Goal: Task Accomplishment & Management: Manage account settings

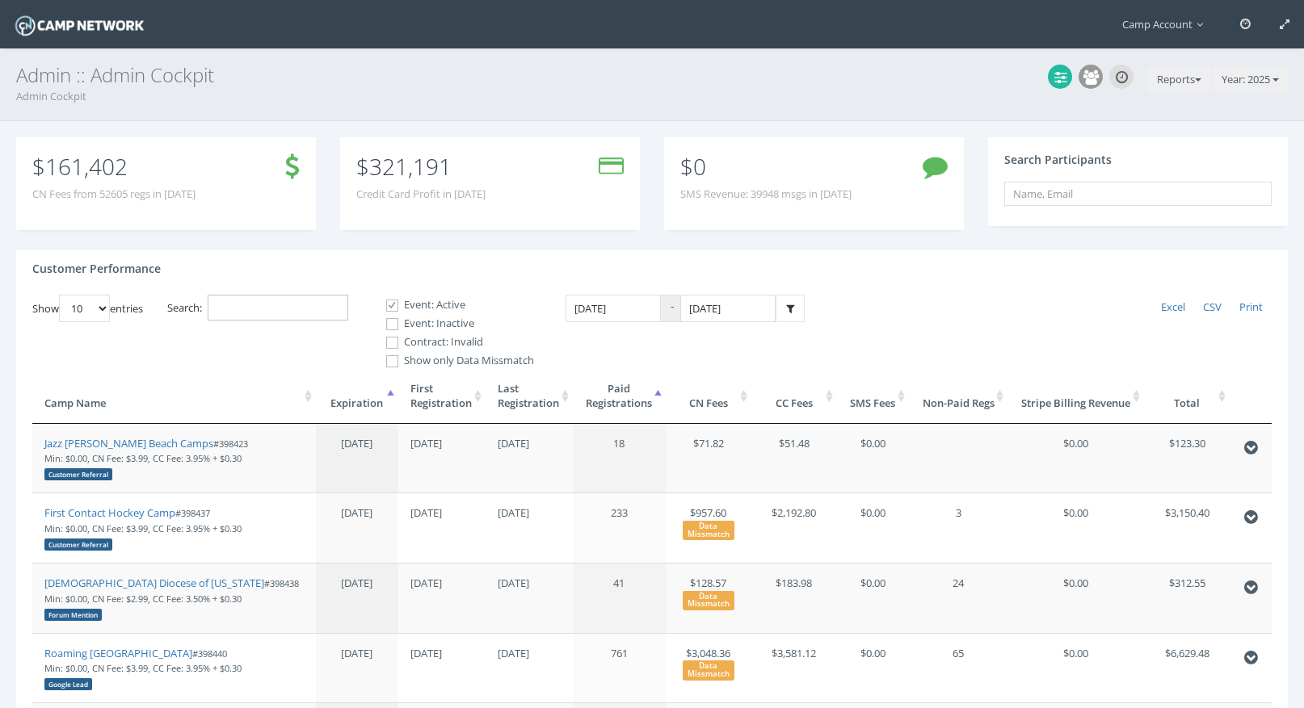
click at [290, 301] on input "Search:" at bounding box center [278, 308] width 141 height 27
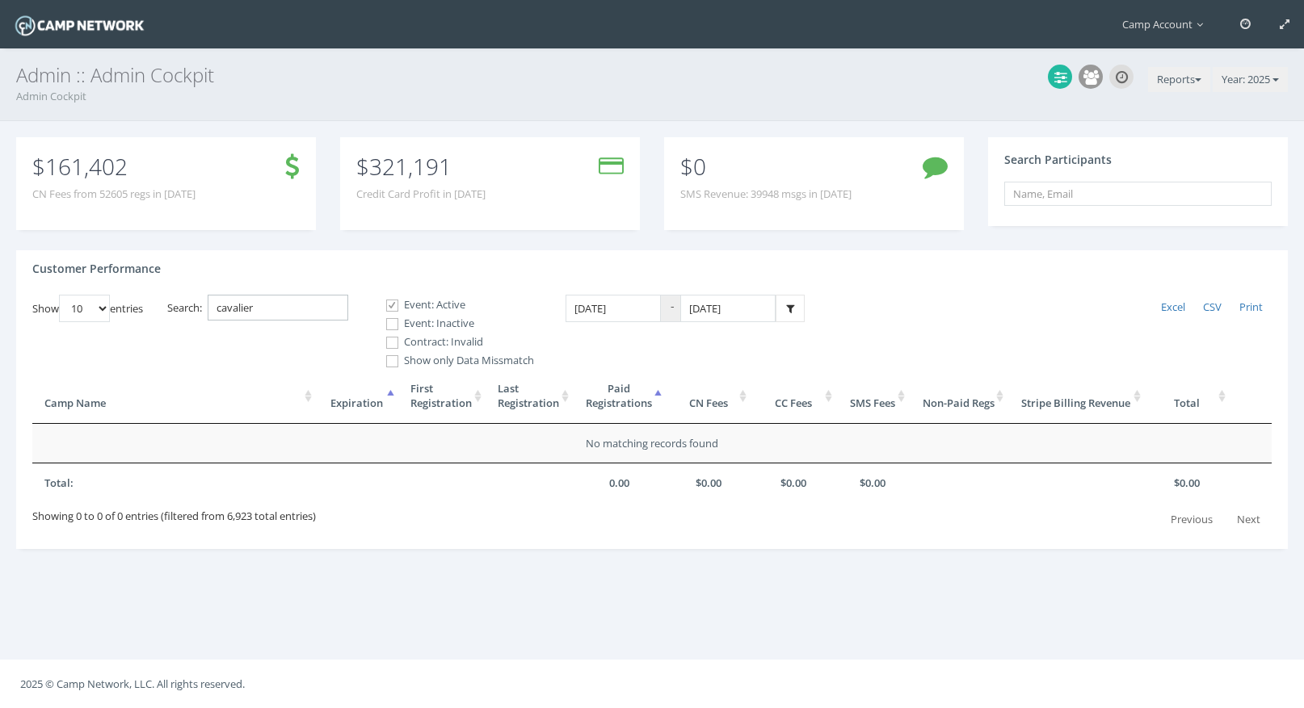
type input "cavalier"
click at [443, 317] on label "Event: Inactive" at bounding box center [453, 324] width 162 height 16
click at [391, 317] on input "Event: Inactive" at bounding box center [383, 324] width 15 height 15
checkbox input "true"
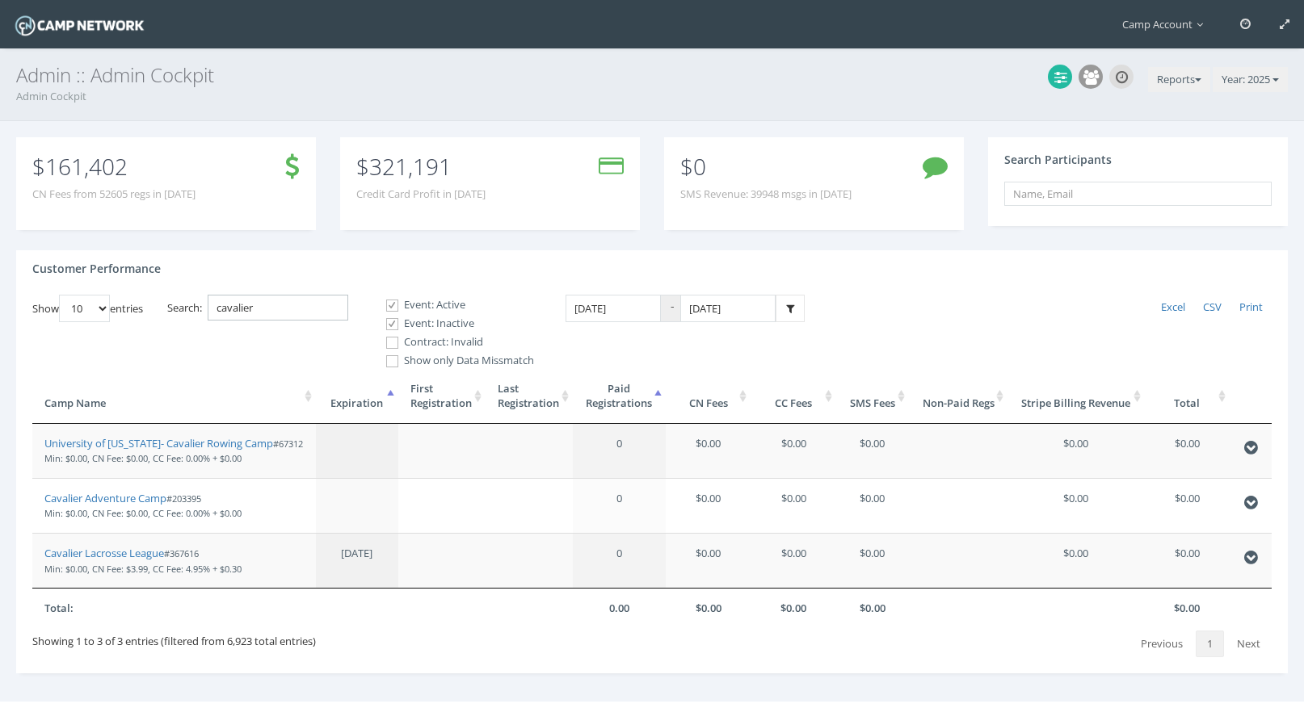
drag, startPoint x: 291, startPoint y: 314, endPoint x: 187, endPoint y: 292, distance: 106.6
click at [187, 292] on div "Customer Performance Show 10 25 50 100 entries Excel CSV Print Search: cavalier…" at bounding box center [651, 462] width 1271 height 424
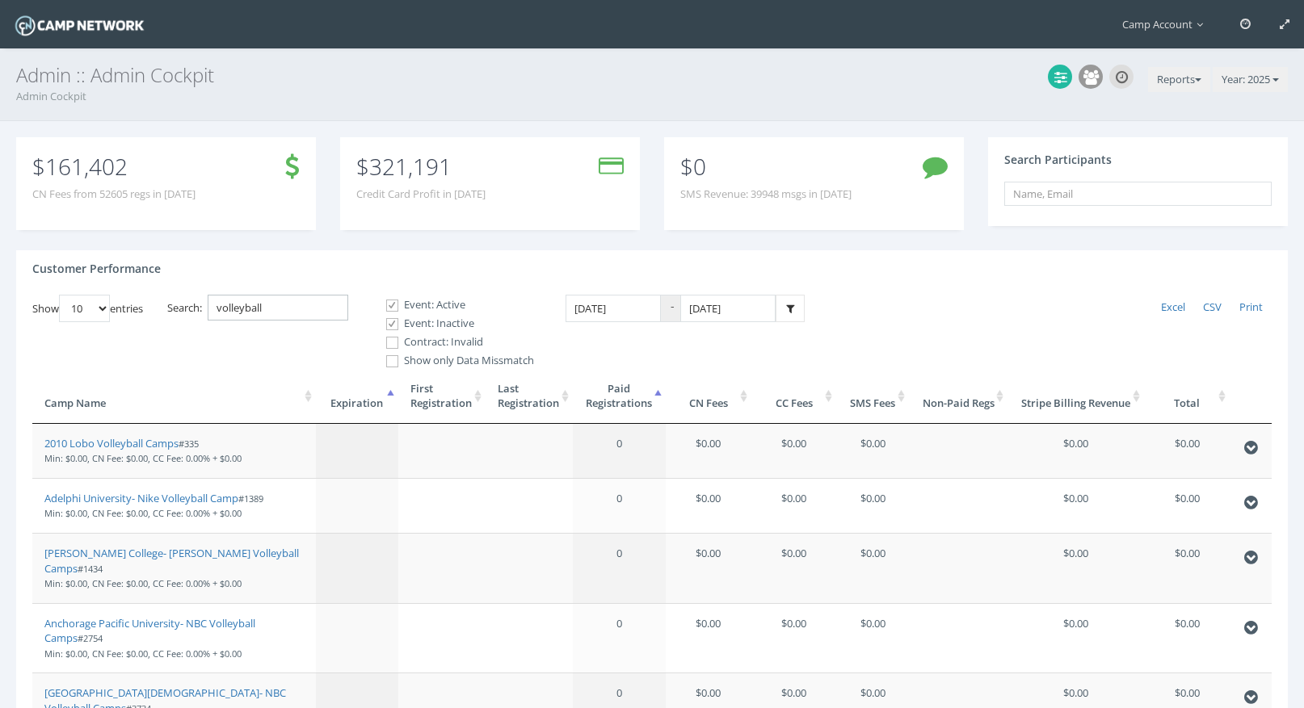
type input "volleyball"
click at [405, 342] on label "Contract: Invalid" at bounding box center [453, 342] width 162 height 16
click at [391, 342] on input "Contract: Invalid" at bounding box center [383, 342] width 15 height 15
checkbox input "true"
click at [618, 393] on th "Paid Registrations" at bounding box center [619, 396] width 93 height 55
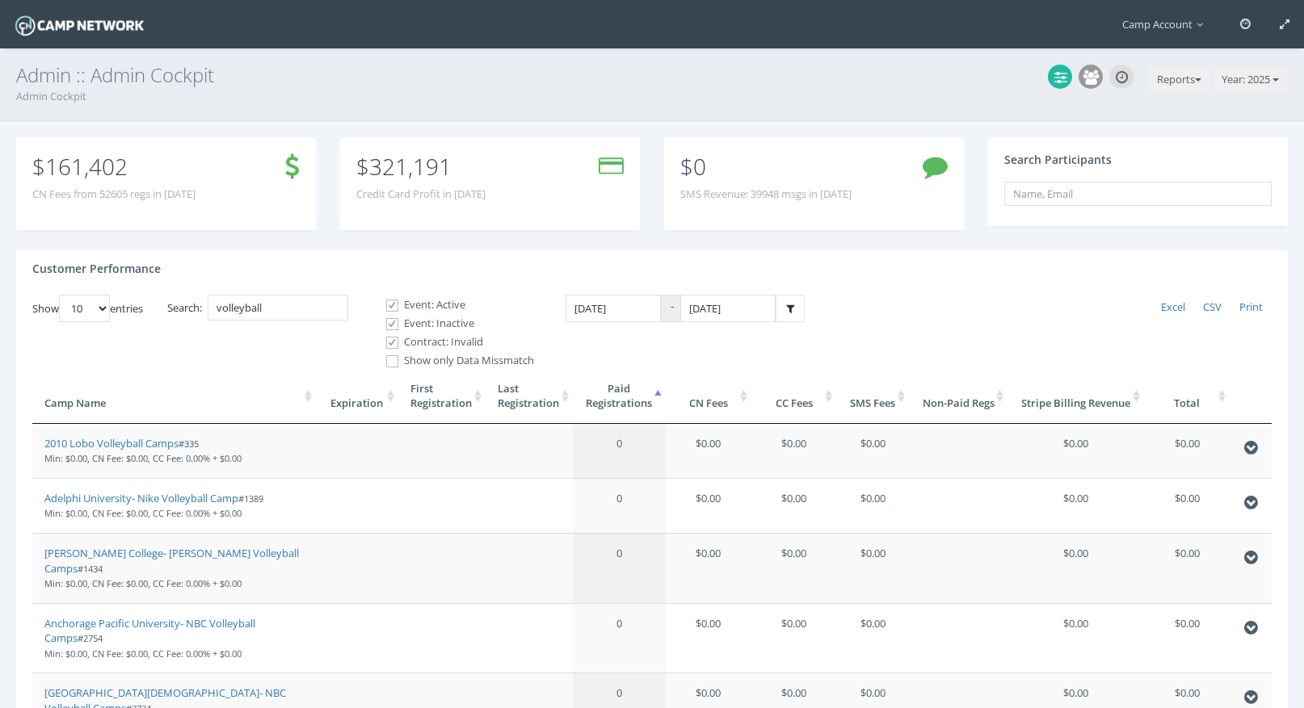
click at [618, 393] on th "Paid Registrations" at bounding box center [619, 396] width 93 height 55
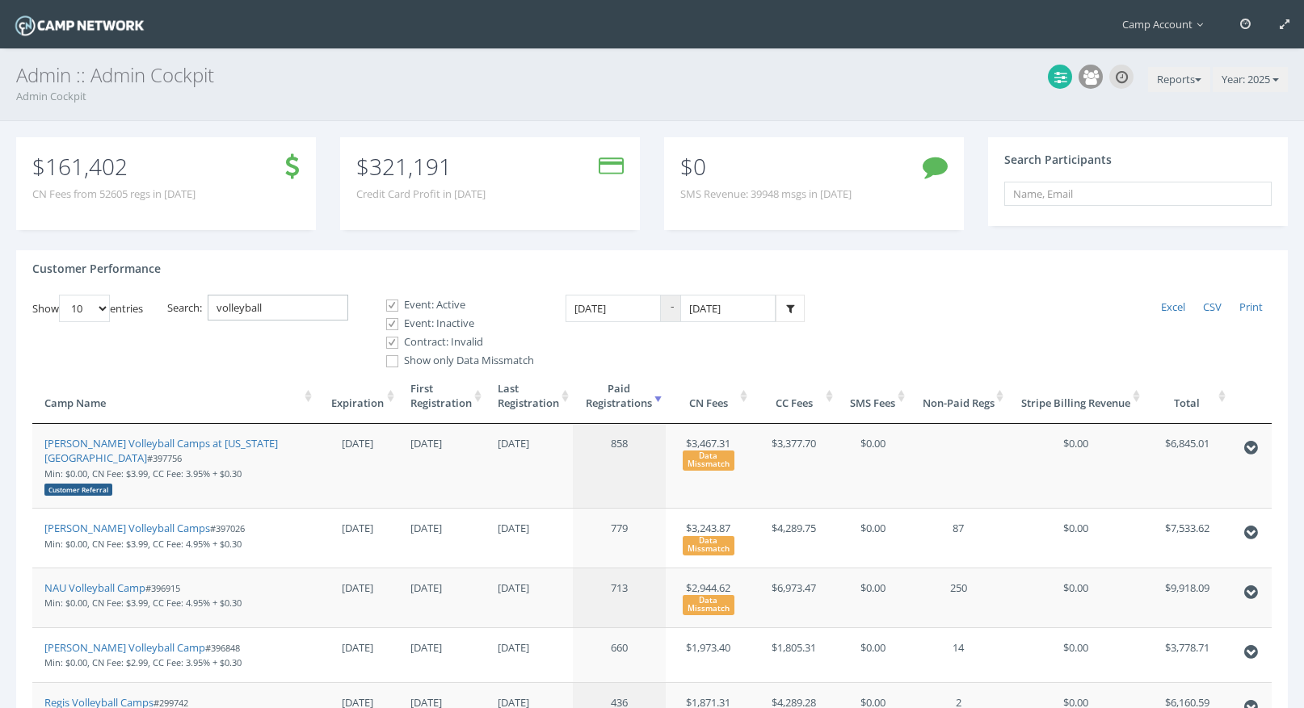
click at [227, 310] on input "volleyball" at bounding box center [278, 308] width 141 height 27
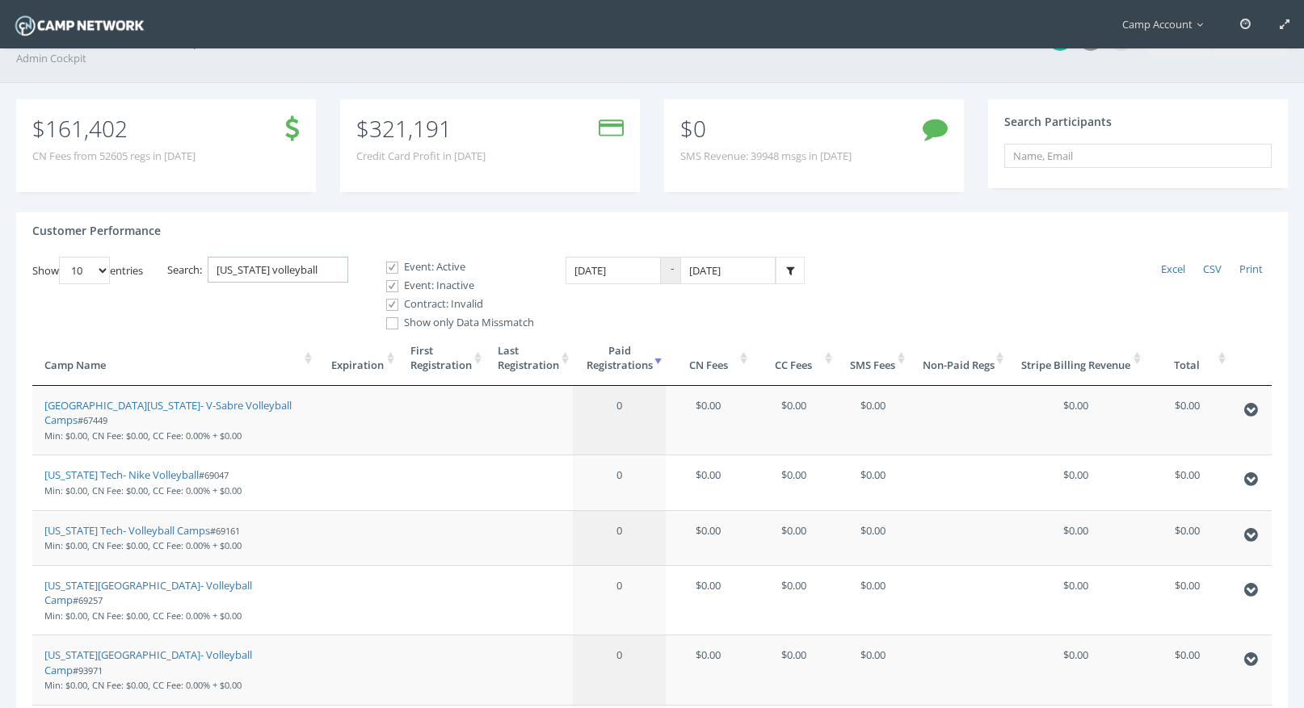
scroll to position [25, 0]
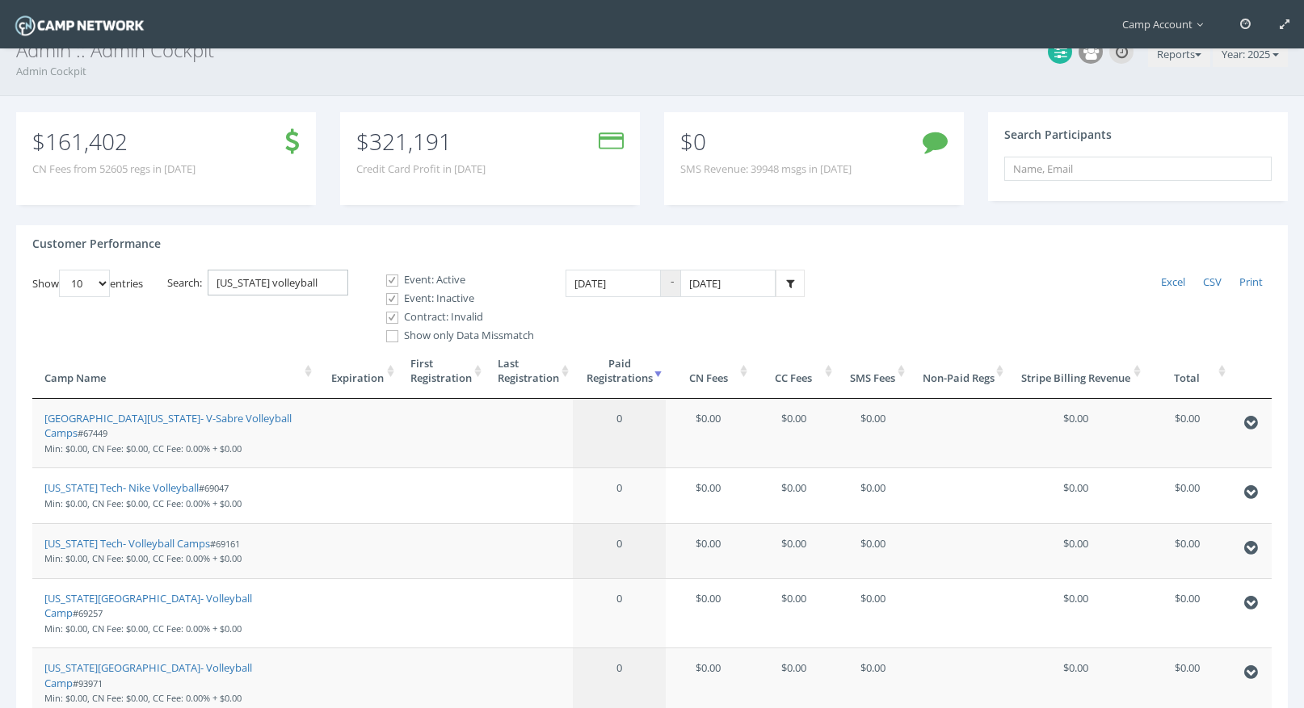
drag, startPoint x: 263, startPoint y: 281, endPoint x: 180, endPoint y: 269, distance: 84.1
click at [180, 270] on label "Search: virginia volleyball" at bounding box center [257, 283] width 181 height 27
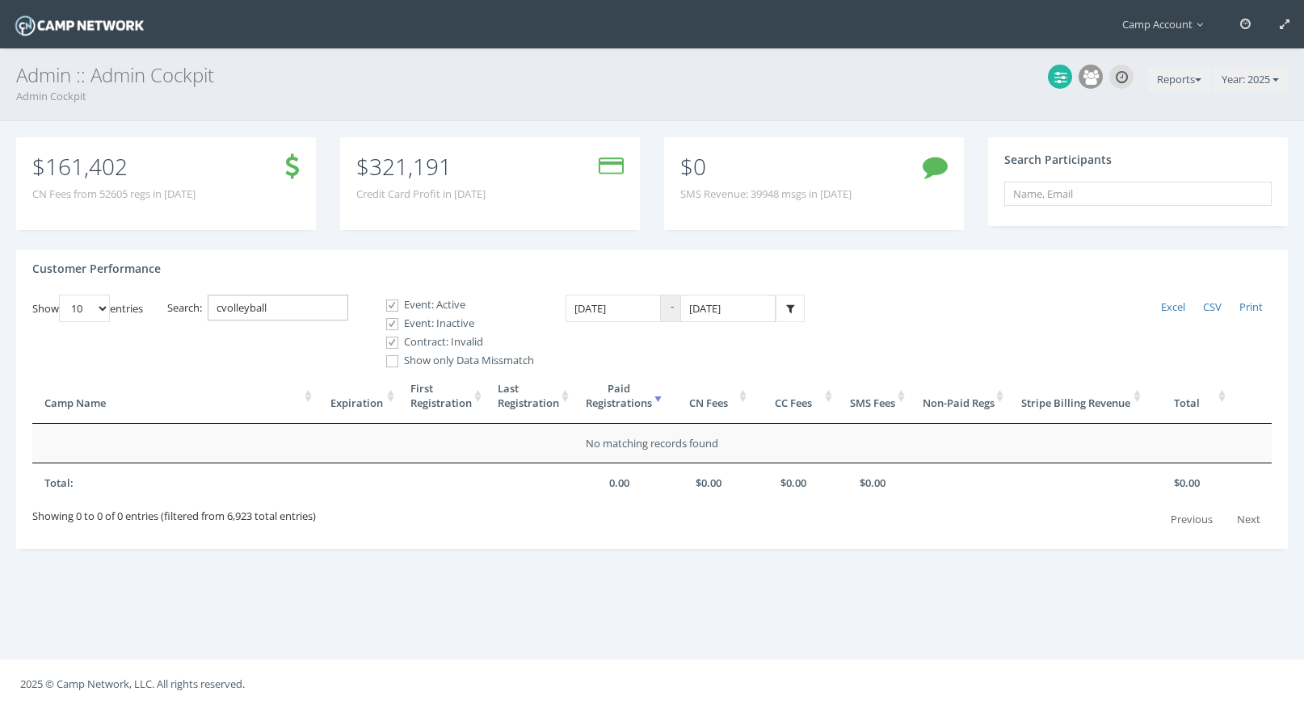
scroll to position [0, 0]
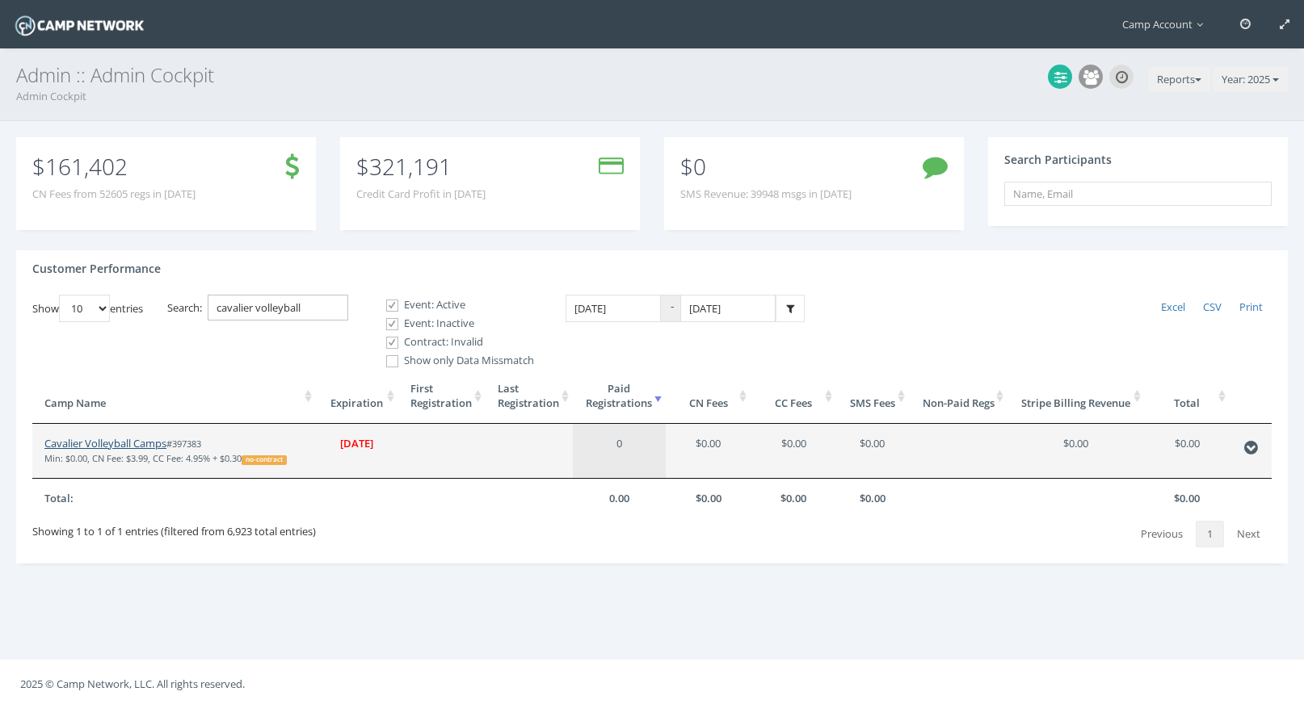
type input "cavalier volleyball"
click at [164, 439] on link "Cavalier Volleyball Camps" at bounding box center [105, 443] width 122 height 15
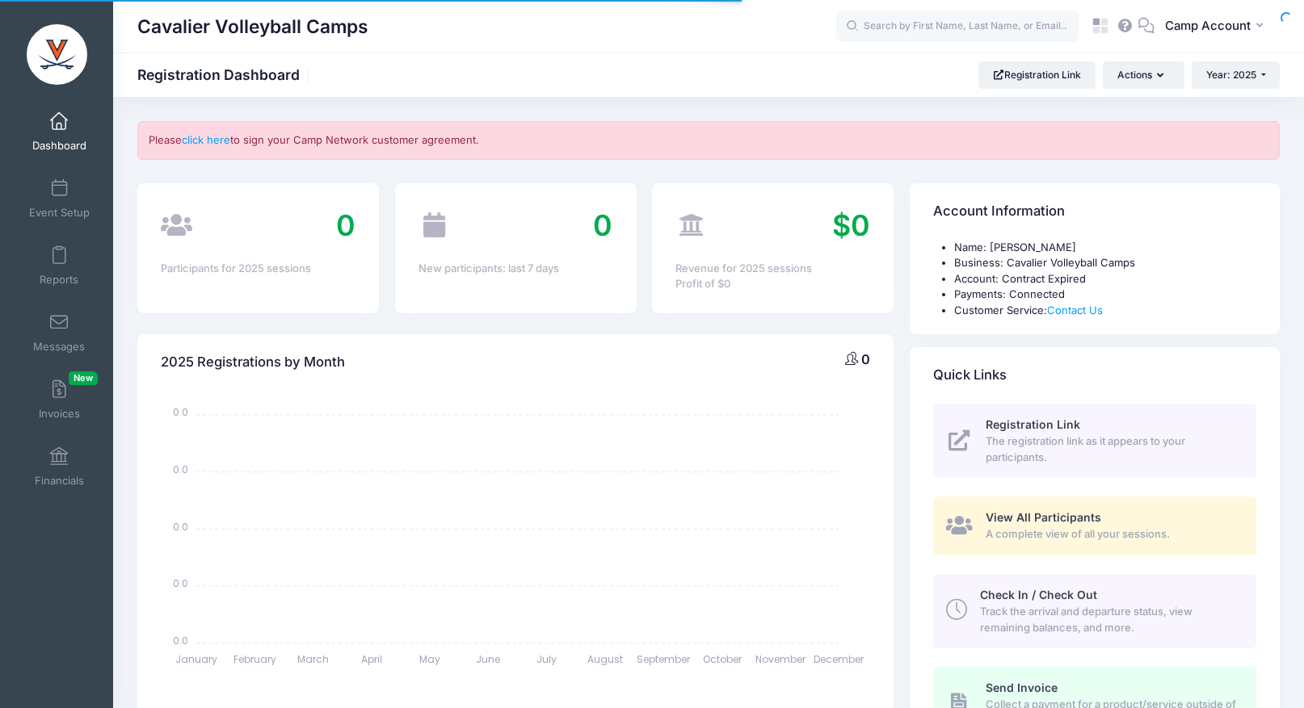
select select
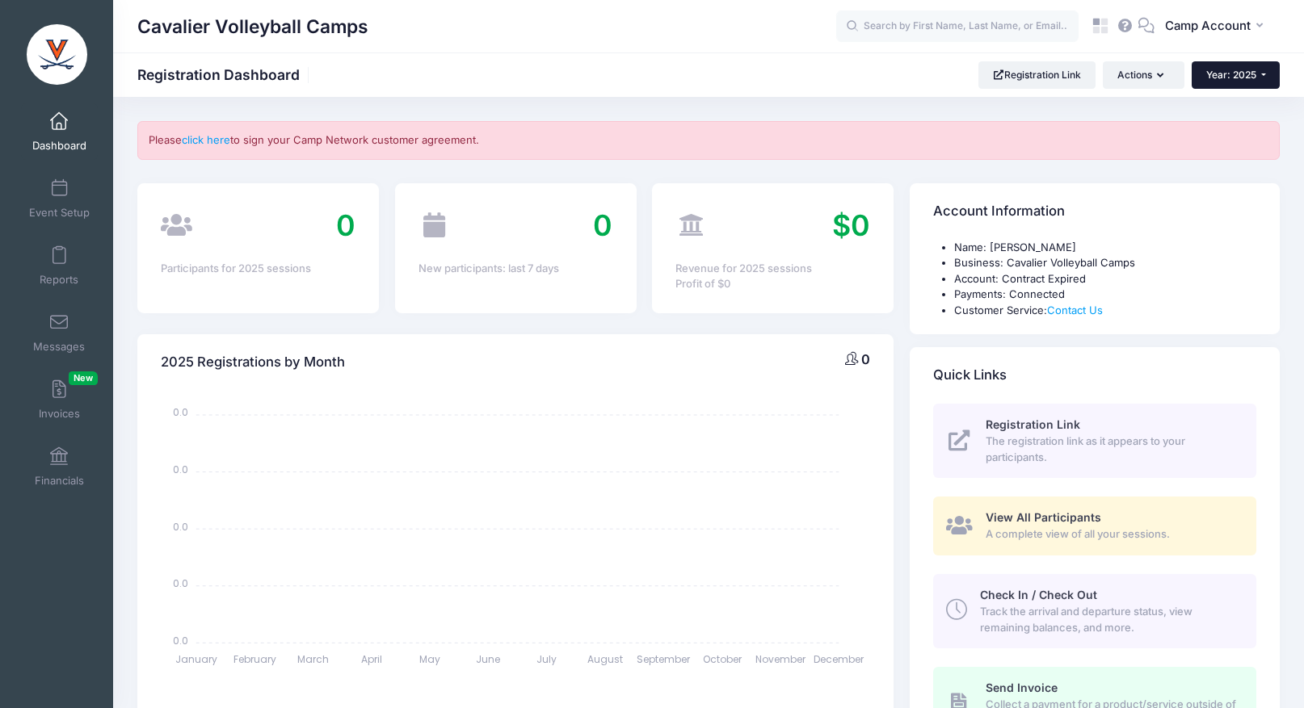
click at [1251, 73] on span "Year: 2025" at bounding box center [1231, 75] width 50 height 12
click at [1240, 126] on link "Year: 2024" at bounding box center [1243, 126] width 105 height 21
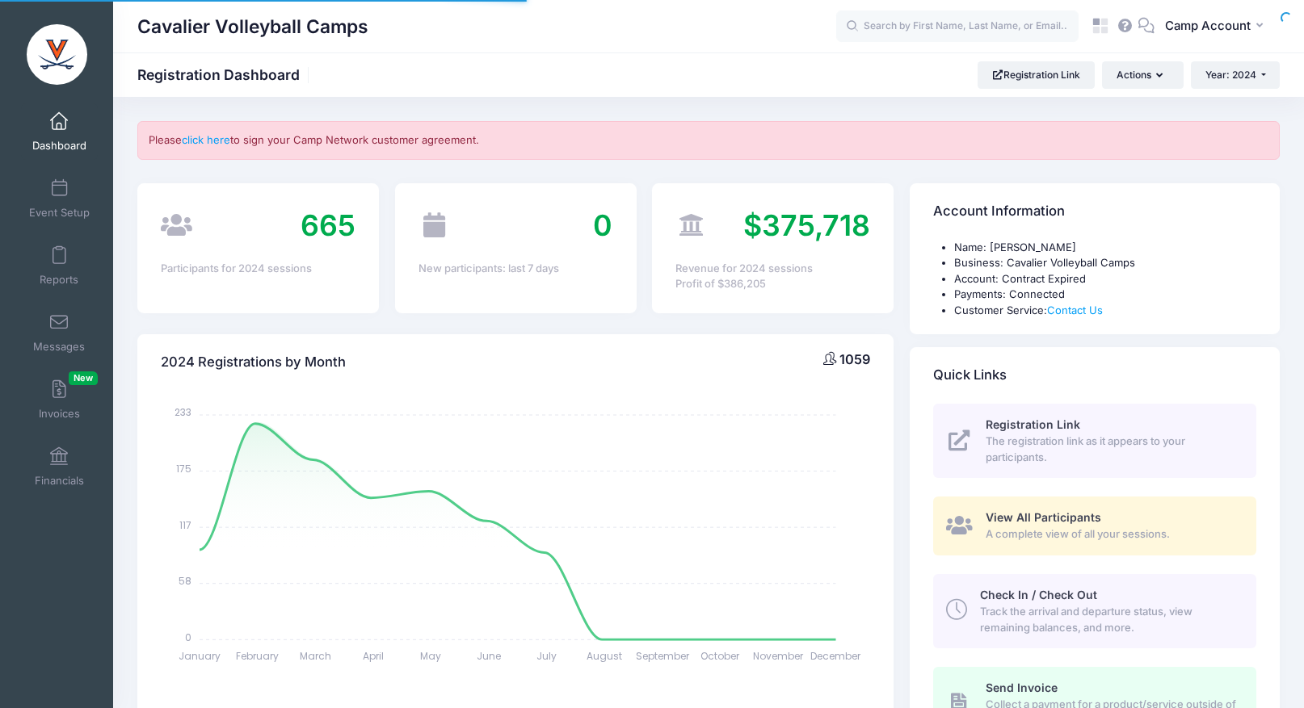
select select
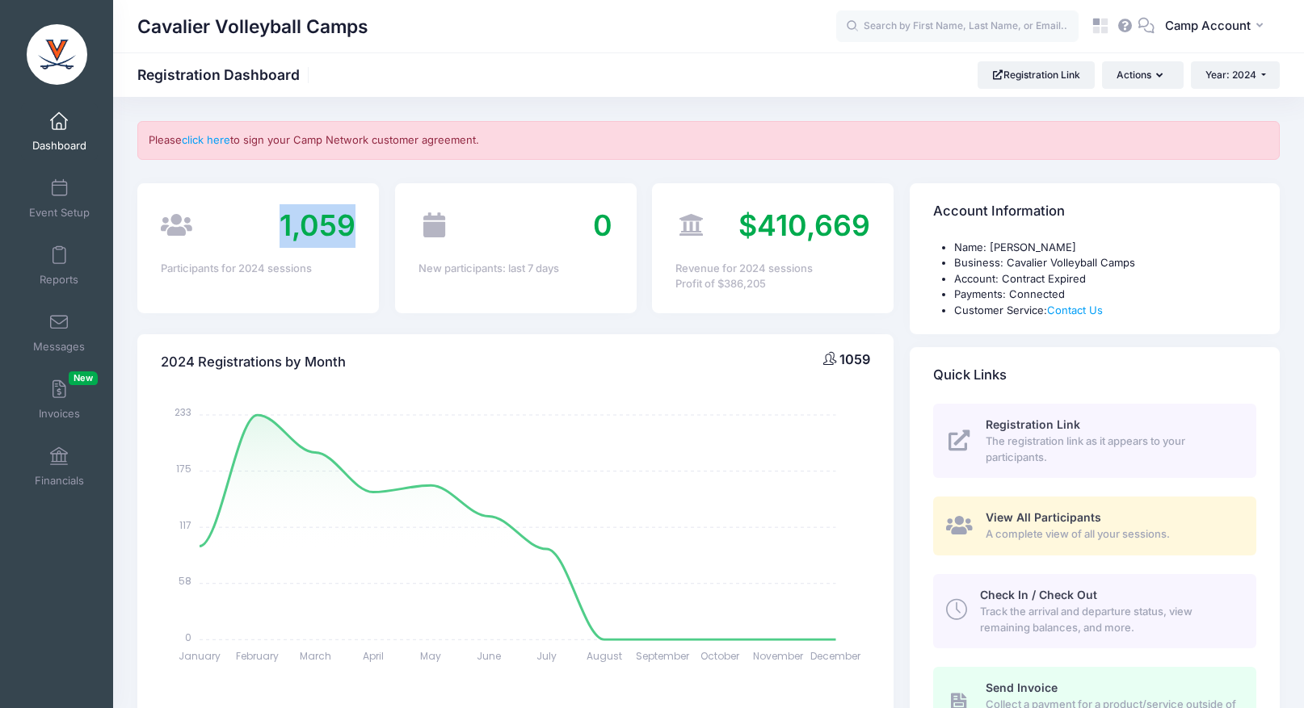
drag, startPoint x: 270, startPoint y: 222, endPoint x: 347, endPoint y: 221, distance: 76.7
click at [347, 221] on div "1,059" at bounding box center [258, 226] width 195 height 44
copy span "1,059"
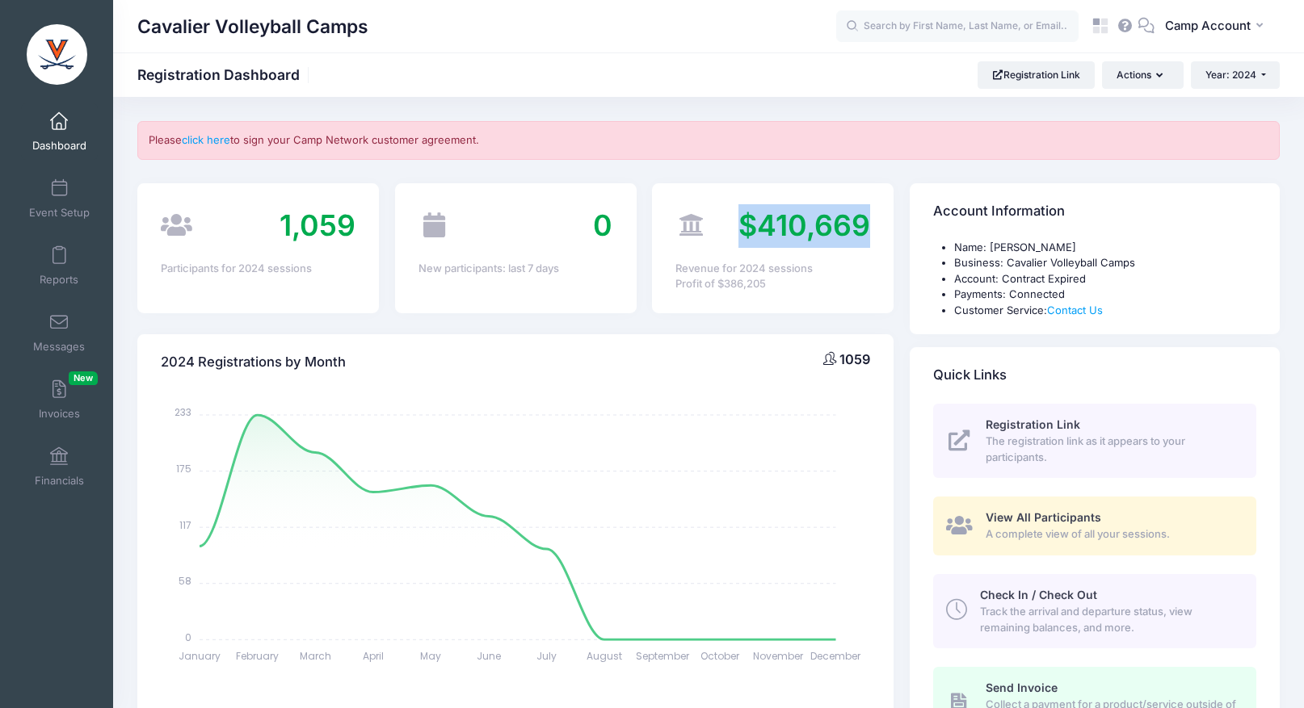
drag, startPoint x: 733, startPoint y: 221, endPoint x: 866, endPoint y: 220, distance: 133.3
click at [866, 220] on div "$410,669" at bounding box center [772, 226] width 195 height 44
copy span "$410,669"
click at [65, 179] on link "Event Setup" at bounding box center [59, 198] width 77 height 57
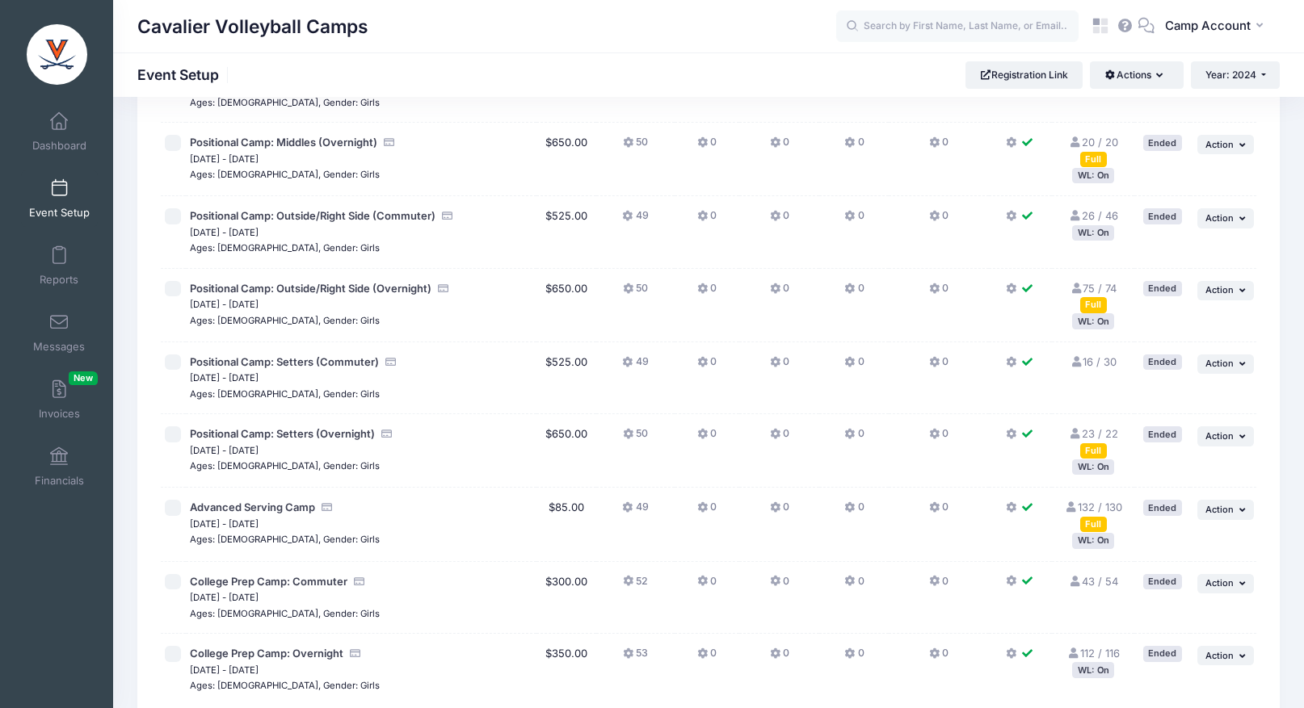
scroll to position [1031, 0]
click at [1103, 26] on icon at bounding box center [1100, 26] width 19 height 19
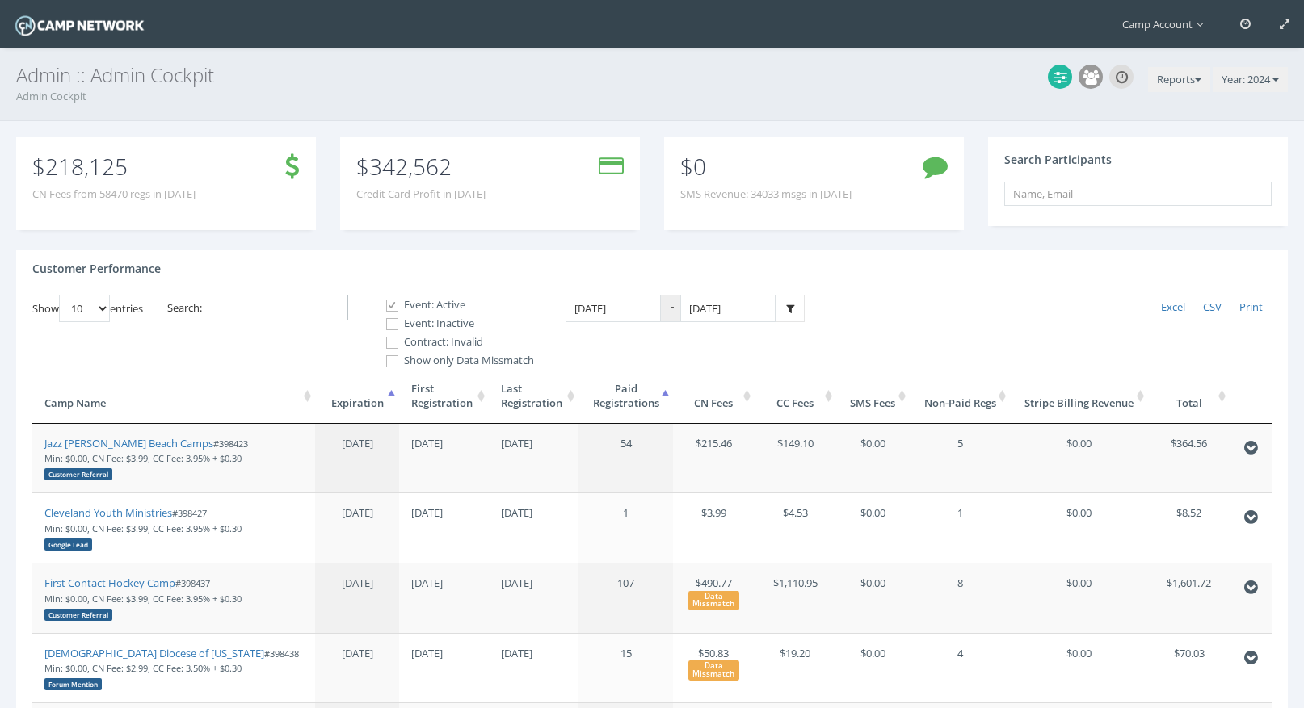
click at [321, 306] on input "Search:" at bounding box center [278, 308] width 141 height 27
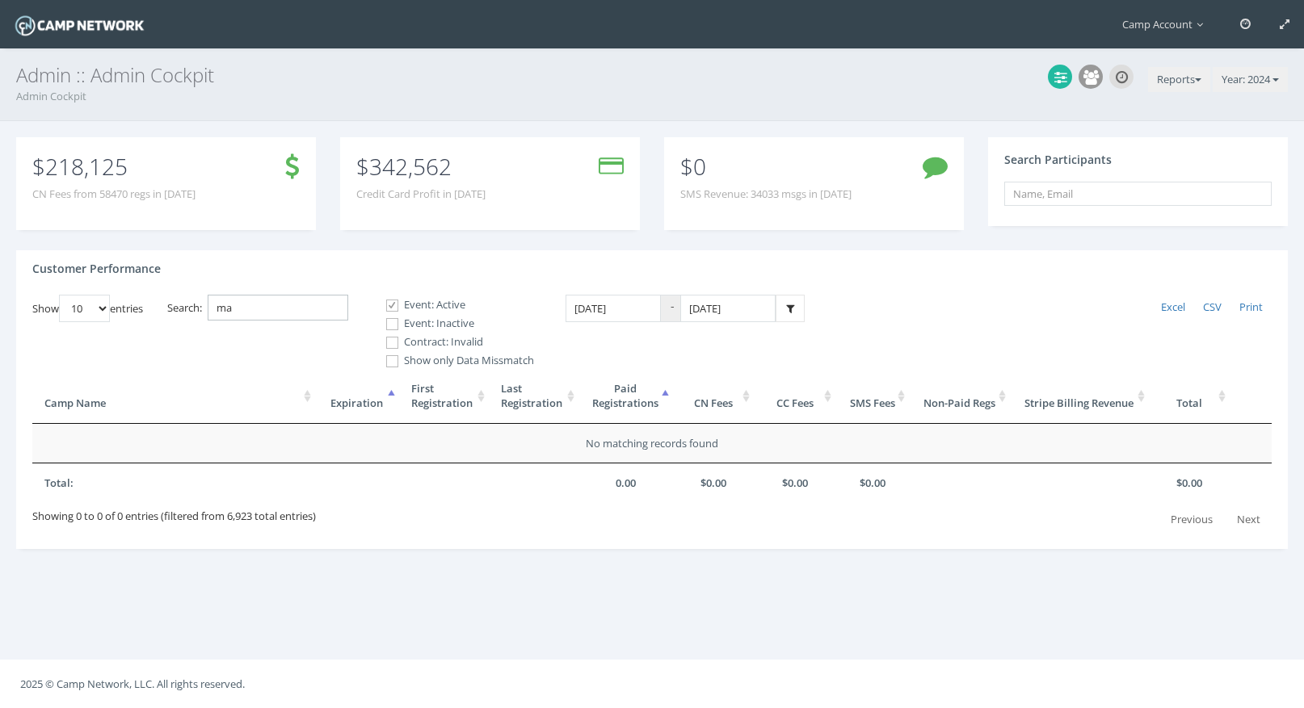
type input "m"
type input "kod"
click at [433, 327] on label "Event: Inactive" at bounding box center [453, 324] width 162 height 16
click at [391, 327] on input "Event: Inactive" at bounding box center [383, 324] width 15 height 15
checkbox input "true"
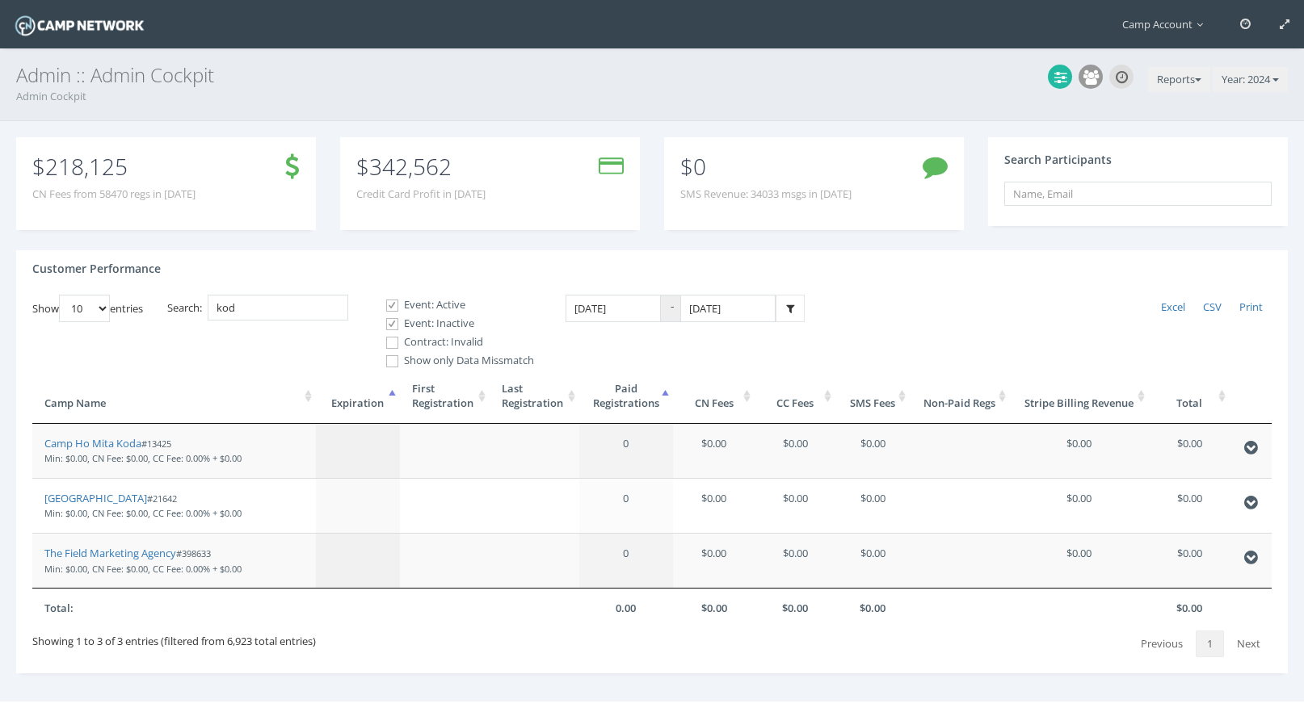
click at [398, 350] on span at bounding box center [391, 342] width 15 height 15
click at [391, 350] on input "Contract: Invalid" at bounding box center [383, 342] width 15 height 15
checkbox input "true"
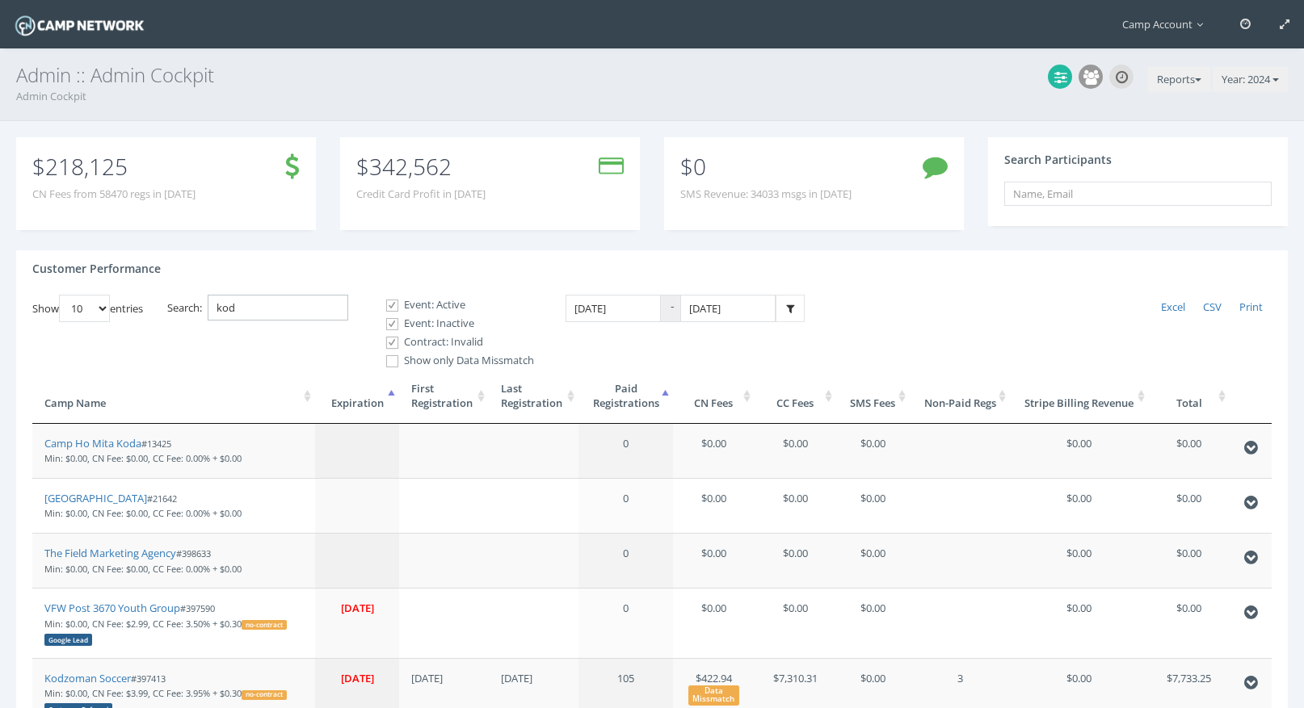
click at [267, 319] on input "kod" at bounding box center [278, 308] width 141 height 27
click at [254, 309] on input "kod" at bounding box center [278, 308] width 141 height 27
drag, startPoint x: 277, startPoint y: 306, endPoint x: 179, endPoint y: 299, distance: 98.0
click at [179, 299] on label "Search: kod" at bounding box center [257, 308] width 181 height 27
paste input "Kodzoman"
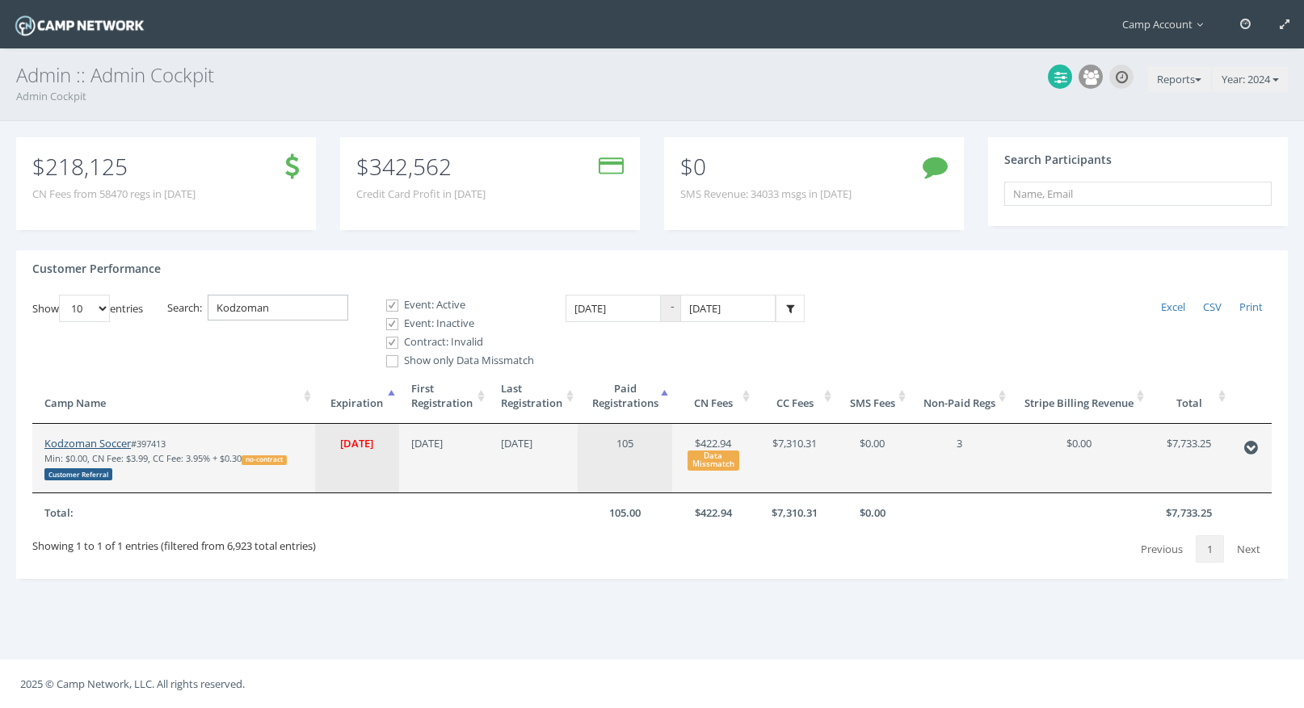
type input "Kodzoman"
click at [96, 446] on link "Kodzoman Soccer" at bounding box center [87, 443] width 86 height 15
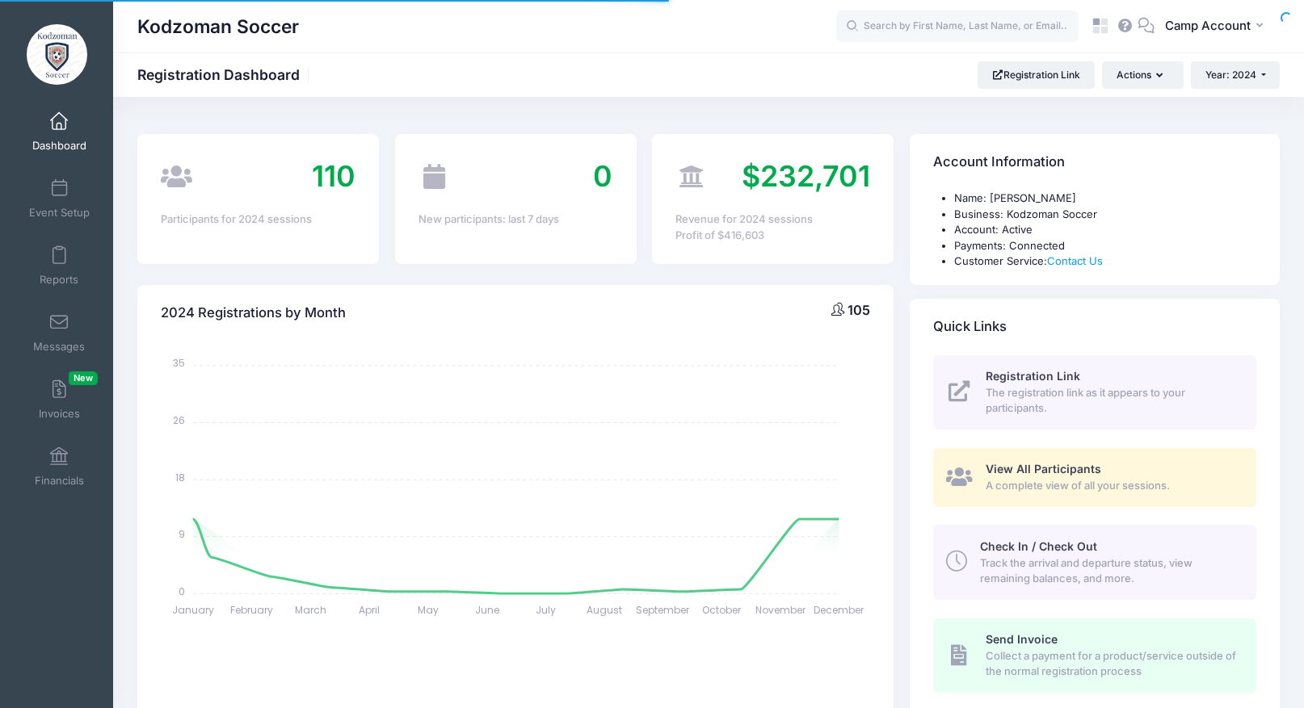
select select
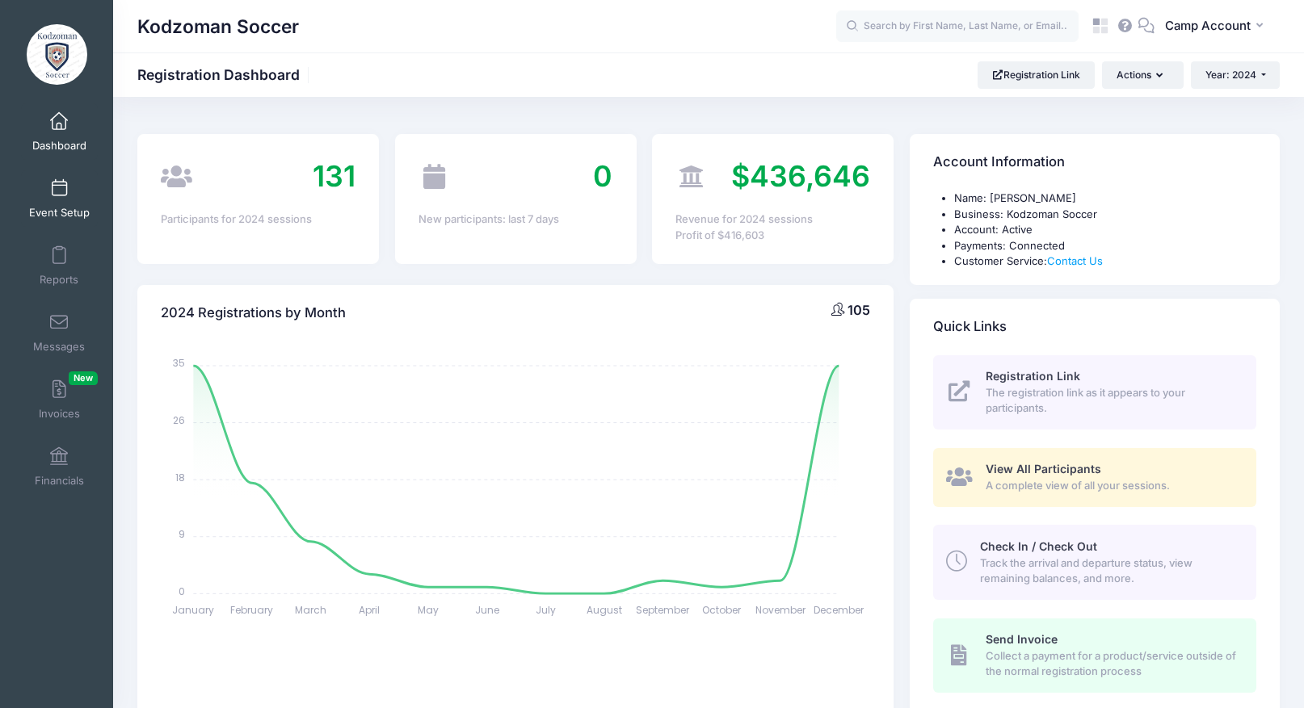
click at [70, 212] on span "Event Setup" at bounding box center [59, 213] width 61 height 14
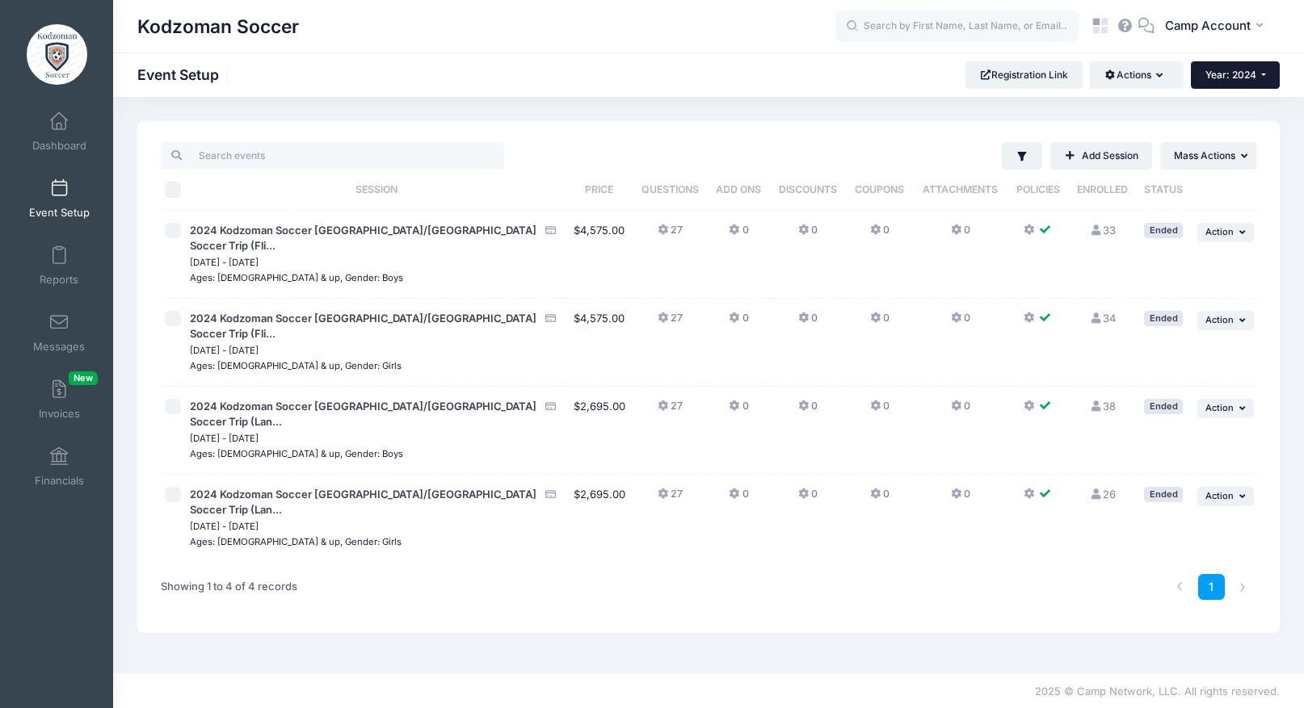
click at [1231, 77] on span "Year: 2024" at bounding box center [1230, 75] width 51 height 12
click at [1244, 120] on link "Year: 2025" at bounding box center [1243, 126] width 105 height 21
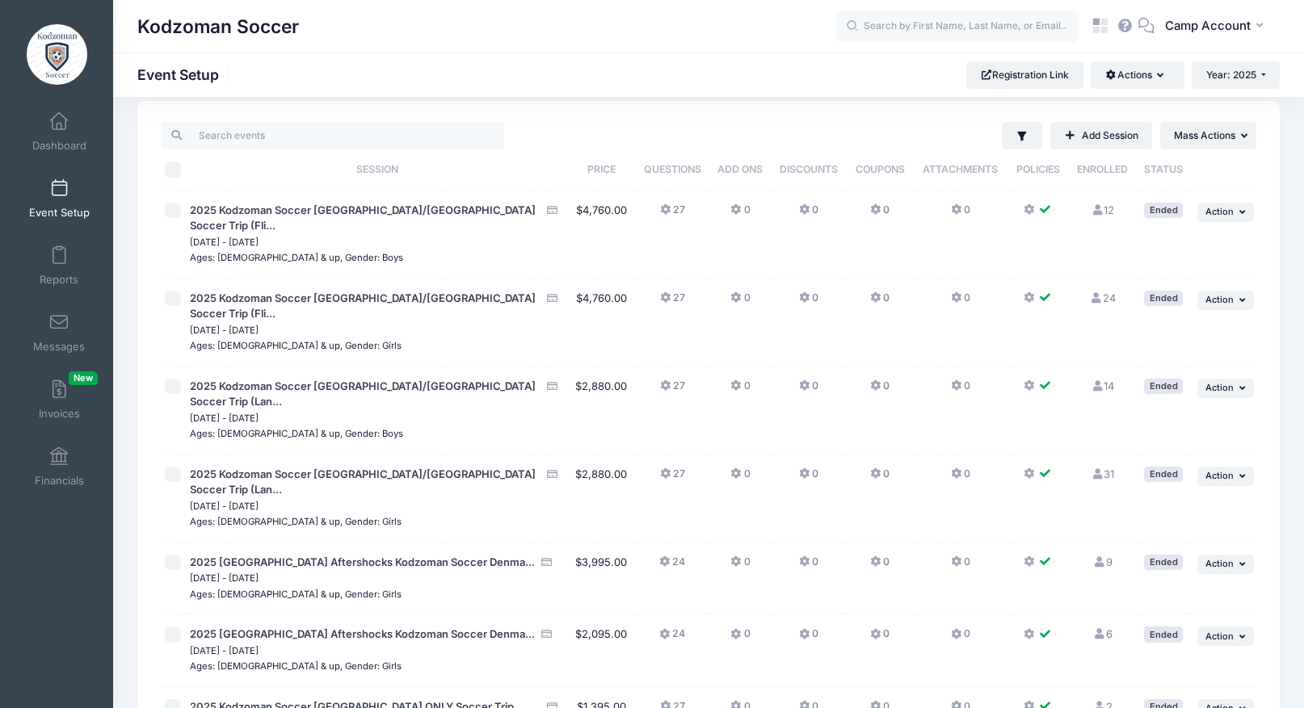
scroll to position [21, 0]
click at [1206, 83] on button "Year: 2025" at bounding box center [1235, 74] width 88 height 27
click at [1211, 116] on link "Year: 2026" at bounding box center [1243, 105] width 105 height 21
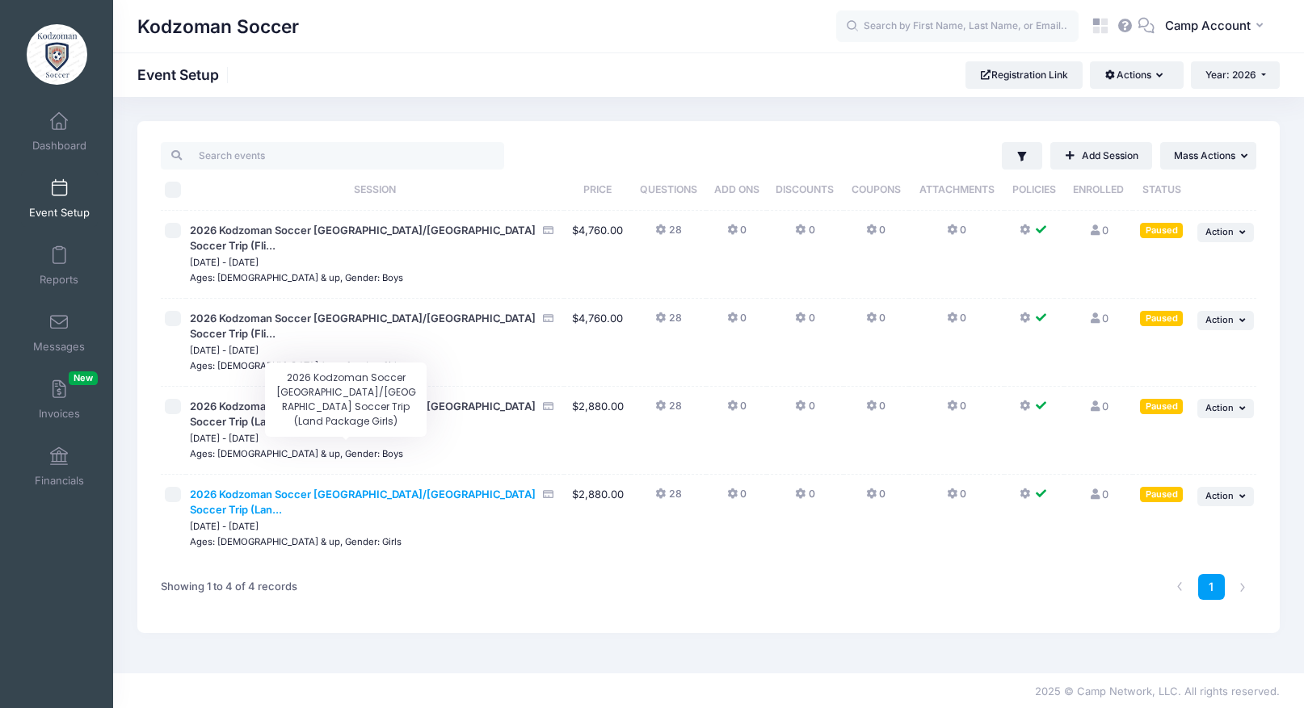
click at [344, 488] on span "2026 Kodzoman Soccer [GEOGRAPHIC_DATA]/[GEOGRAPHIC_DATA] Soccer Trip (Lan..." at bounding box center [363, 502] width 346 height 29
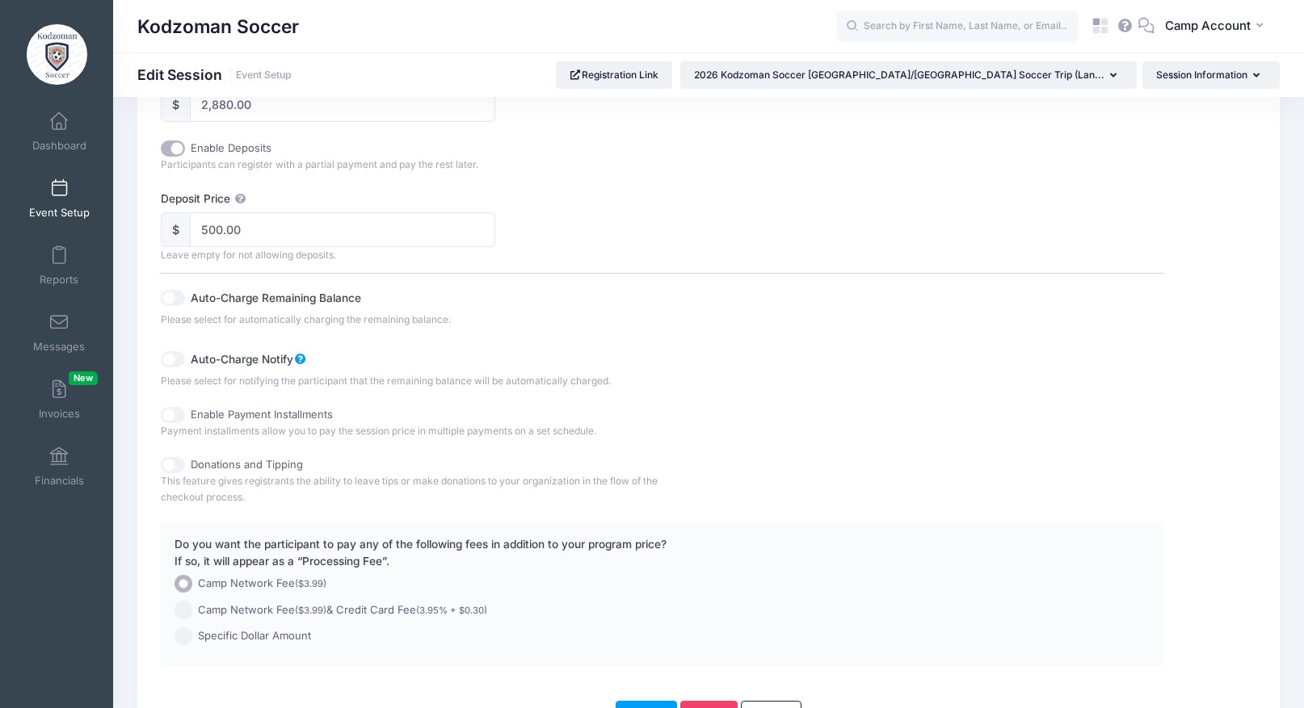
scroll to position [809, 0]
click at [74, 208] on span "Event Setup" at bounding box center [59, 213] width 61 height 14
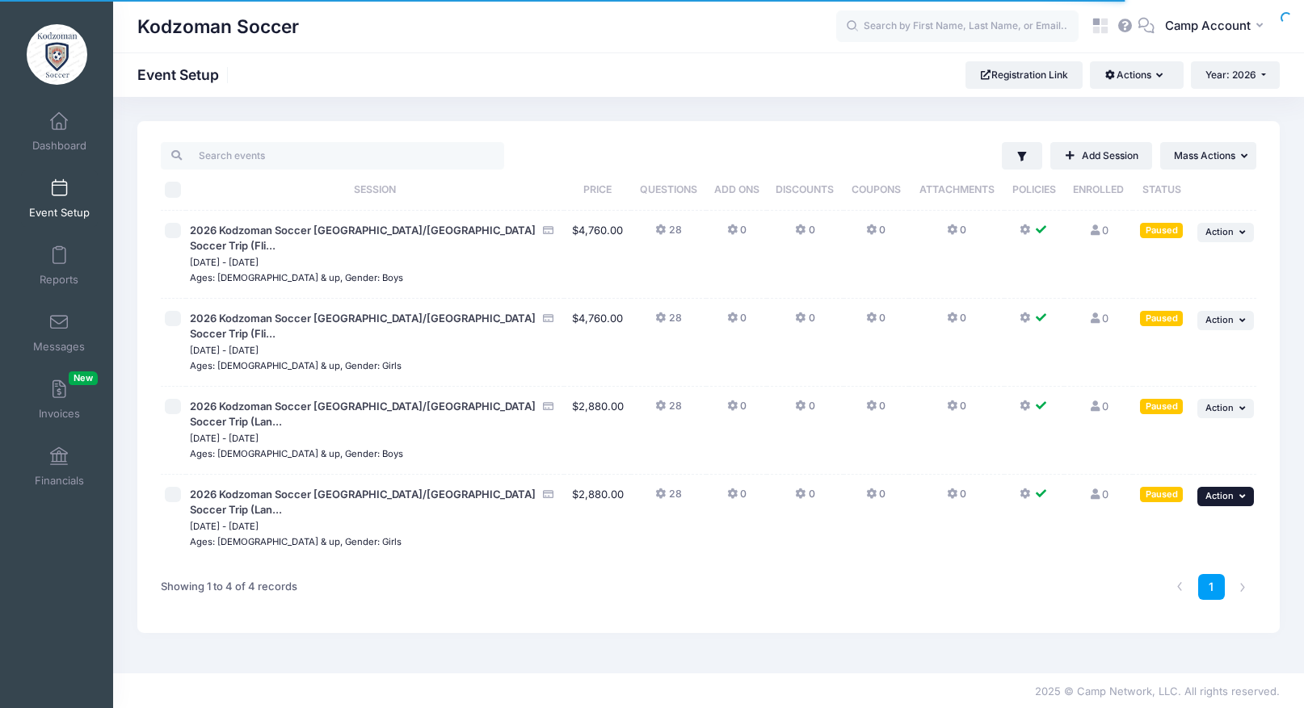
click at [1227, 490] on span "Action" at bounding box center [1219, 495] width 28 height 11
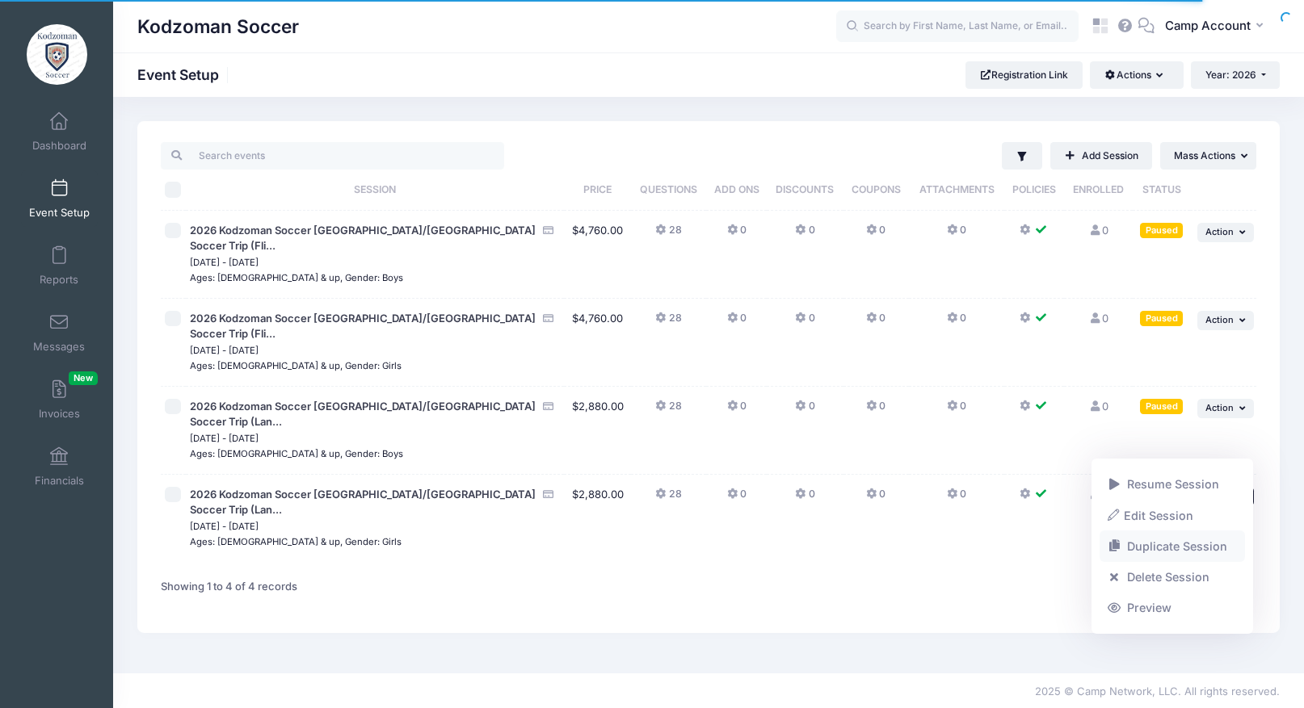
click at [1154, 550] on link "Duplicate Session" at bounding box center [1172, 546] width 146 height 31
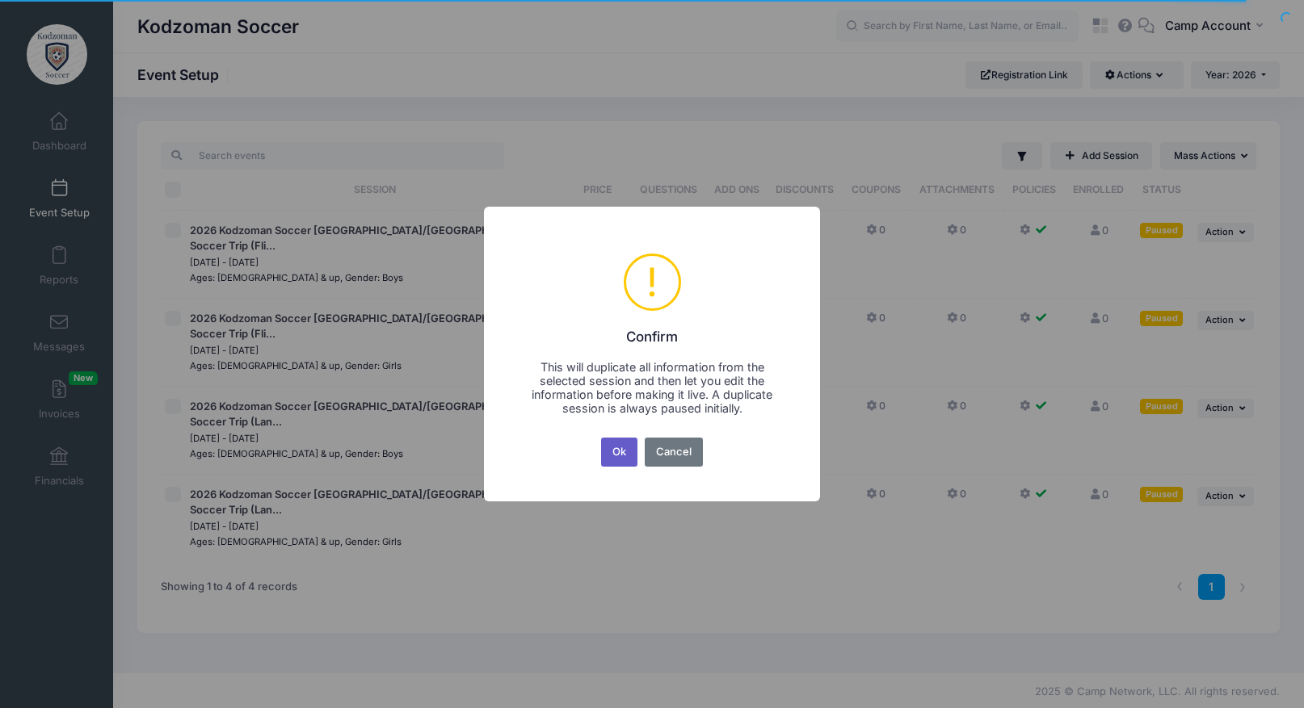
click at [627, 462] on button "Ok" at bounding box center [619, 452] width 37 height 29
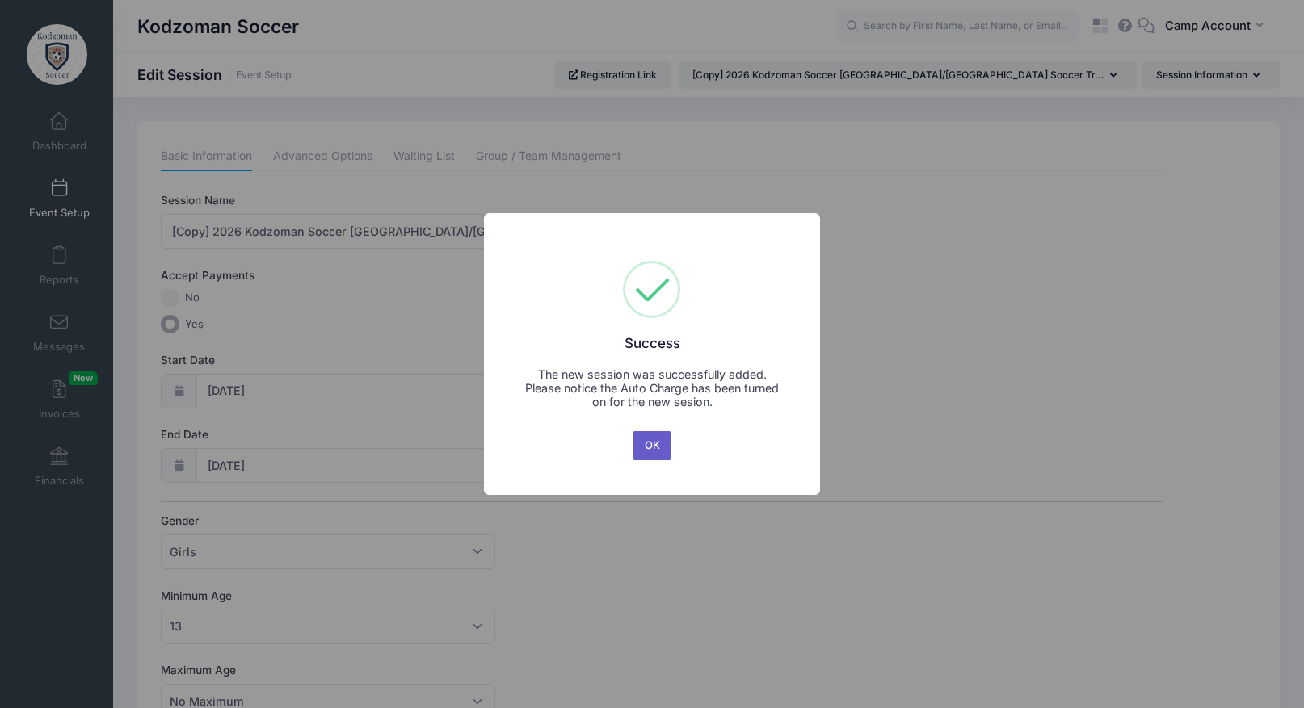
click at [655, 443] on button "OK" at bounding box center [651, 445] width 39 height 29
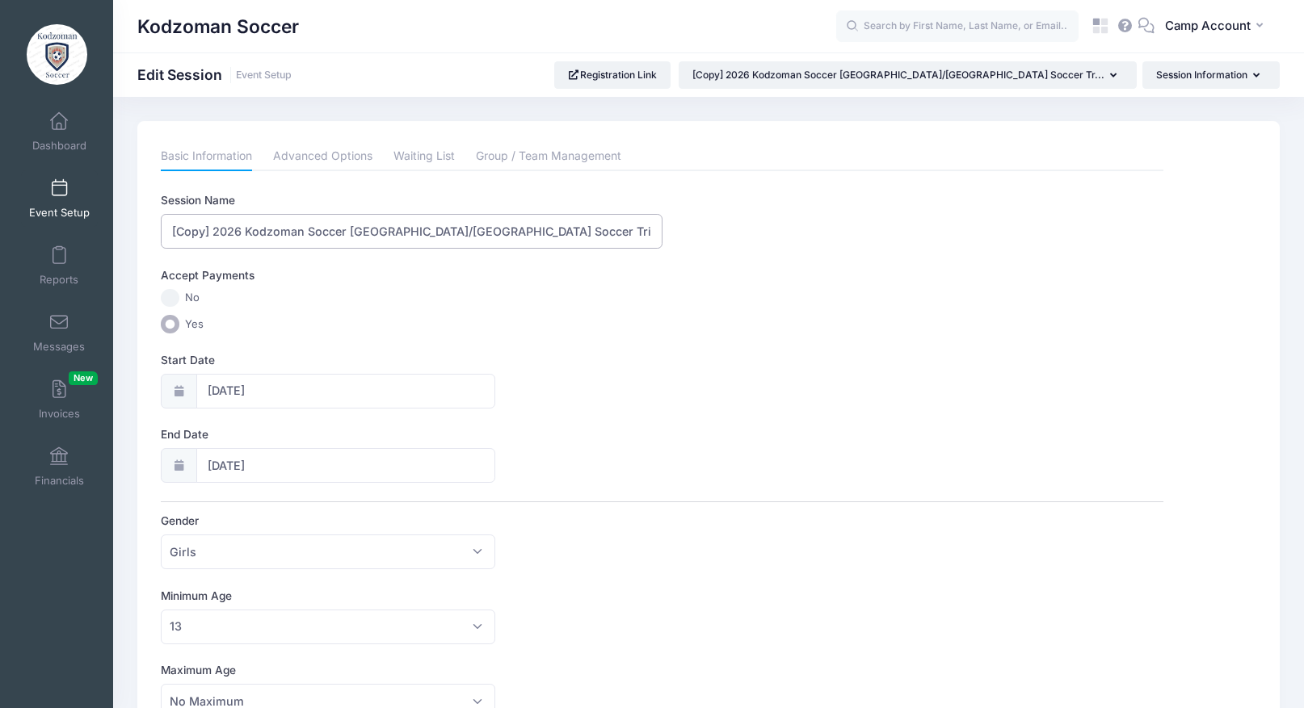
click at [203, 225] on input "[Copy] 2026 Kodzoman Soccer [GEOGRAPHIC_DATA]/[GEOGRAPHIC_DATA] Soccer Trip (La…" at bounding box center [411, 231] width 501 height 35
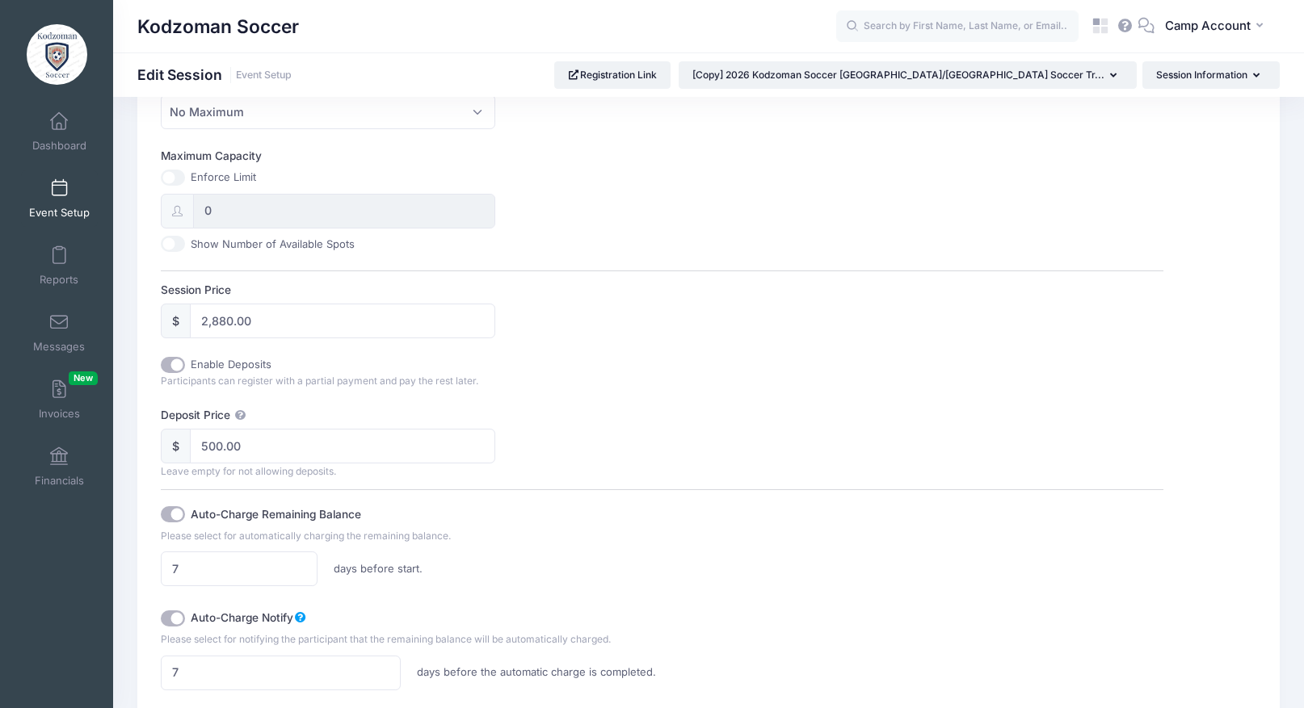
scroll to position [994, 0]
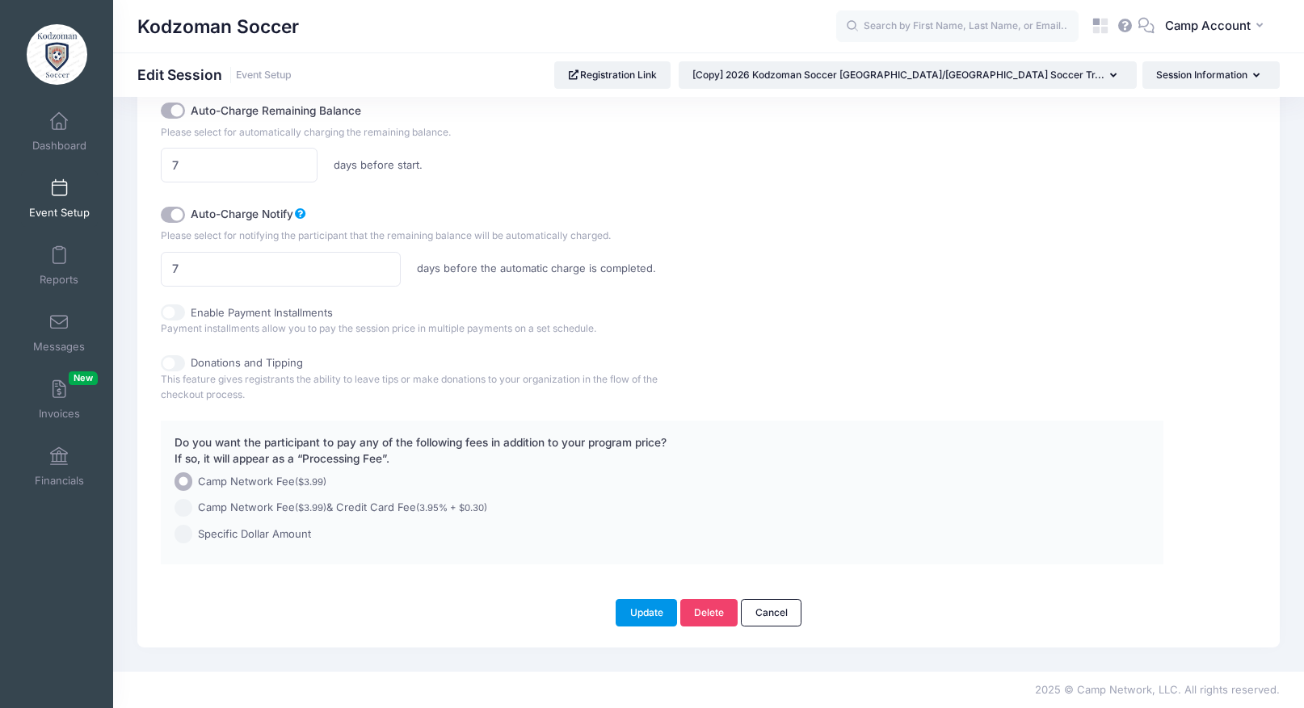
type input "[[PERSON_NAME]] 2026 Kodzoman Soccer [GEOGRAPHIC_DATA]/[GEOGRAPHIC_DATA] Soccer…"
click at [660, 611] on button "Update" at bounding box center [645, 612] width 61 height 27
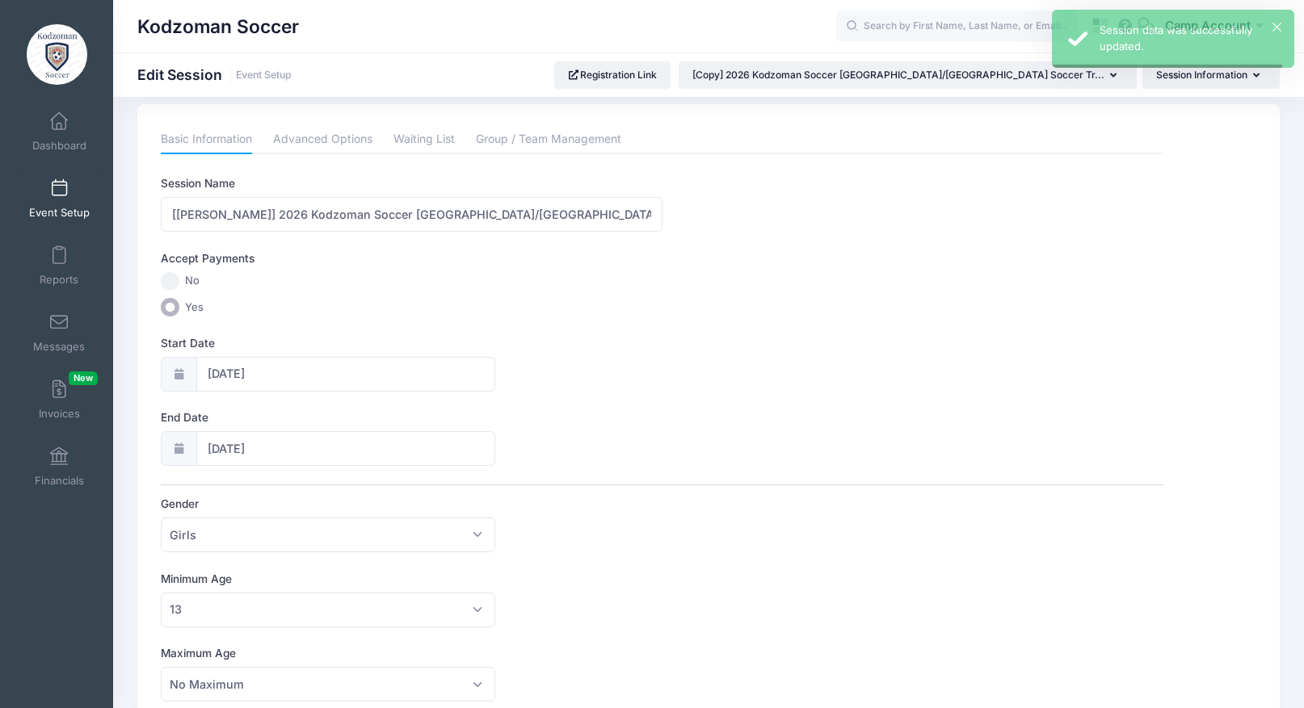
scroll to position [0, 0]
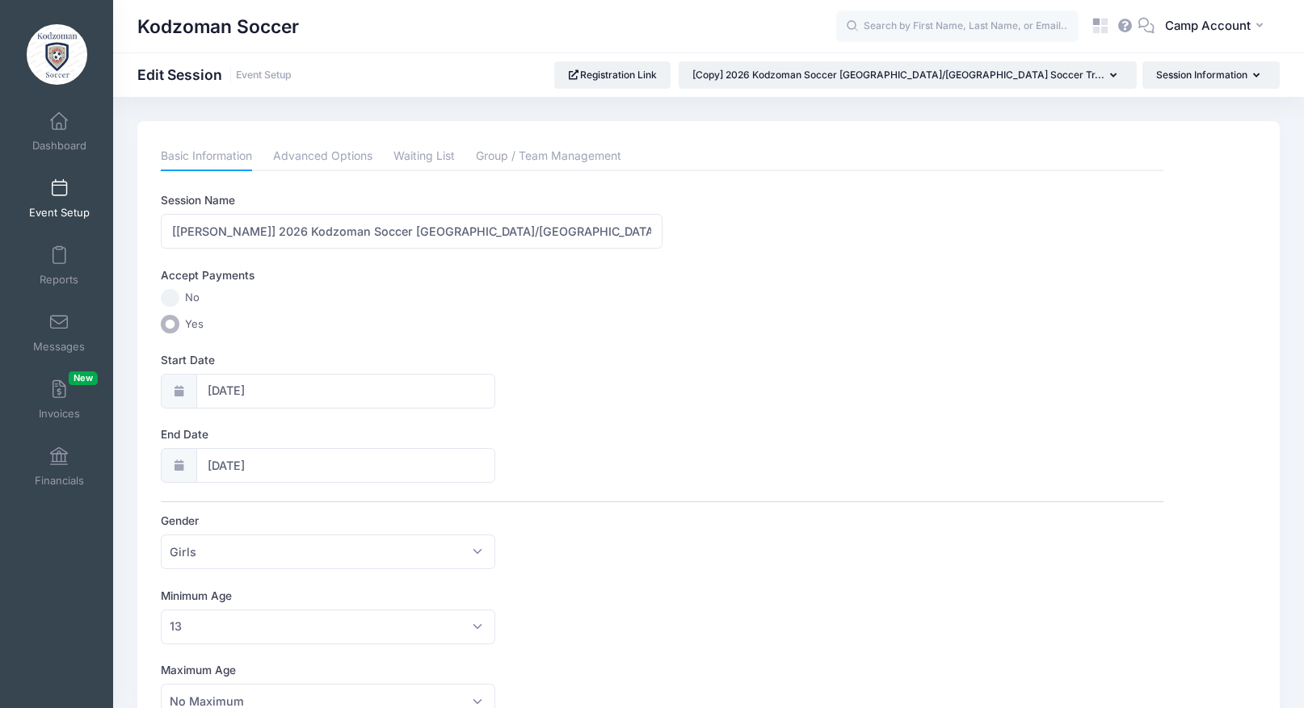
click at [47, 198] on link "Event Setup" at bounding box center [59, 198] width 77 height 57
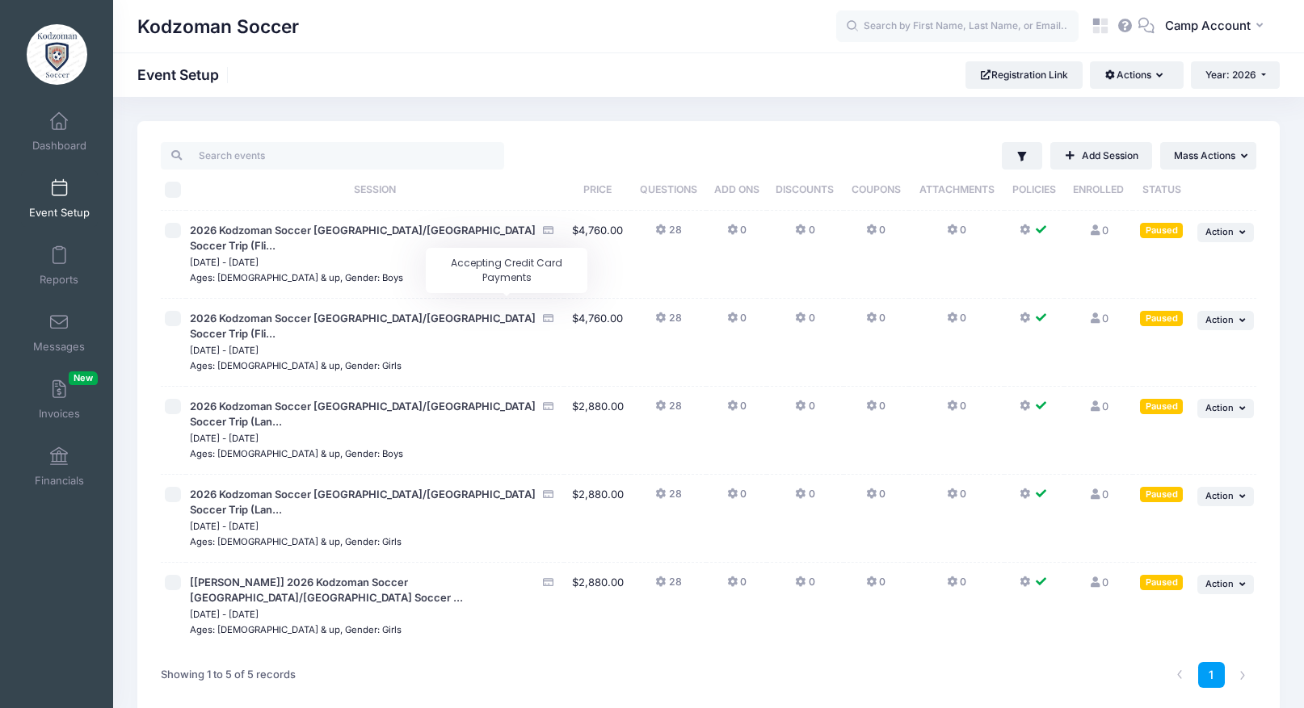
scroll to position [11, 0]
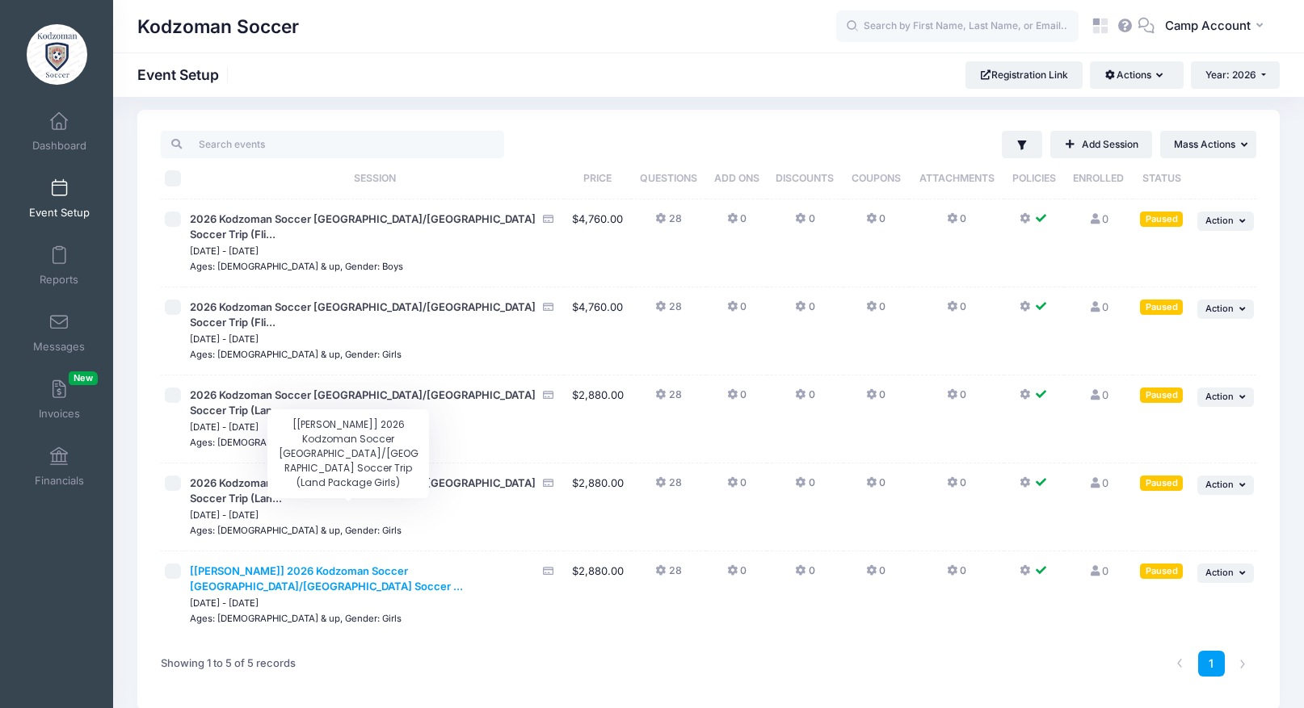
click at [332, 565] on span "[Andrew] 2026 Kodzoman Soccer Denmark/Sweden Soccer ..." at bounding box center [326, 579] width 273 height 29
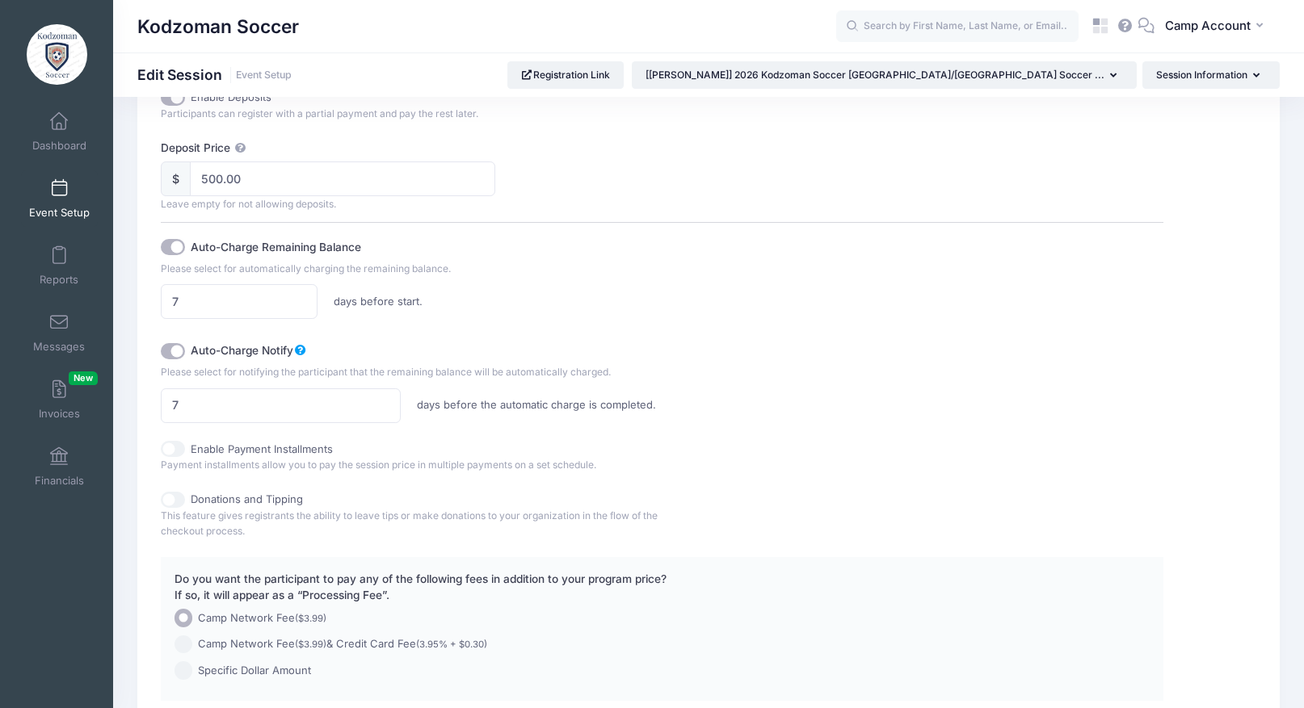
scroll to position [855, 0]
click at [176, 452] on input "Enable Payment Installments" at bounding box center [173, 451] width 24 height 16
checkbox input "true"
checkbox input "false"
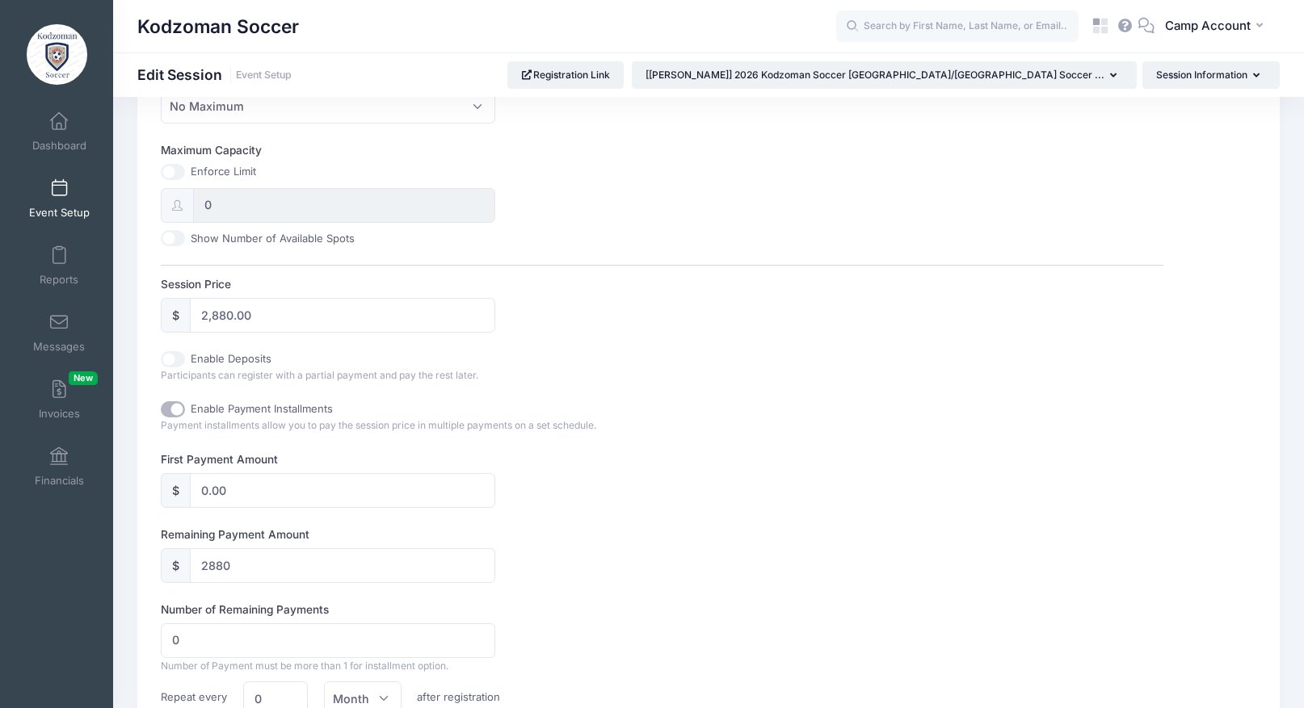
scroll to position [548, 0]
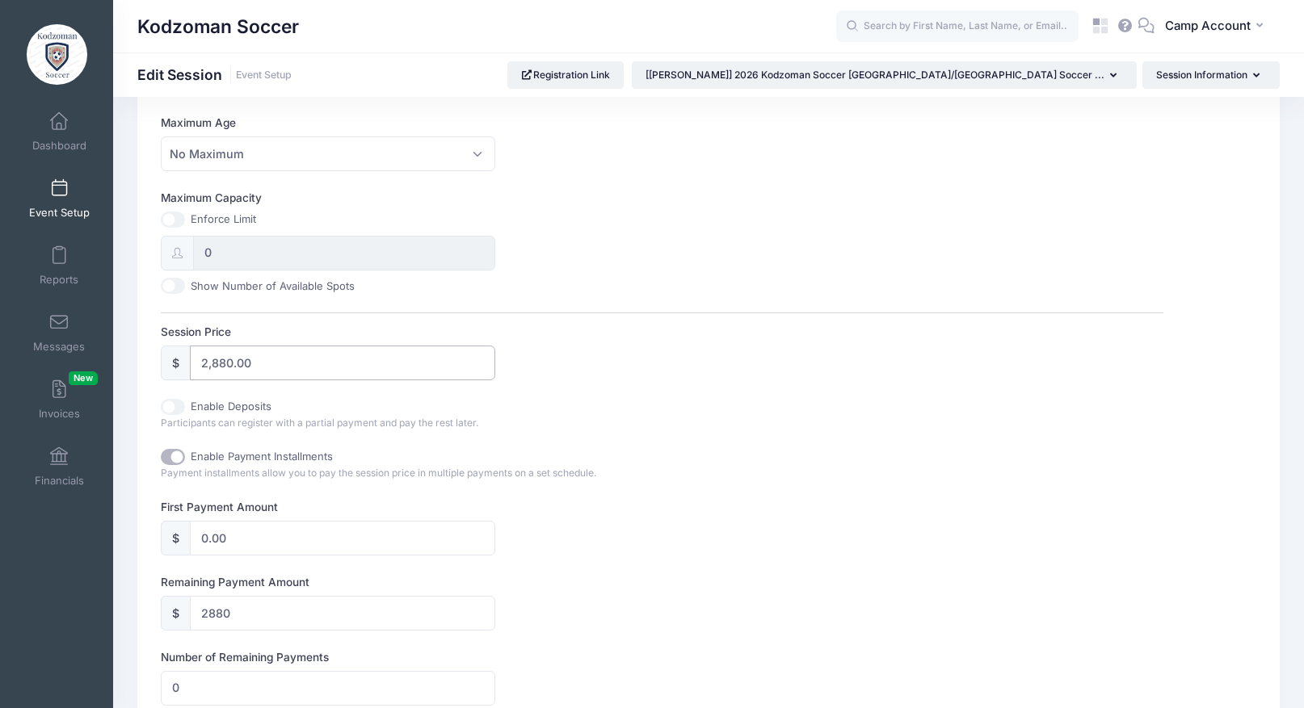
drag, startPoint x: 275, startPoint y: 367, endPoint x: 175, endPoint y: 342, distance: 102.3
click at [175, 342] on div "Session Price $ 2,880.00" at bounding box center [662, 352] width 1002 height 57
type input "5000"
type input "5000.00"
click at [533, 422] on div "Enable Deposits Participants can register with a partial payment and pay the re…" at bounding box center [411, 415] width 501 height 32
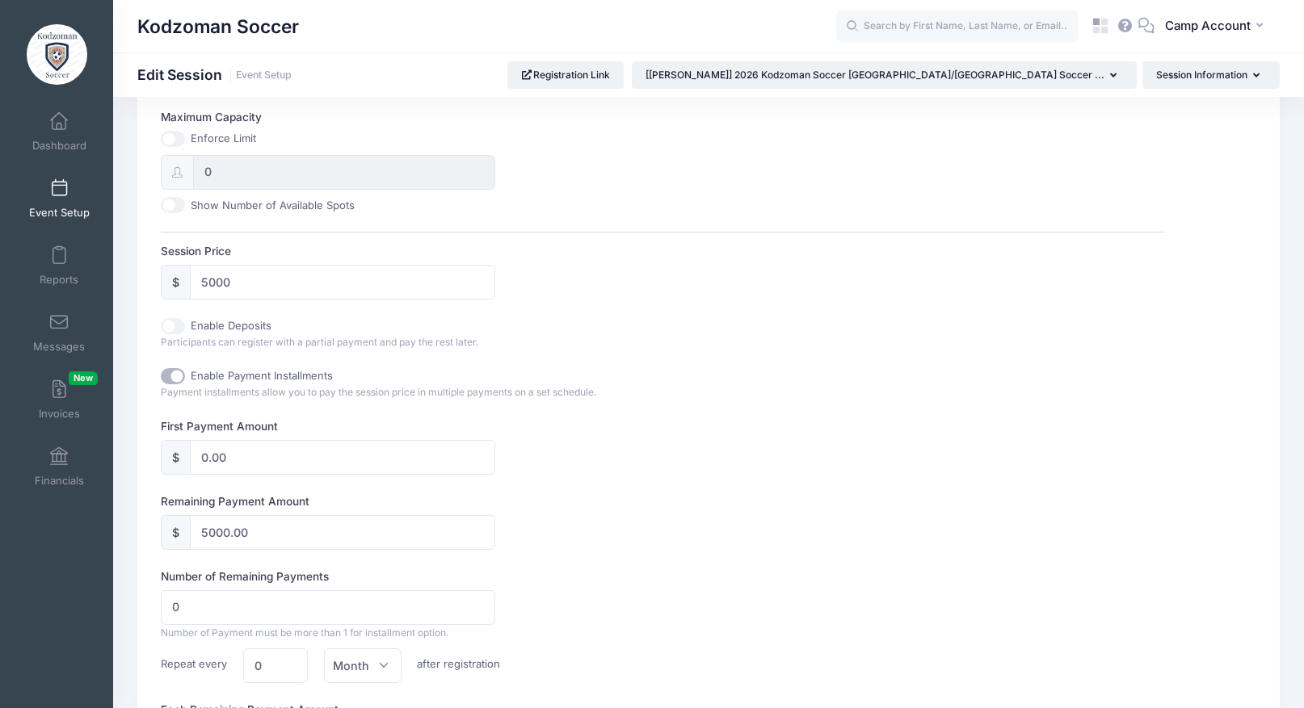
scroll to position [675, 0]
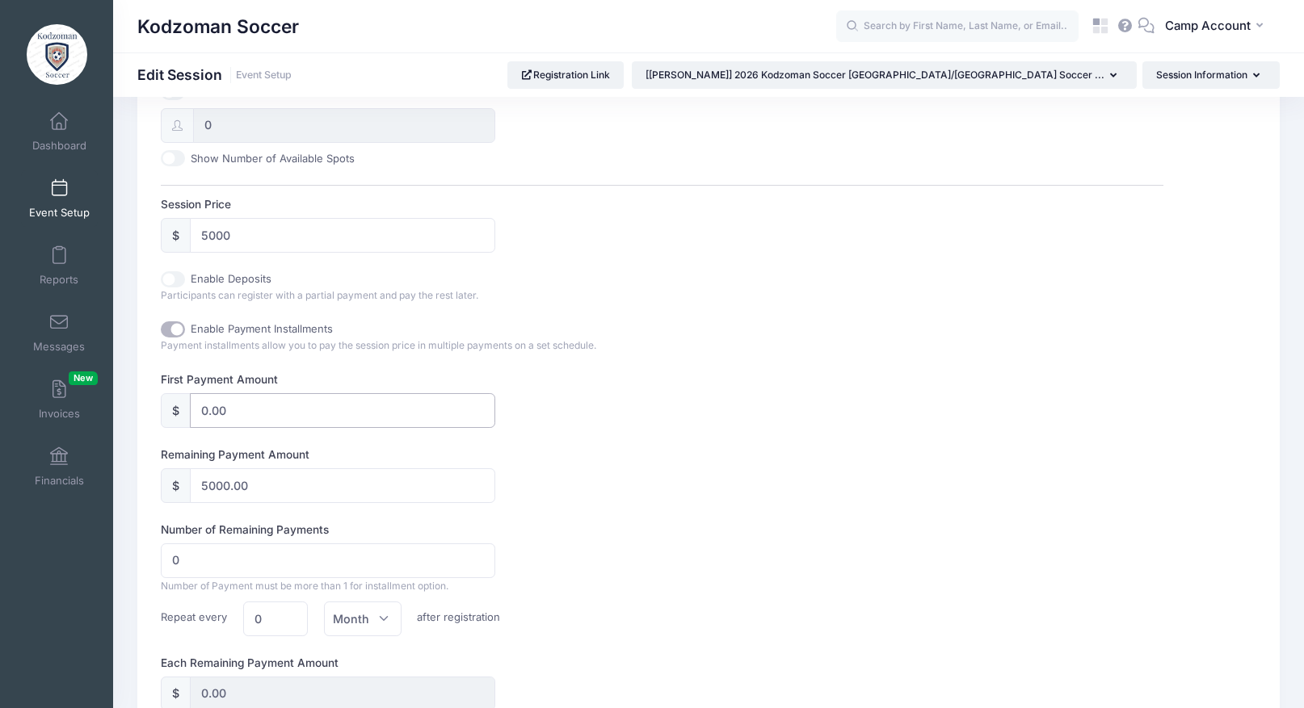
drag, startPoint x: 260, startPoint y: 410, endPoint x: 187, endPoint y: 397, distance: 73.8
click at [187, 397] on div "$ 0.00" at bounding box center [328, 410] width 334 height 35
type input "1"
type input "4999.00"
type input "10"
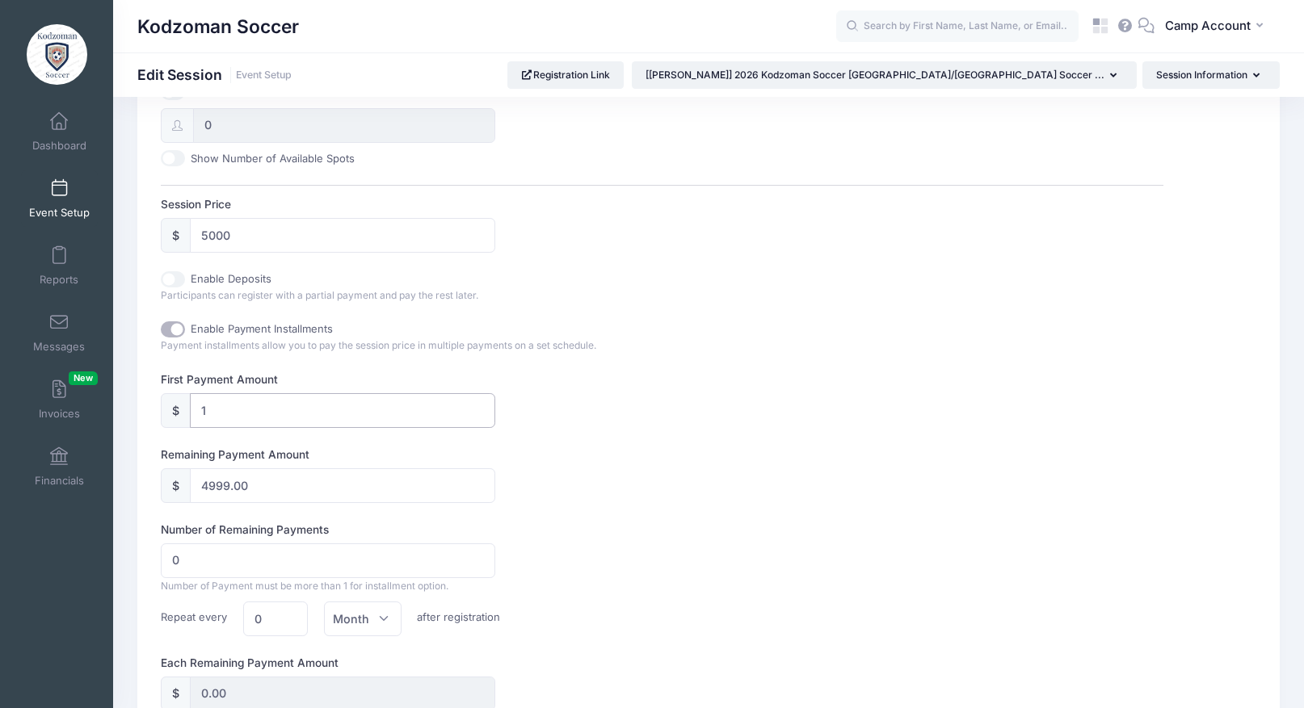
type input "4990.00"
type input "100"
type input "4900.00"
type input "1000"
type input "4000.00"
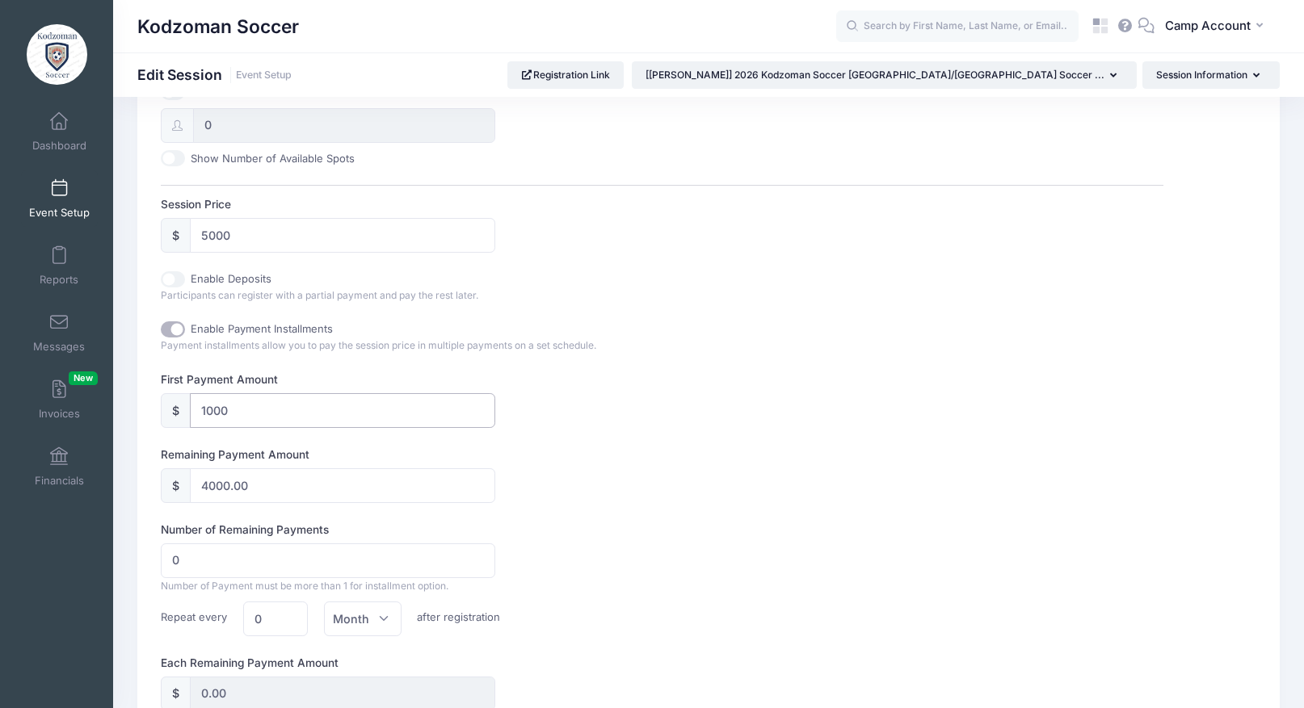
type input "1000"
click at [556, 451] on label "Remaining Payment Amount" at bounding box center [411, 455] width 501 height 16
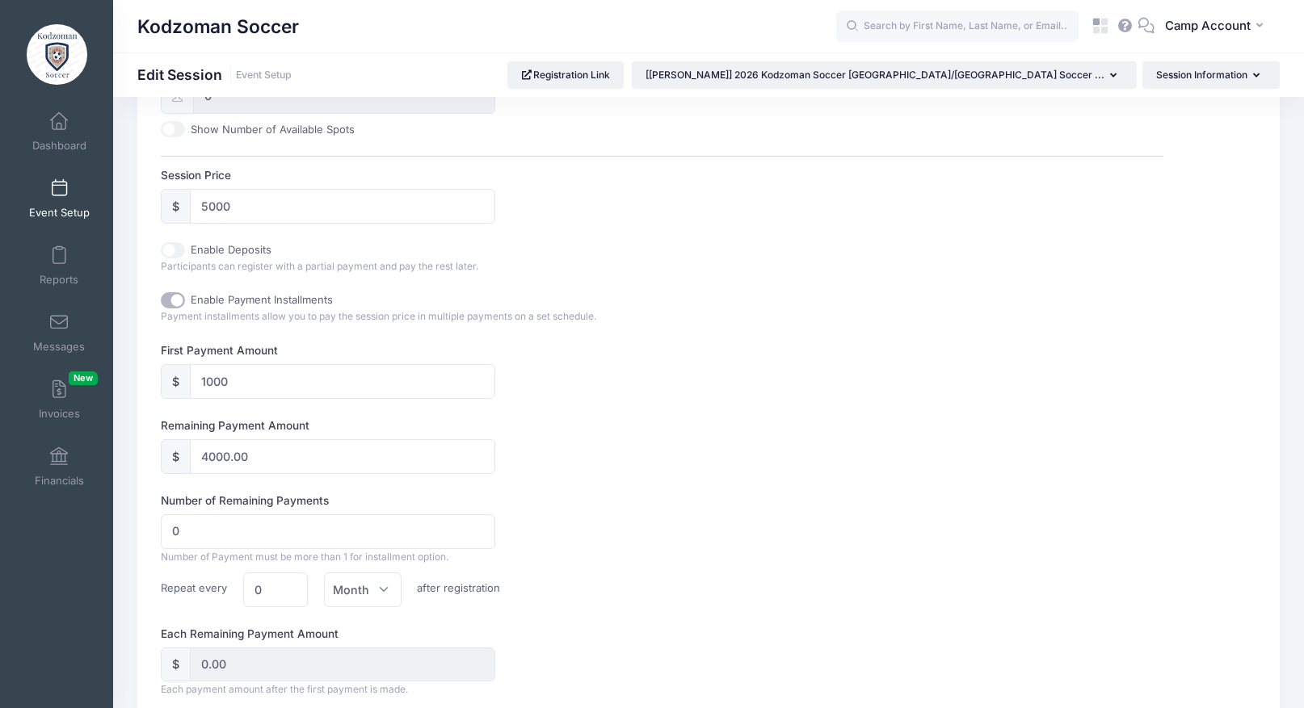
scroll to position [705, 0]
type input "1"
type input "4000.00"
click at [478, 528] on input "1" at bounding box center [328, 531] width 334 height 35
type input "2"
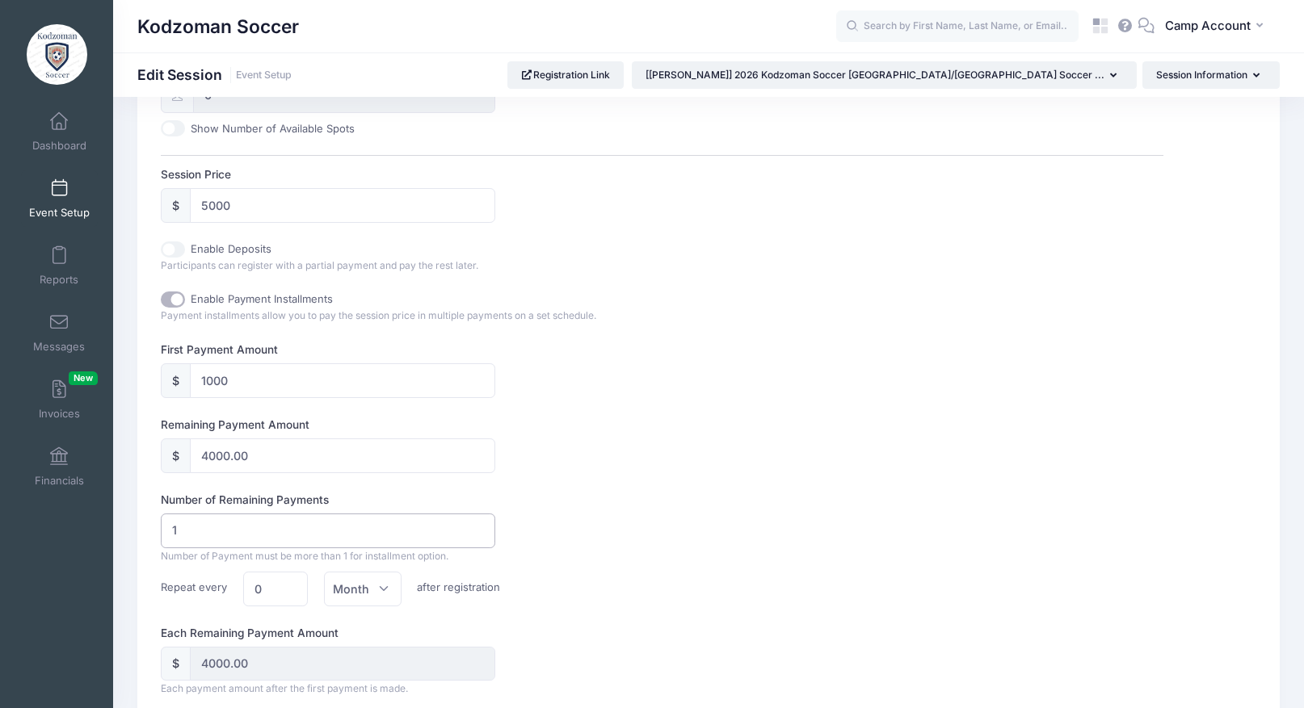
type input "2000.00"
click at [478, 528] on input "2" at bounding box center [328, 531] width 334 height 35
click at [613, 506] on label "Number of Remaining Payments" at bounding box center [411, 500] width 501 height 16
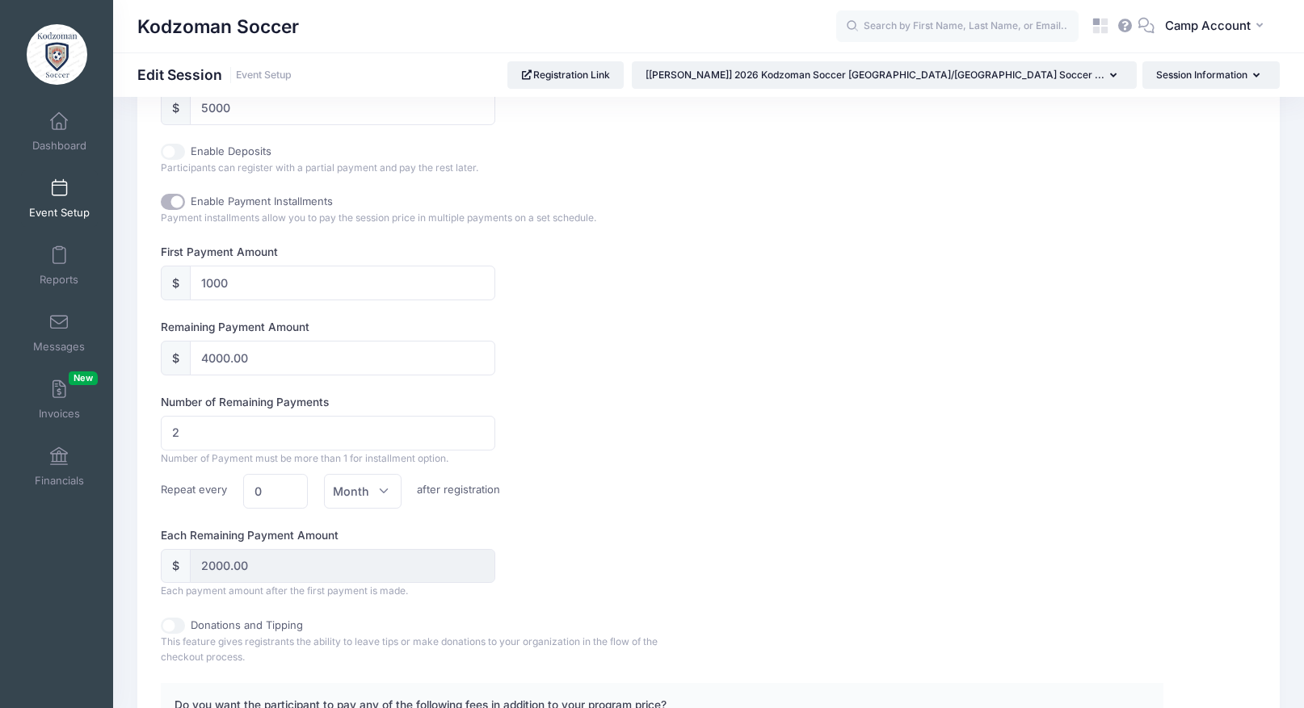
scroll to position [804, 0]
type input "3"
type input "1333.33"
click at [477, 430] on input "3" at bounding box center [328, 432] width 334 height 35
type input "4"
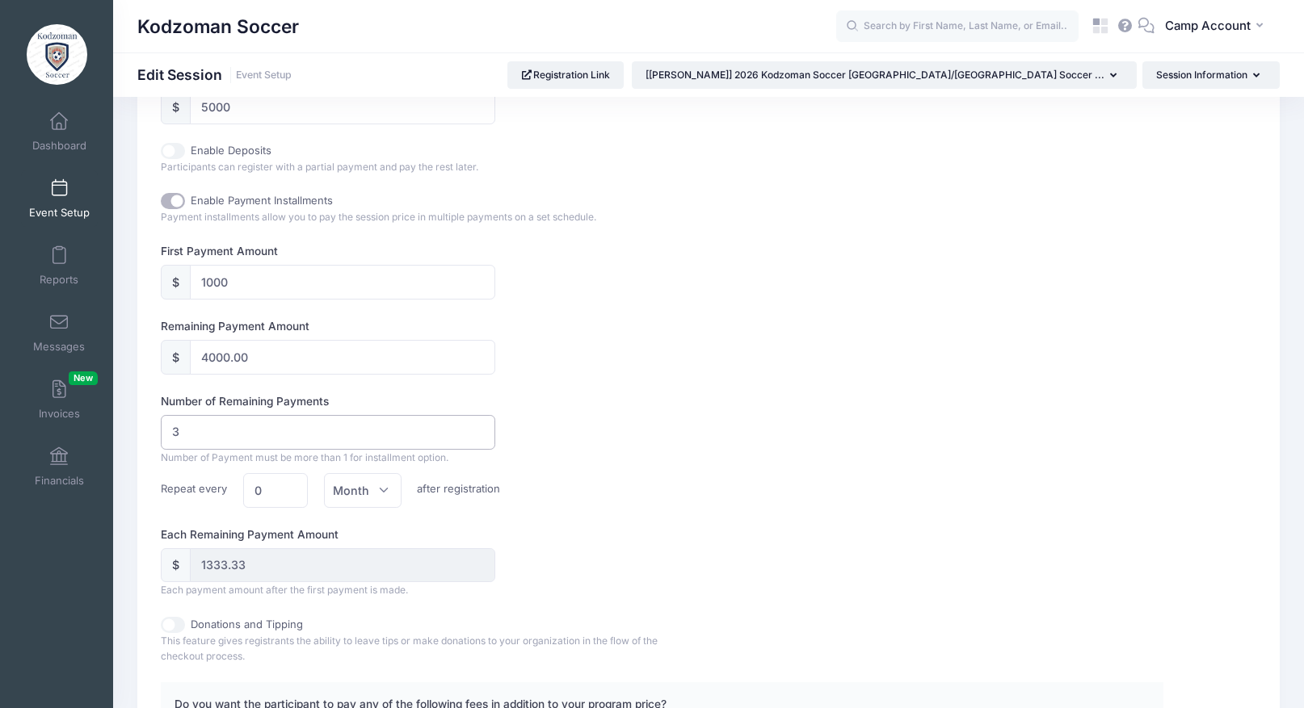
type input "1000.00"
type input "4"
click at [477, 430] on input "4" at bounding box center [328, 432] width 334 height 35
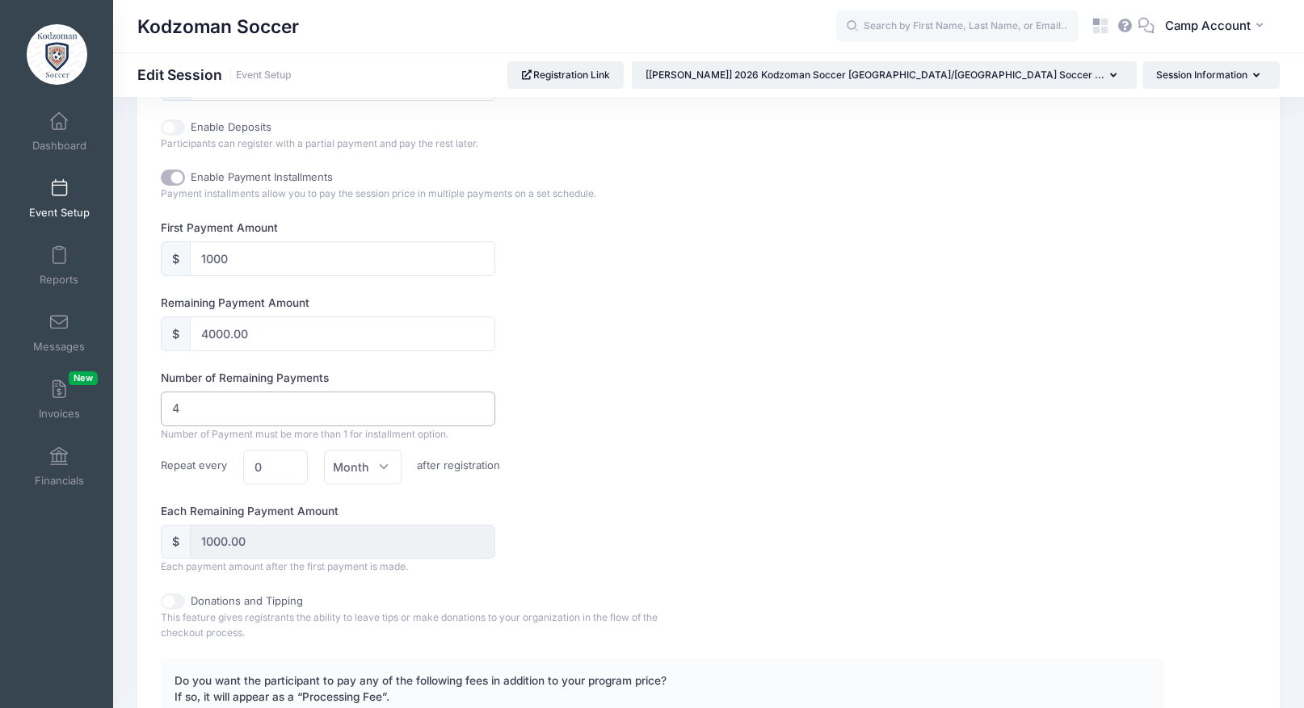
scroll to position [836, 0]
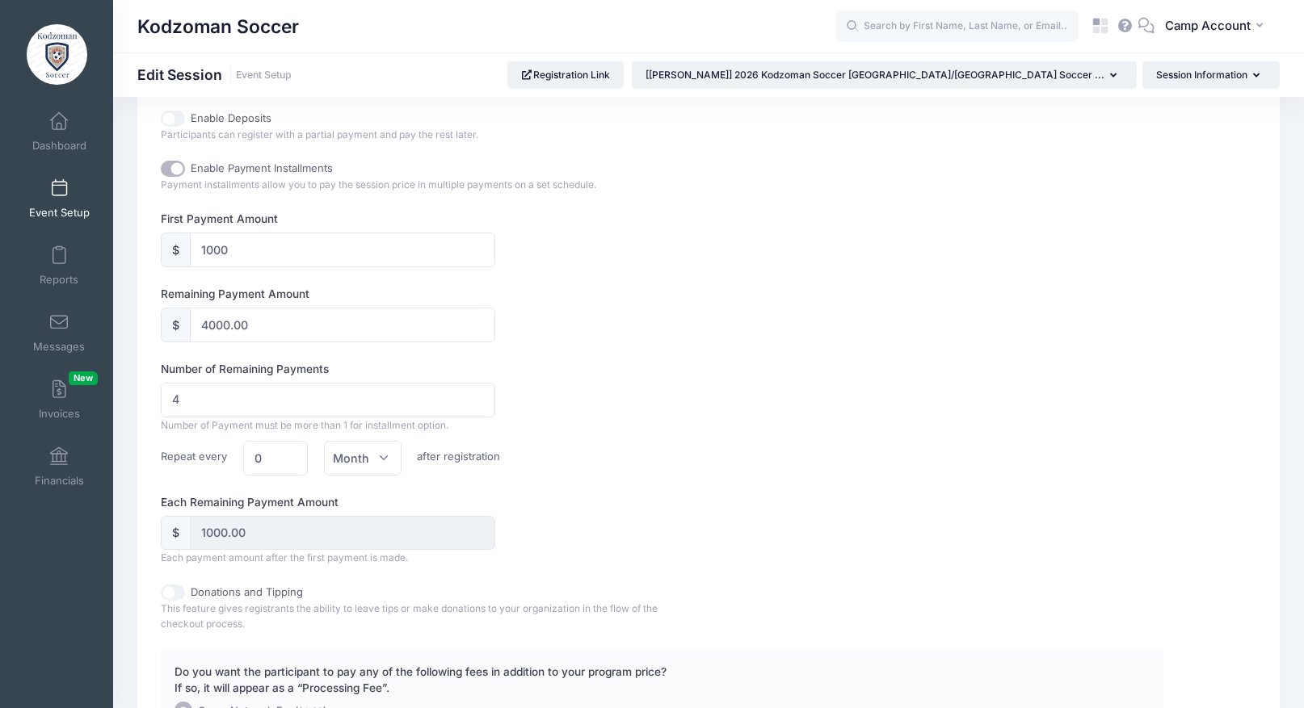
click at [564, 458] on div "Repeat every 0 Select a period Day Week Month Month after registration" at bounding box center [662, 458] width 1018 height 35
click at [355, 455] on span "Month" at bounding box center [351, 458] width 36 height 17
select select "2"
click at [285, 455] on input "1" at bounding box center [275, 458] width 65 height 35
click at [285, 455] on input "2" at bounding box center [275, 458] width 65 height 35
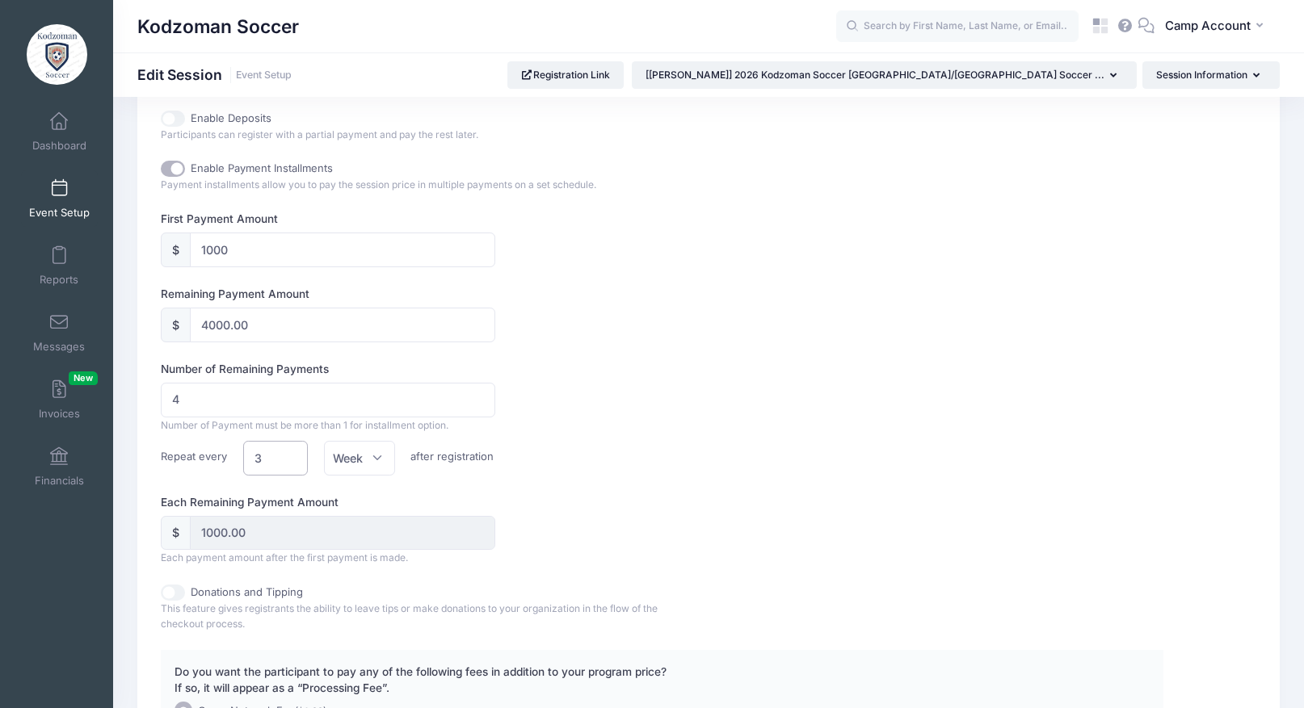
click at [285, 455] on input "3" at bounding box center [275, 458] width 65 height 35
type input "4"
click at [285, 455] on input "4" at bounding box center [275, 458] width 65 height 35
click at [518, 472] on div "Repeat every 4 Select a period Day Week Month Week after registration" at bounding box center [662, 458] width 1018 height 35
click at [662, 469] on div "Repeat every 4 Select a period Day Week Month Week after registration" at bounding box center [662, 458] width 1018 height 35
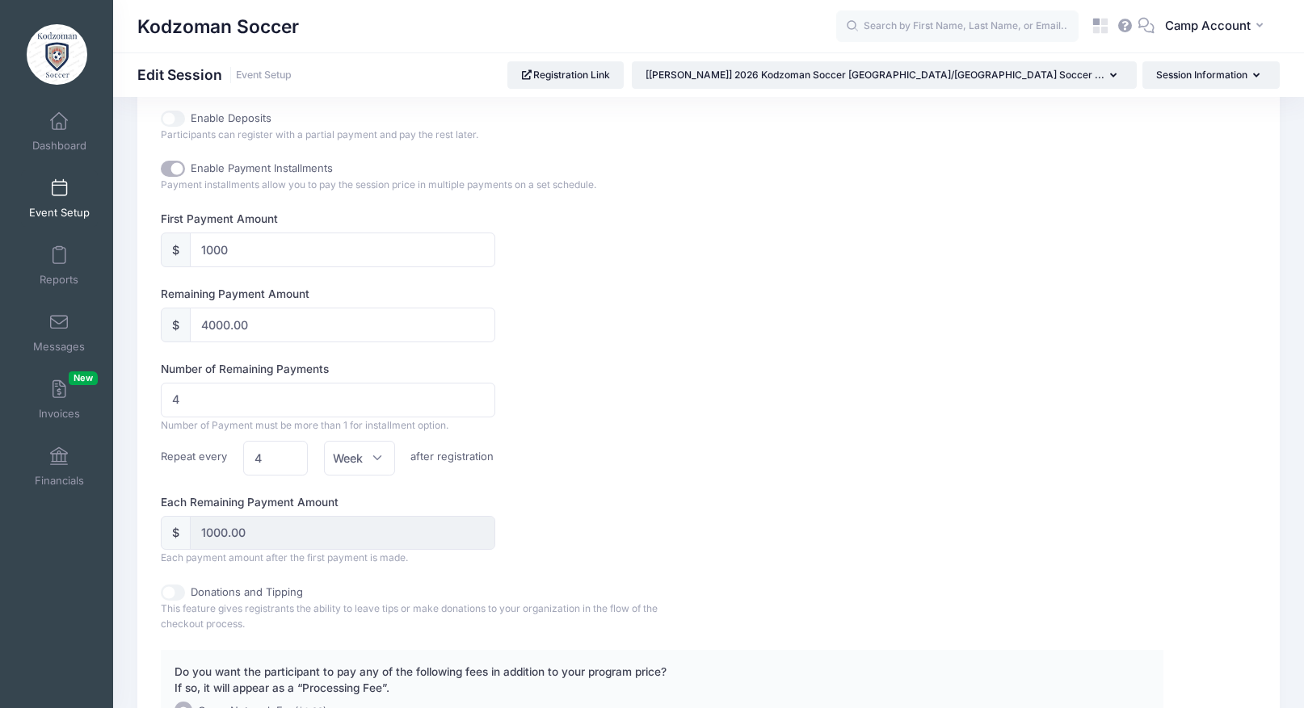
click at [170, 174] on input "Enable Payment Installments" at bounding box center [173, 169] width 24 height 16
checkbox input "false"
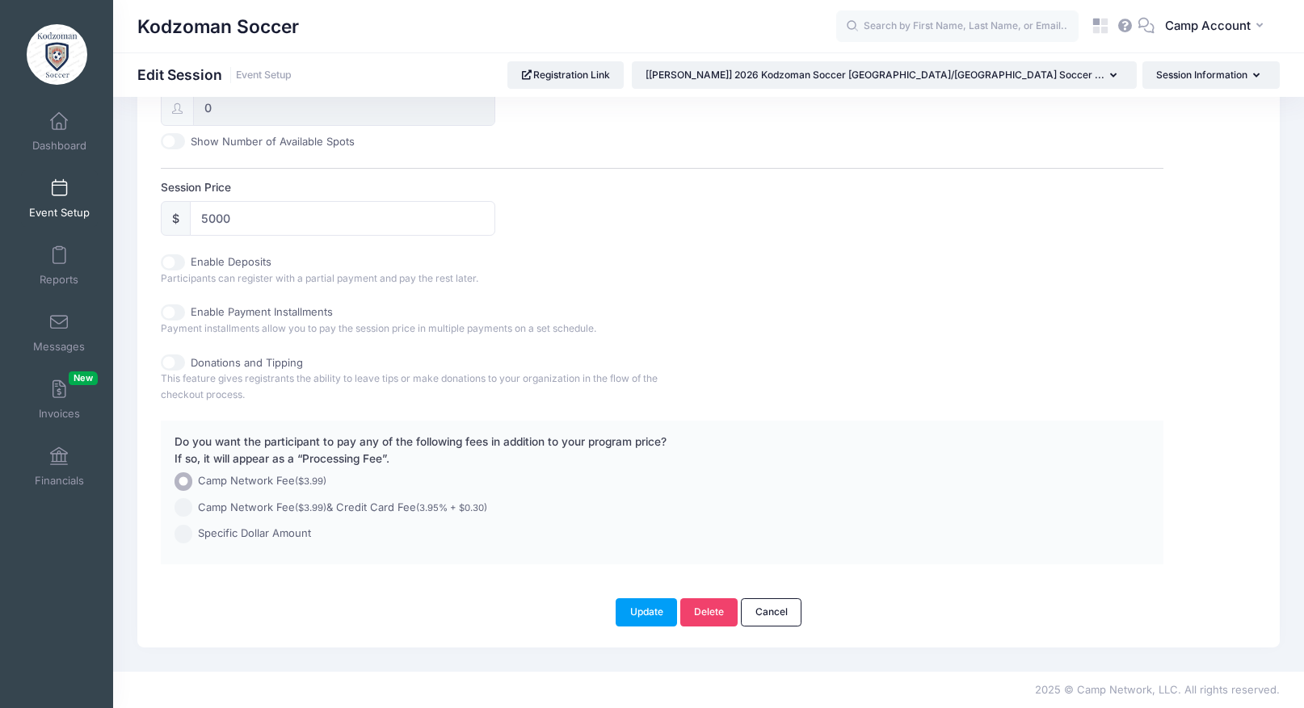
scroll to position [692, 0]
click at [167, 260] on input "Enable Deposits" at bounding box center [173, 262] width 24 height 16
checkbox input "true"
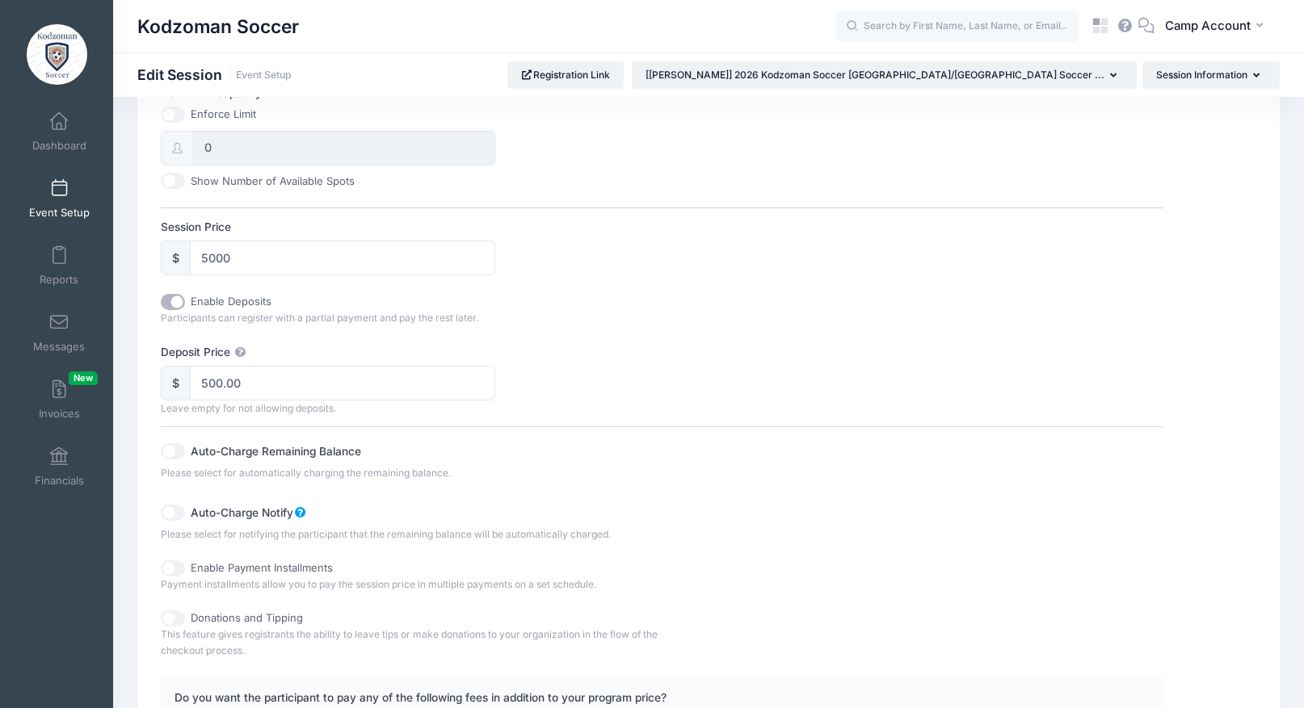
scroll to position [631, 0]
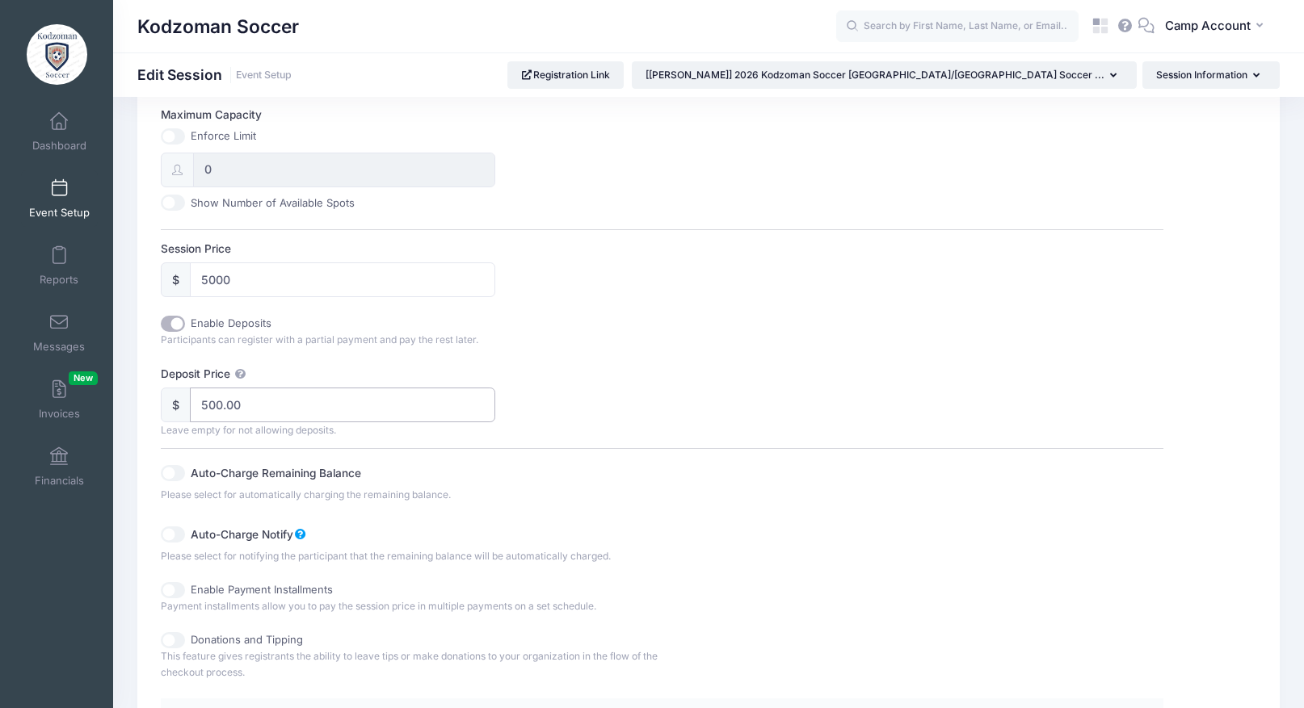
drag, startPoint x: 249, startPoint y: 411, endPoint x: 172, endPoint y: 389, distance: 80.0
click at [172, 389] on div "$ 500.00" at bounding box center [328, 405] width 334 height 35
click at [632, 394] on div "Deposit Price $ 2000 Leave empty for not allowing deposits. Auto-Charge Remaini…" at bounding box center [662, 465] width 1002 height 198
drag, startPoint x: 241, startPoint y: 410, endPoint x: 167, endPoint y: 392, distance: 75.6
click at [167, 392] on div "$ 2000" at bounding box center [328, 405] width 334 height 35
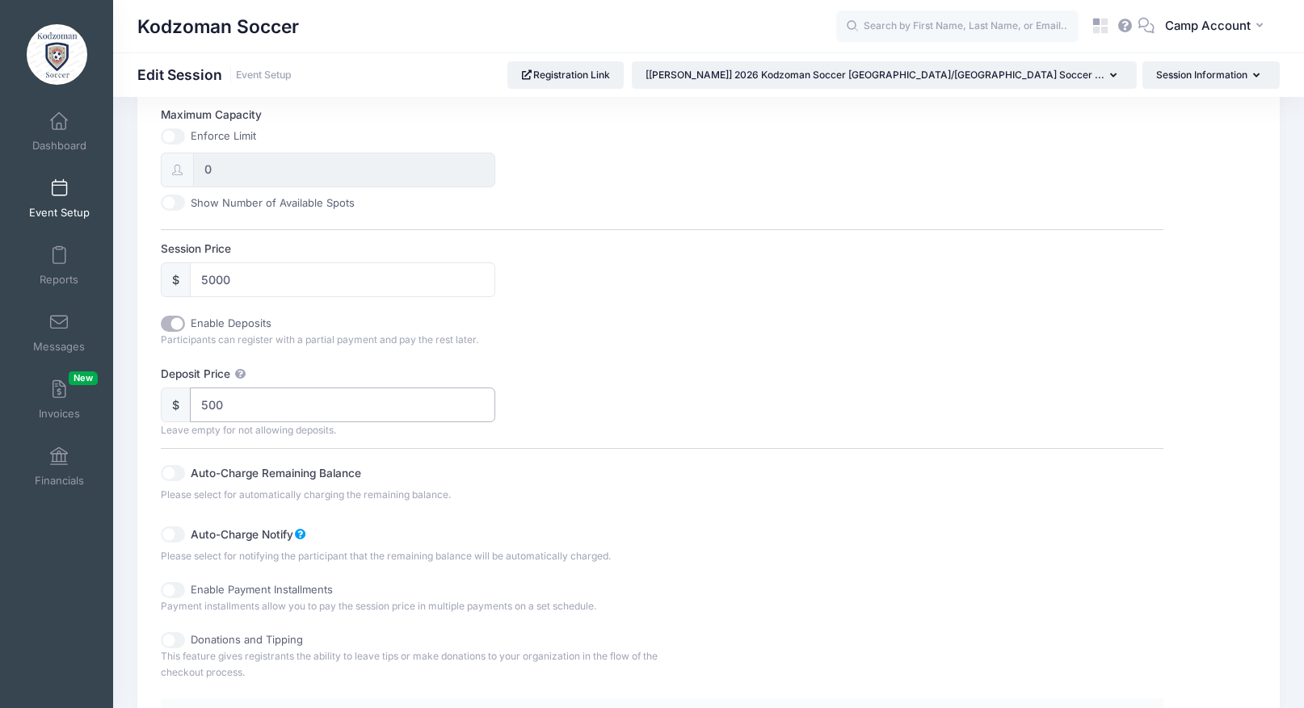
type input "500"
click at [691, 414] on div "Deposit Price $ 500 Leave empty for not allowing deposits. Auto-Charge Remainin…" at bounding box center [662, 465] width 1002 height 198
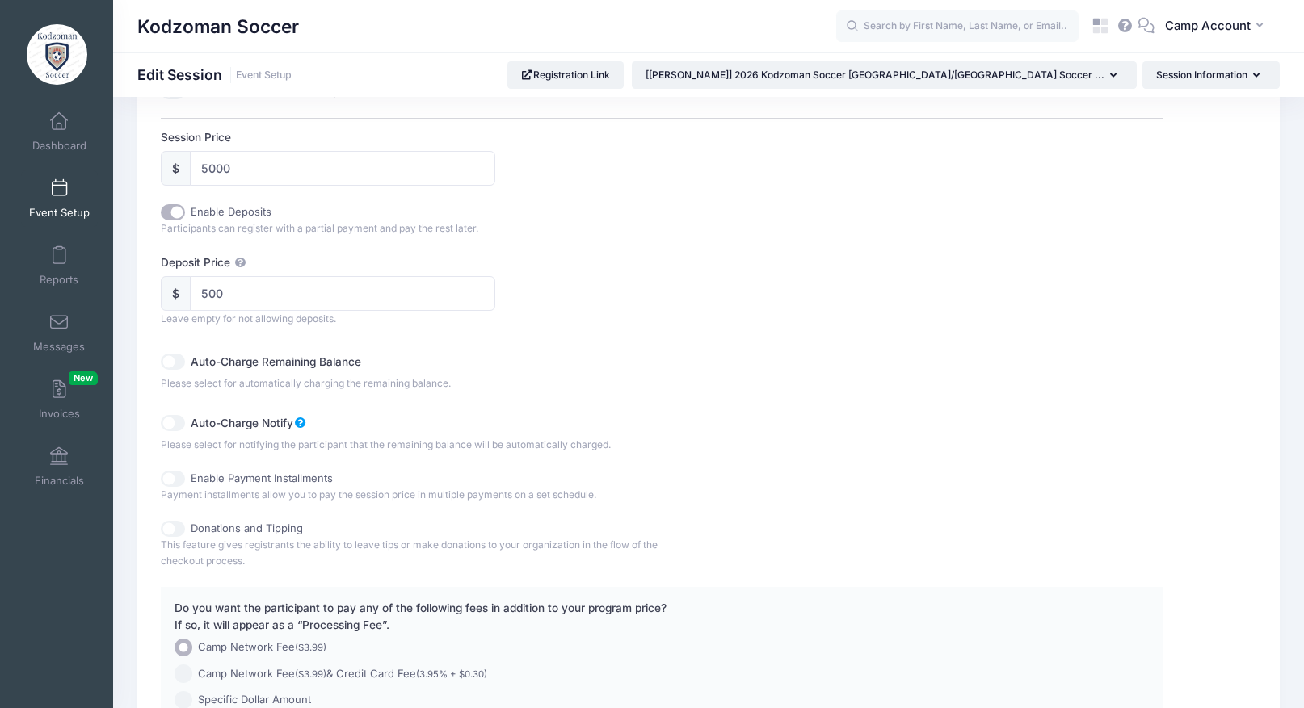
scroll to position [747, 0]
click at [185, 360] on div "Auto-Charge Remaining Balance" at bounding box center [411, 356] width 501 height 27
click at [177, 360] on input "Auto-Charge Remaining Balance" at bounding box center [173, 357] width 24 height 16
checkbox input "true"
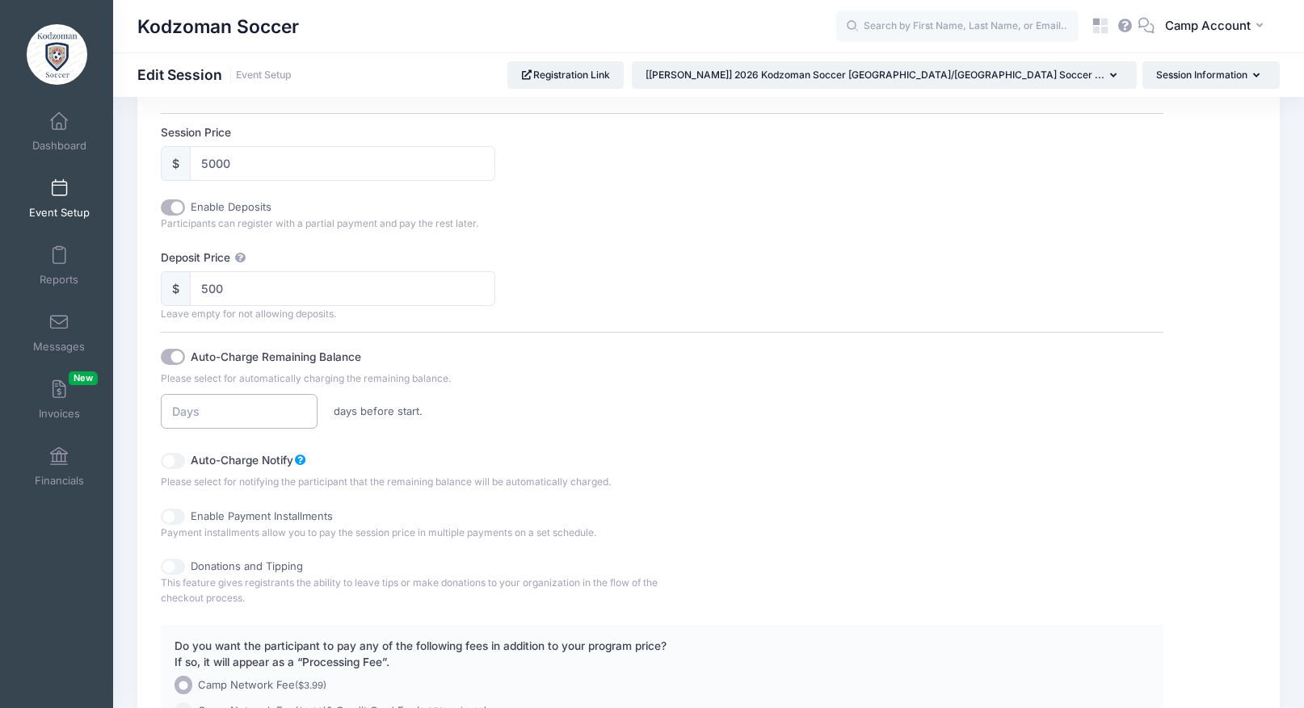
click at [246, 412] on input "number" at bounding box center [239, 411] width 157 height 35
type input "30"
click at [508, 421] on div "30 days before start." at bounding box center [411, 411] width 517 height 35
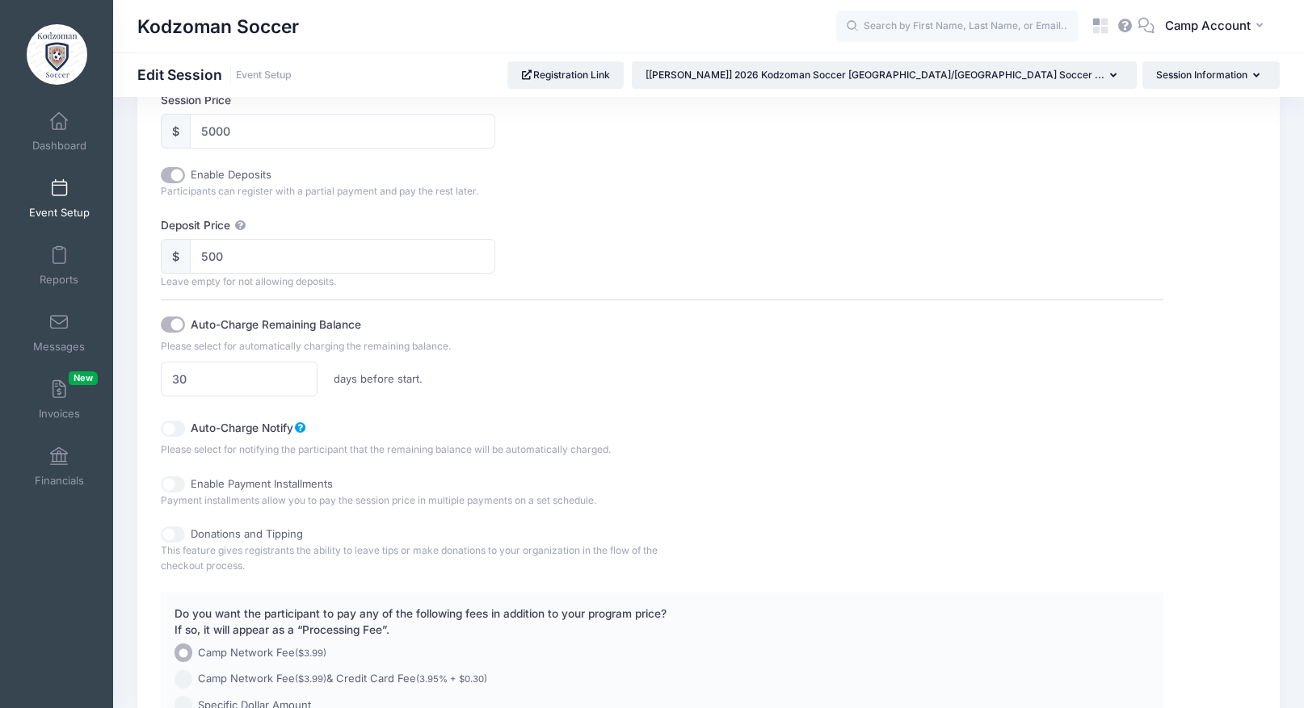
scroll to position [750, 0]
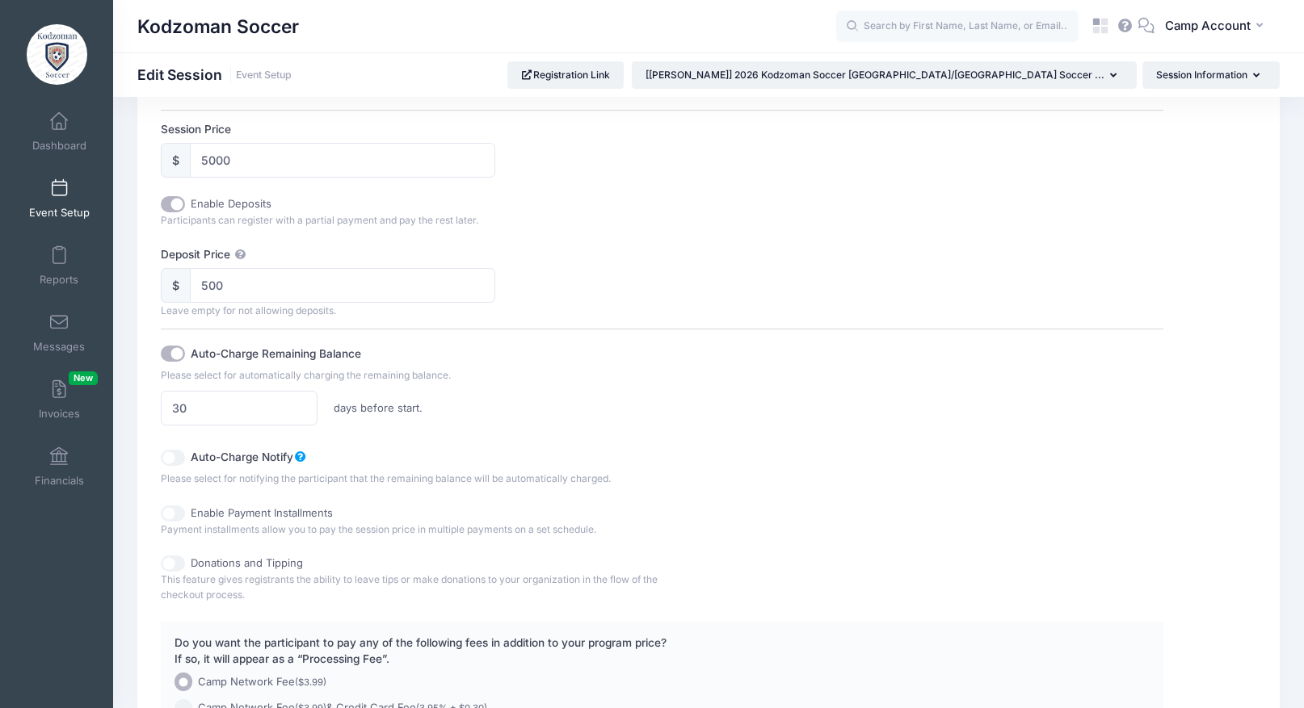
click at [170, 206] on input "Enable Deposits" at bounding box center [173, 204] width 24 height 16
checkbox input "false"
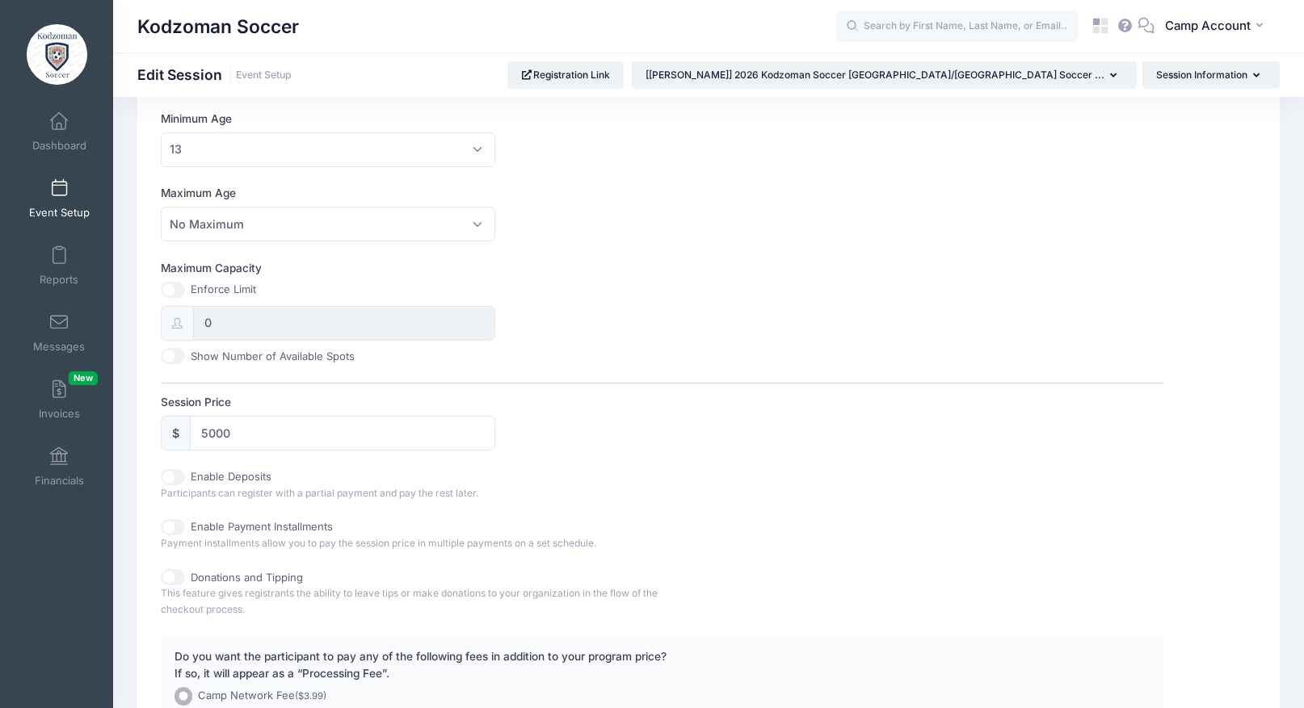
scroll to position [449, 0]
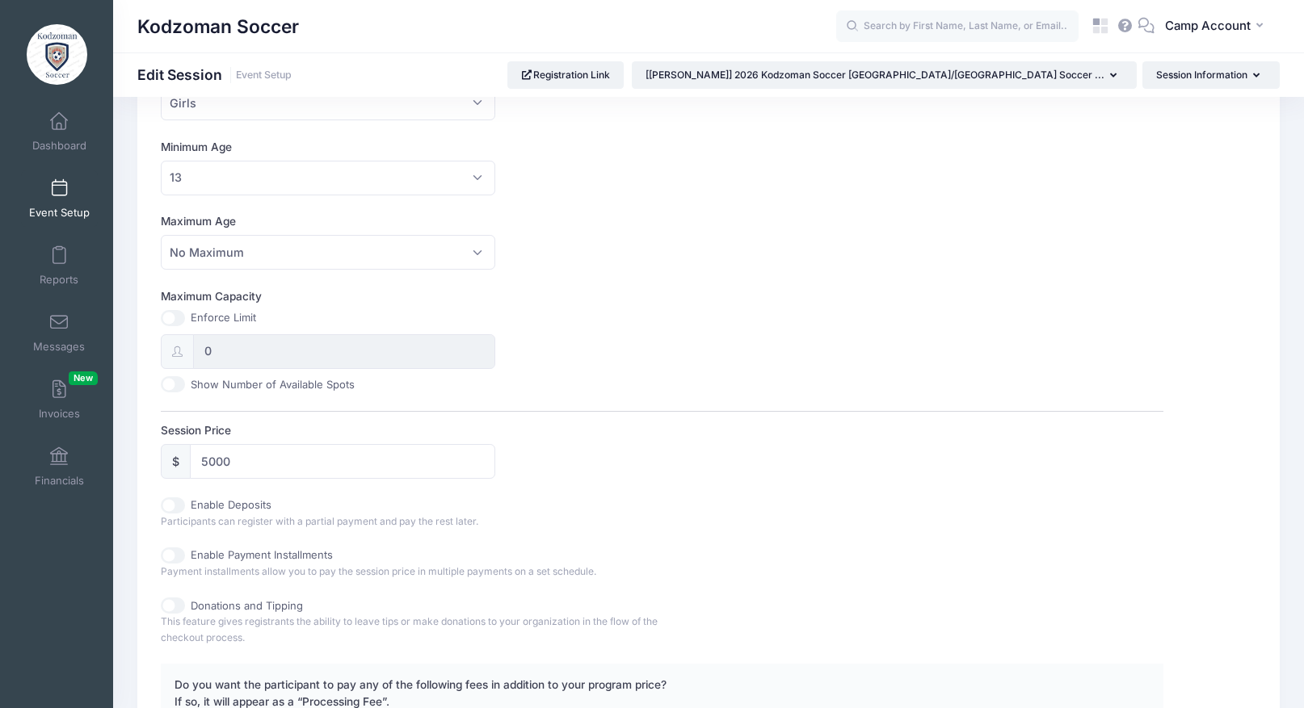
click at [49, 212] on span "Event Setup" at bounding box center [59, 213] width 61 height 14
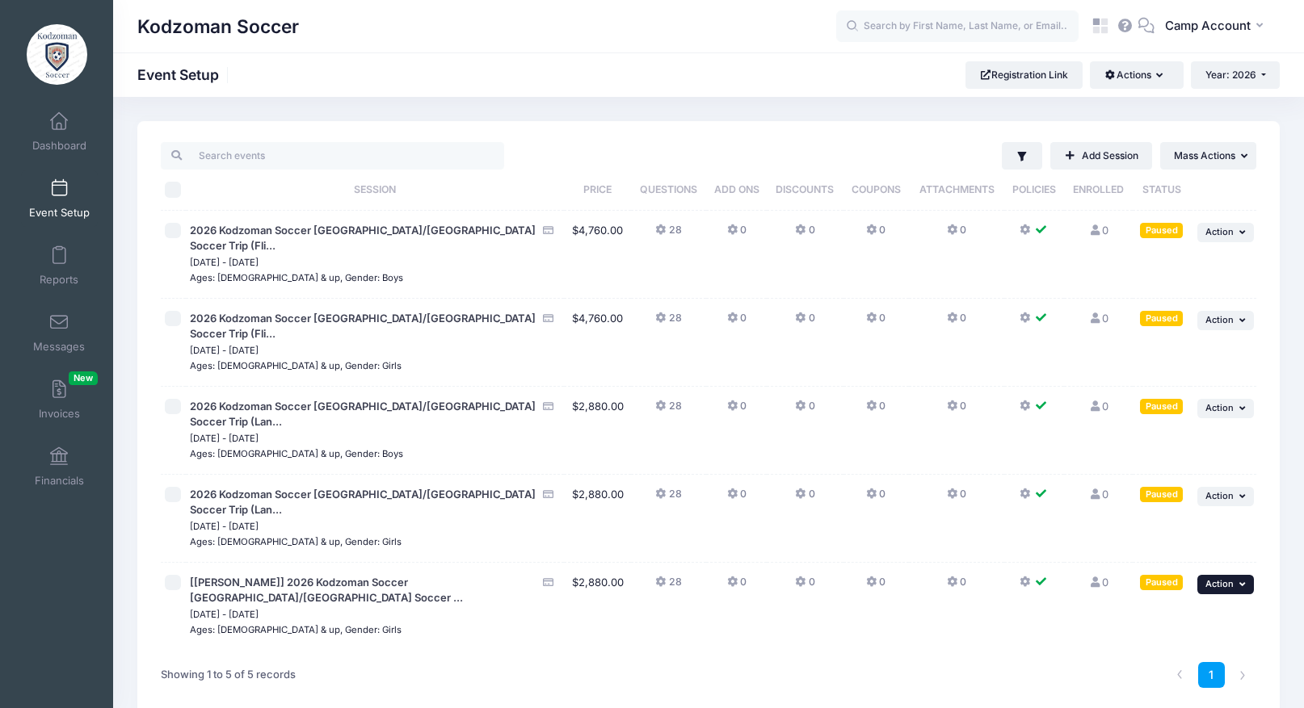
click at [1230, 578] on span "Action" at bounding box center [1219, 583] width 28 height 11
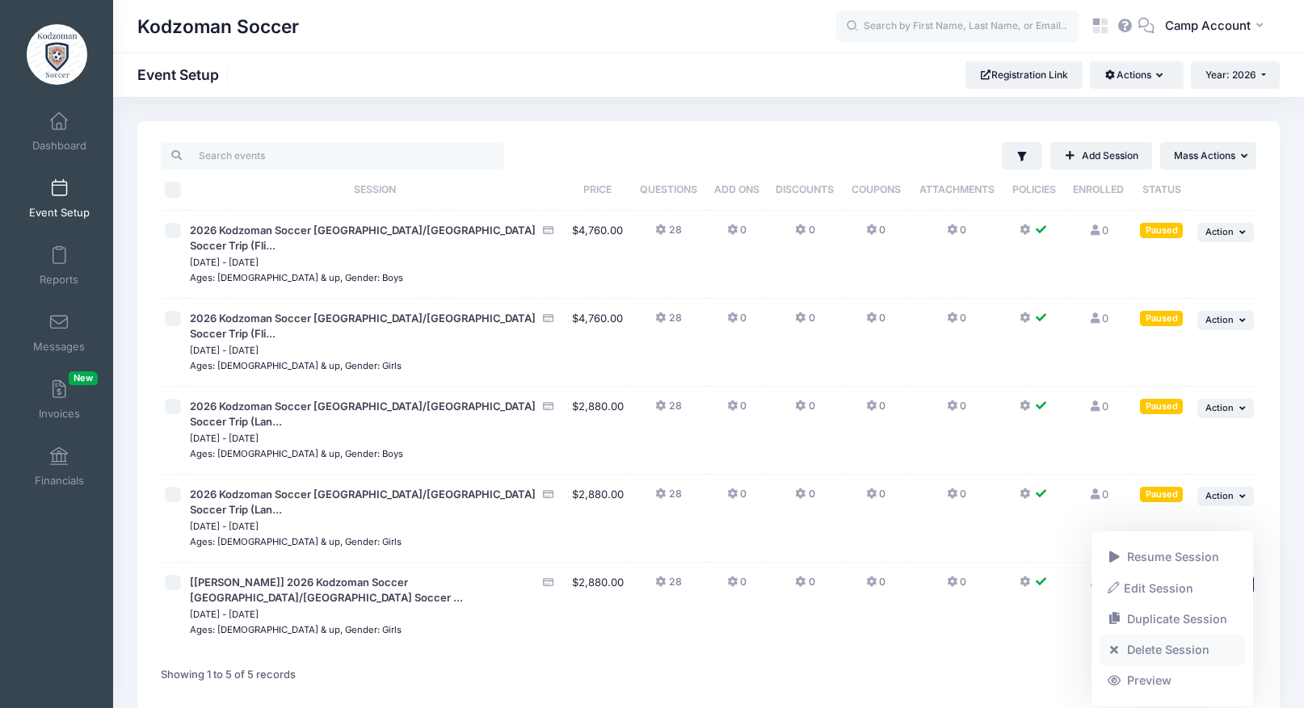
click at [1160, 652] on link "Delete Session" at bounding box center [1172, 650] width 146 height 31
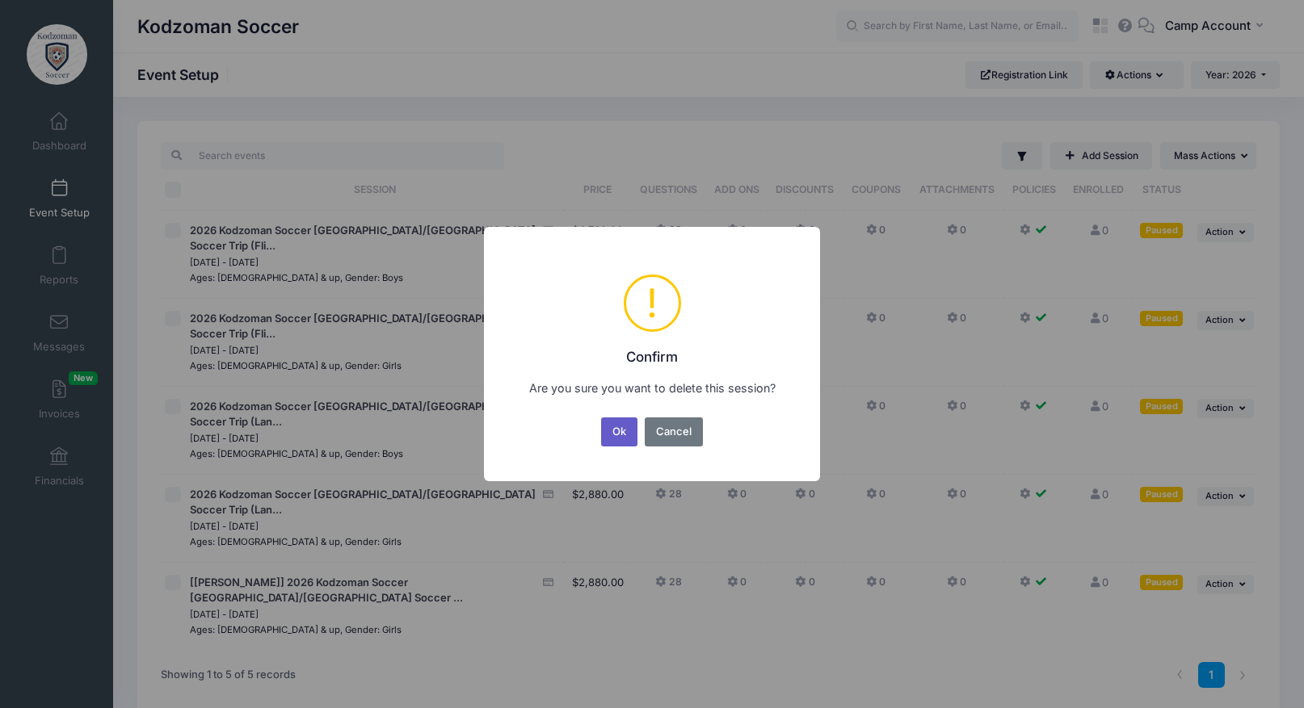
click at [628, 435] on button "Ok" at bounding box center [619, 432] width 37 height 29
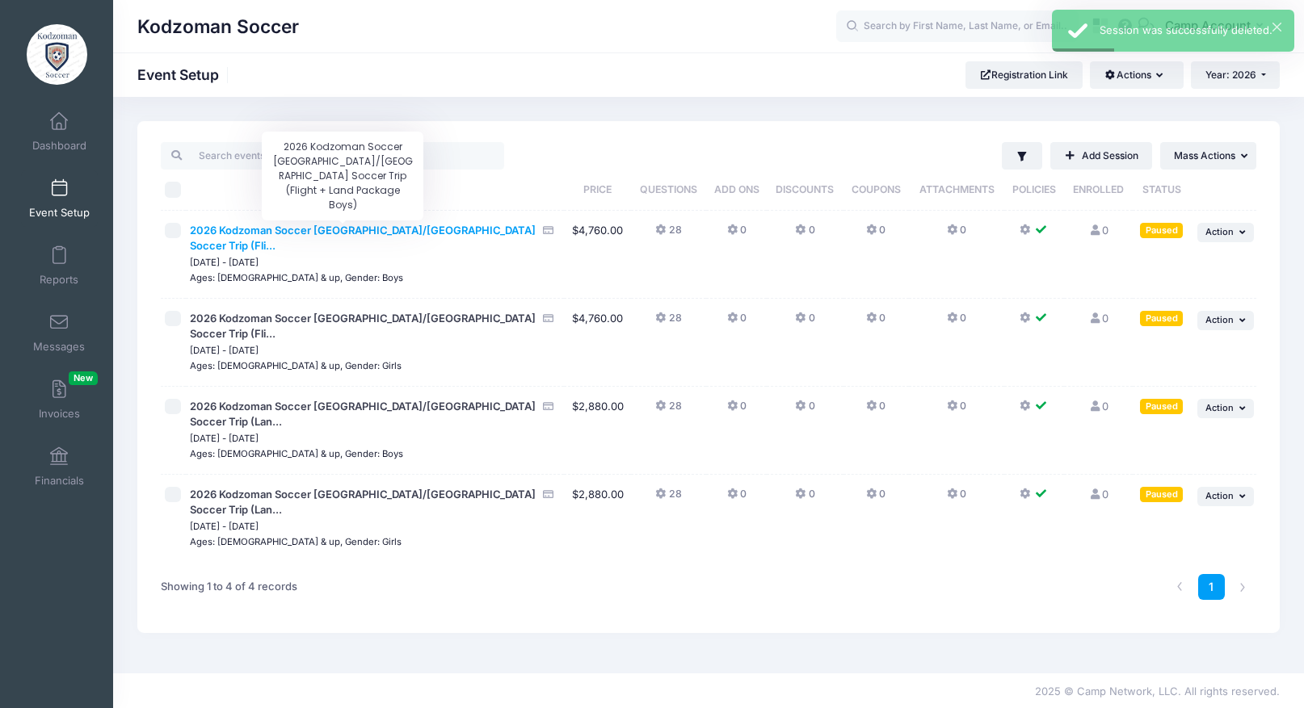
click at [353, 225] on span "2026 Kodzoman Soccer Denmark/Sweden Soccer Trip (Fli..." at bounding box center [363, 238] width 346 height 29
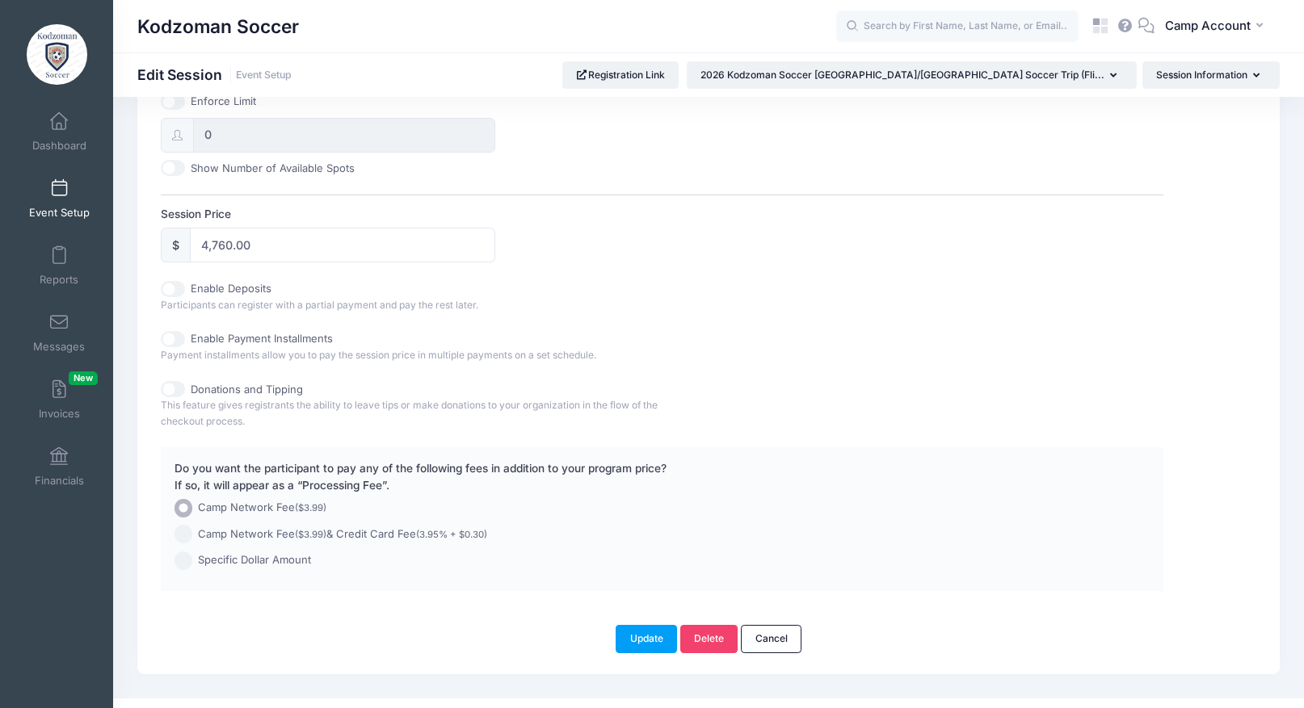
scroll to position [692, 0]
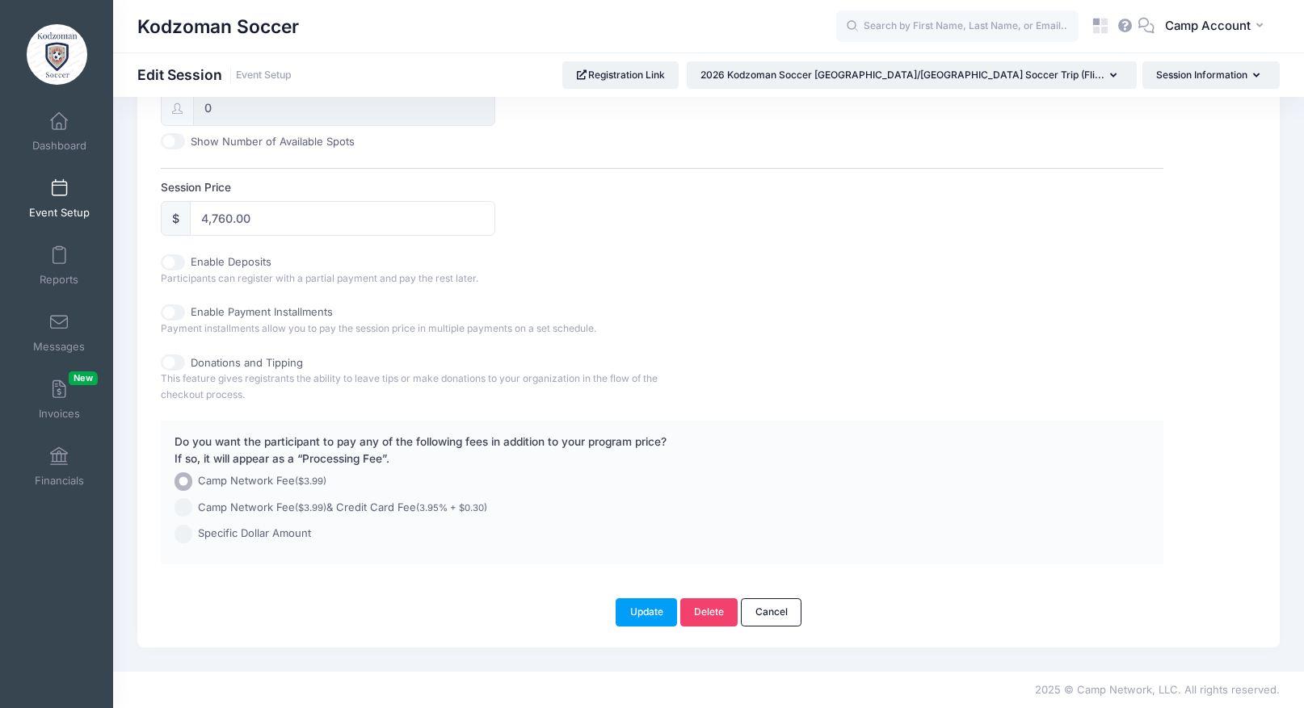
click at [65, 200] on link "Event Setup" at bounding box center [59, 198] width 77 height 57
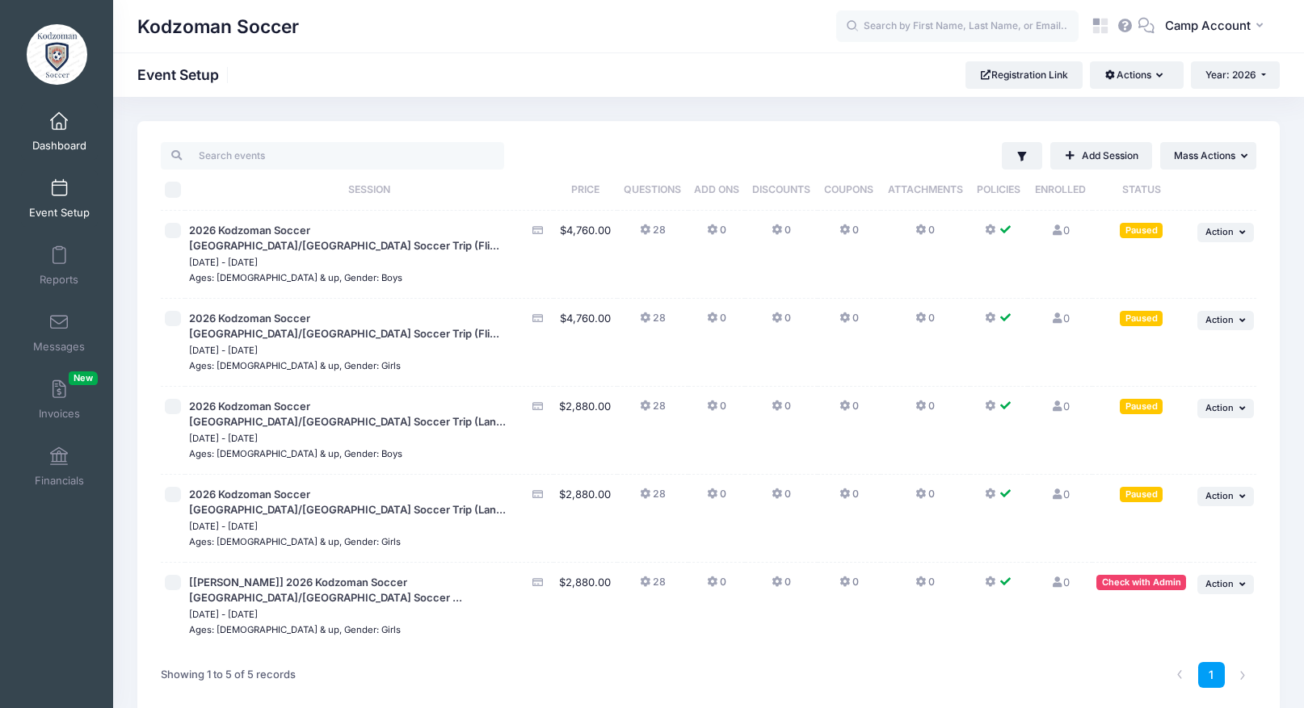
click at [37, 141] on span "Dashboard" at bounding box center [59, 146] width 54 height 14
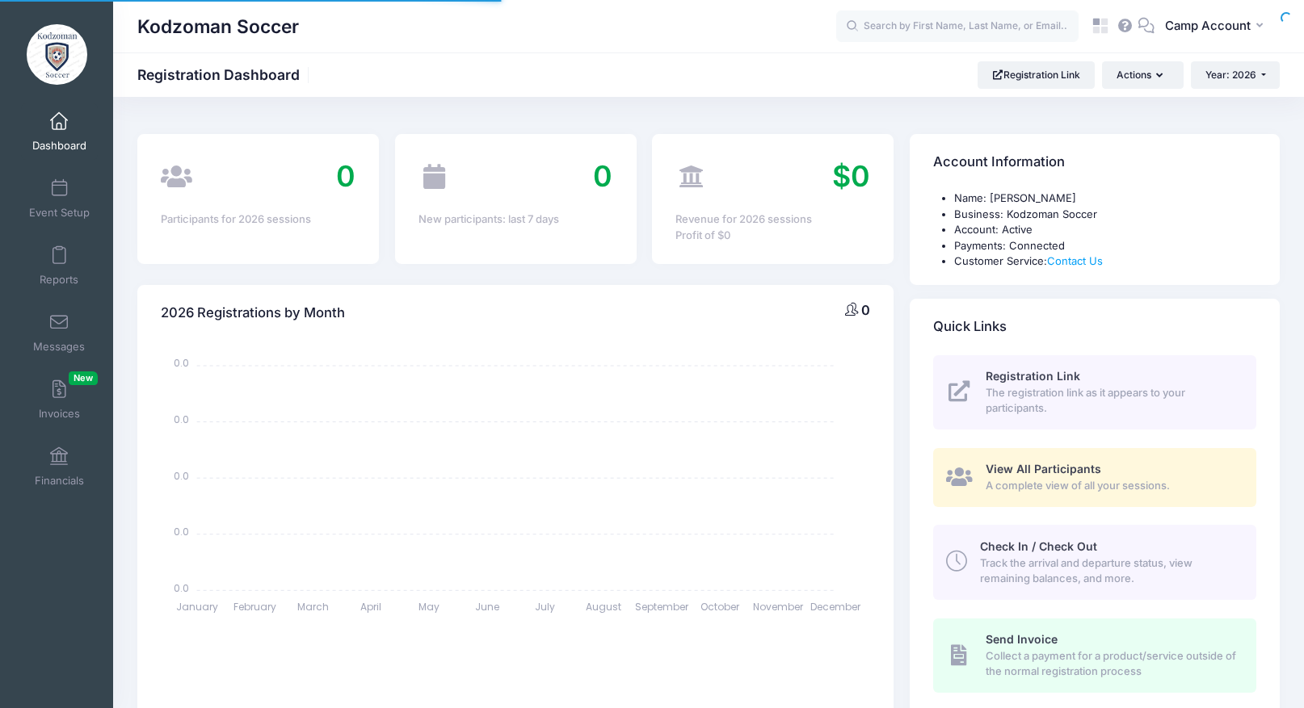
select select
click at [36, 192] on link "Event Setup" at bounding box center [59, 198] width 77 height 57
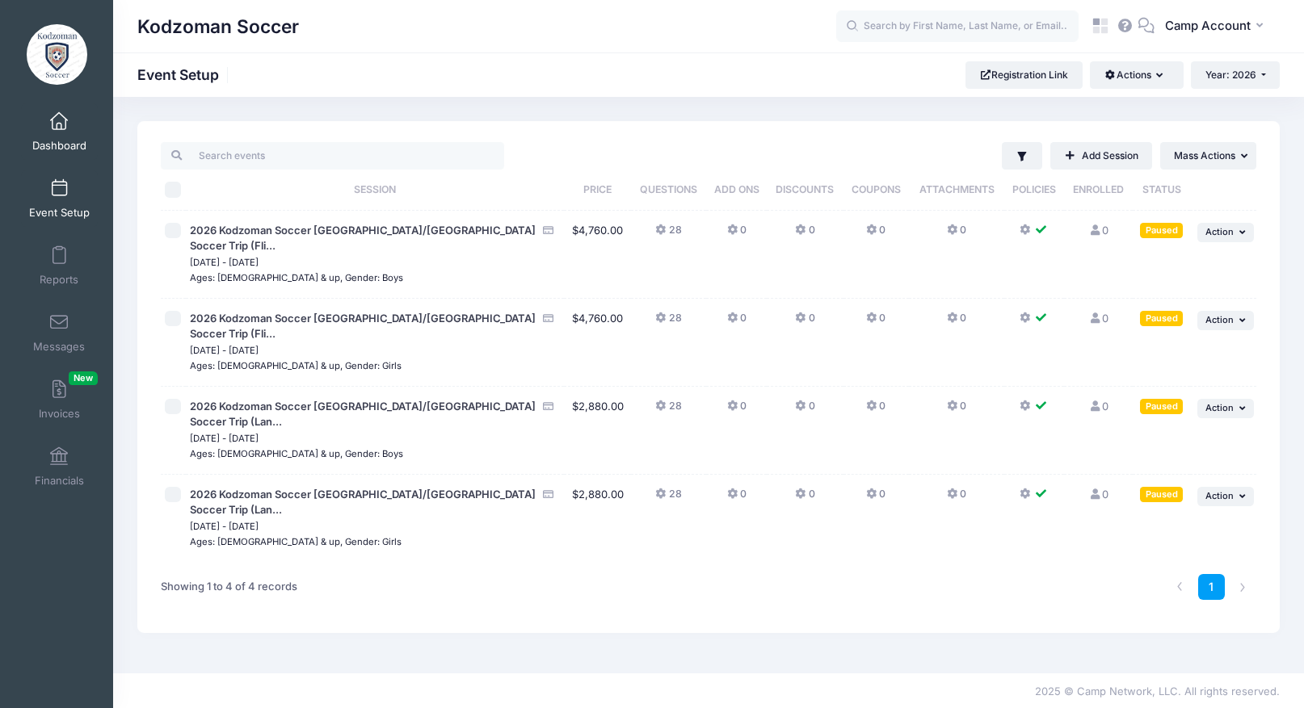
click at [48, 124] on link "Dashboard" at bounding box center [59, 131] width 77 height 57
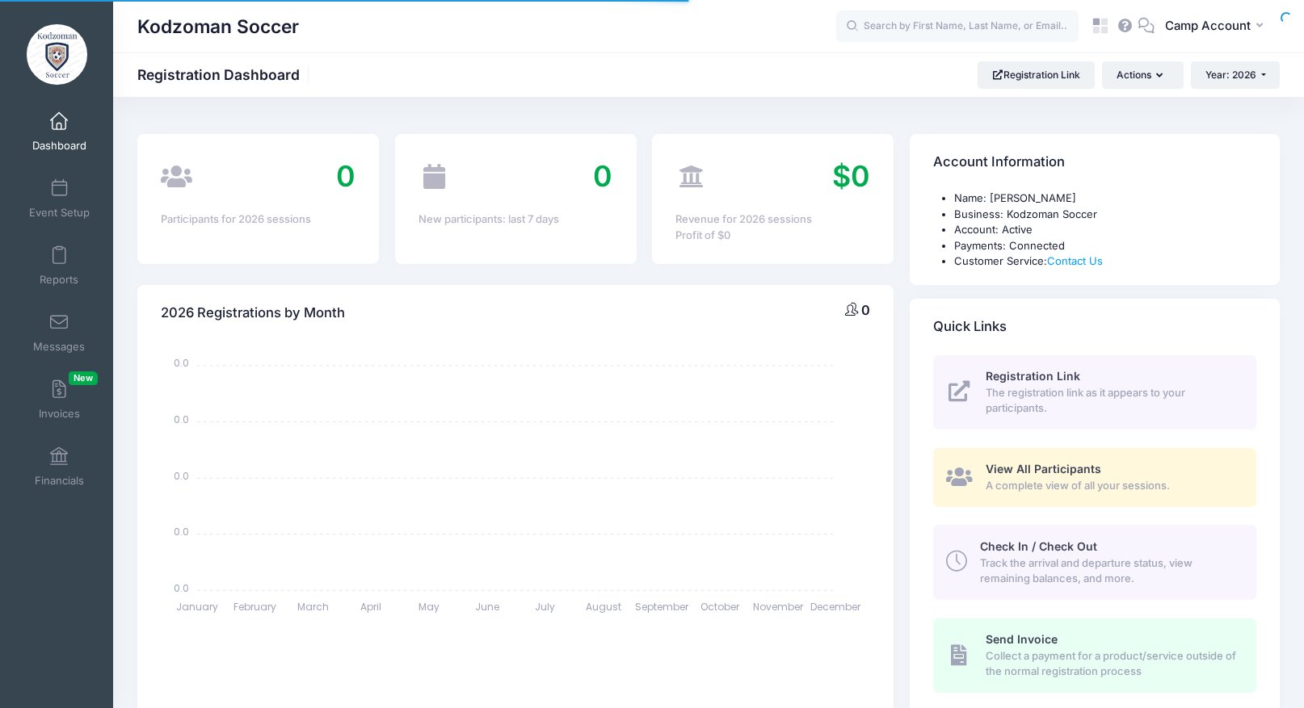
select select
click at [1099, 32] on icon at bounding box center [1095, 30] width 7 height 7
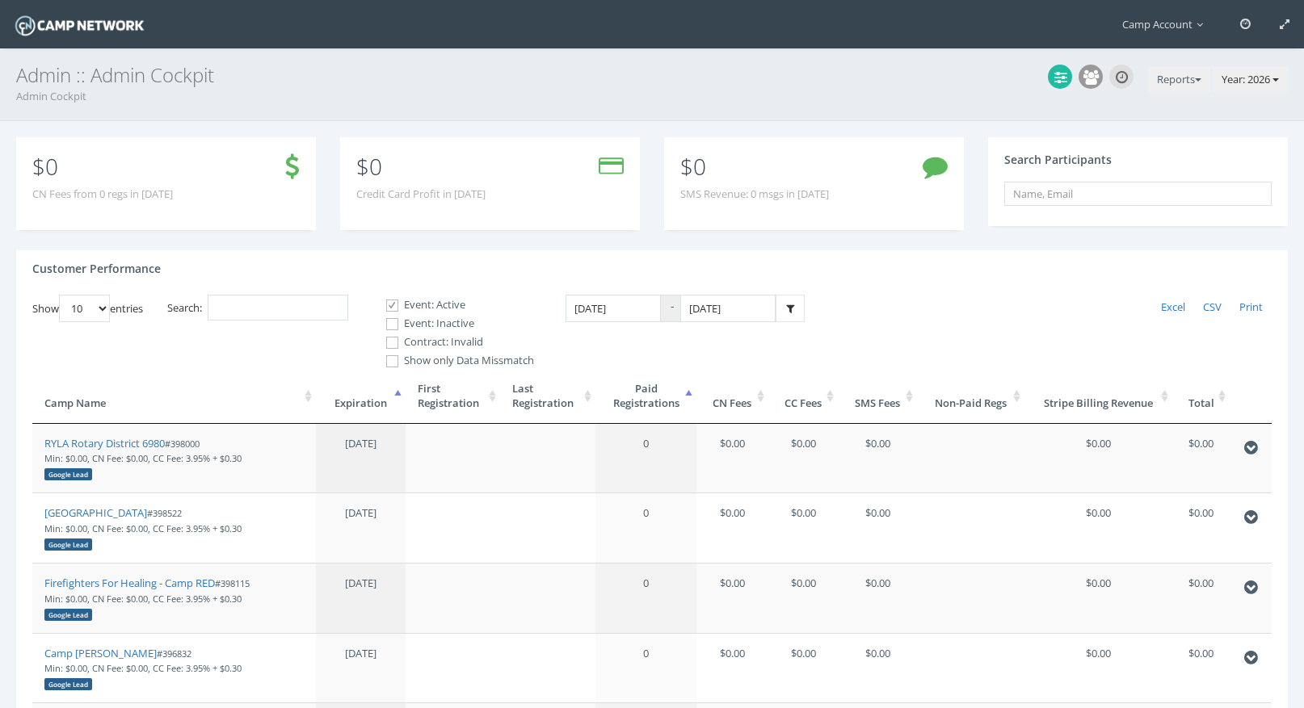
click at [1256, 79] on span "Year: 2026" at bounding box center [1245, 79] width 48 height 15
click at [1254, 146] on link "Year: 2025" at bounding box center [1223, 141] width 128 height 27
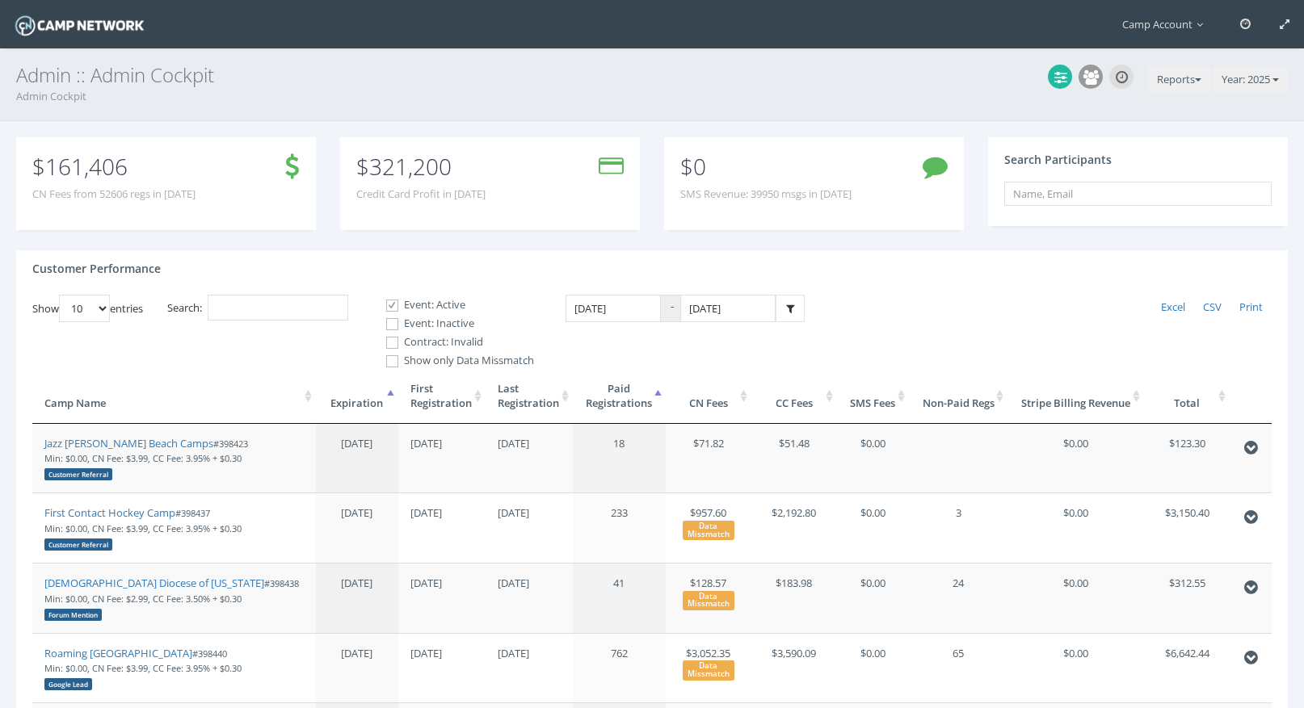
click at [606, 401] on th "Paid Registrations" at bounding box center [619, 396] width 93 height 55
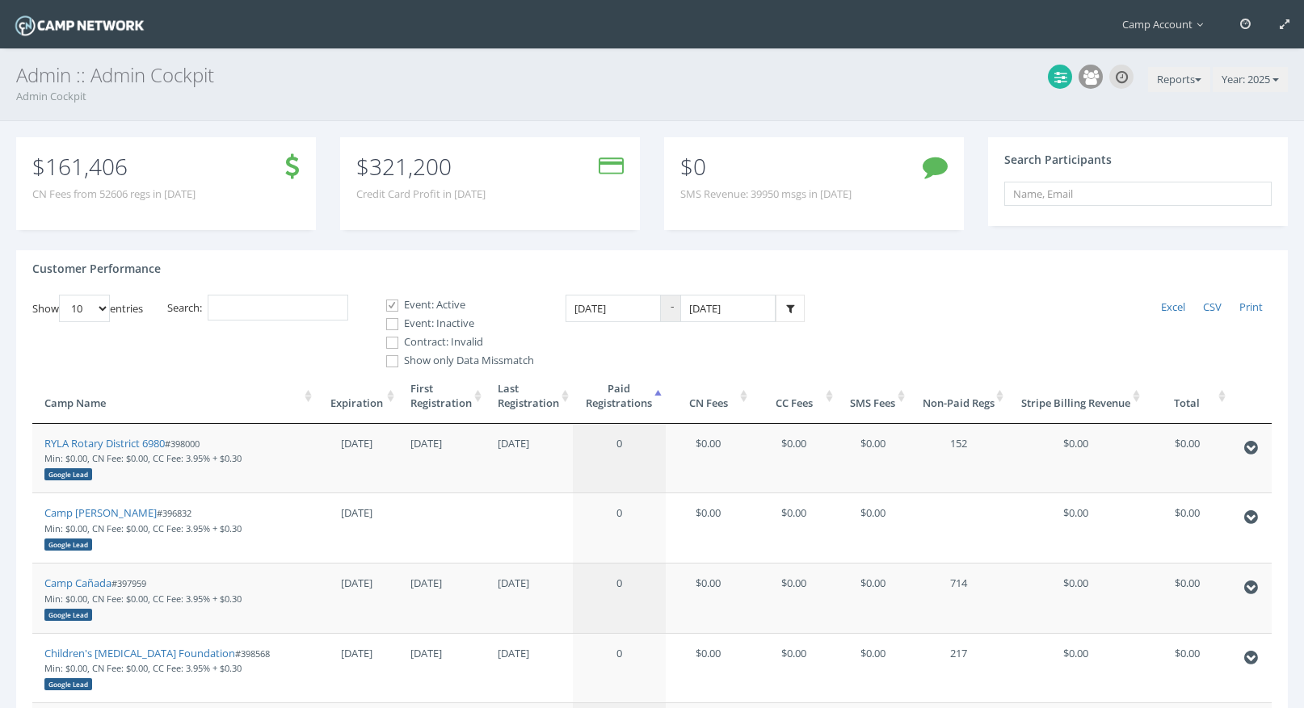
click at [606, 401] on th "Paid Registrations" at bounding box center [619, 396] width 93 height 55
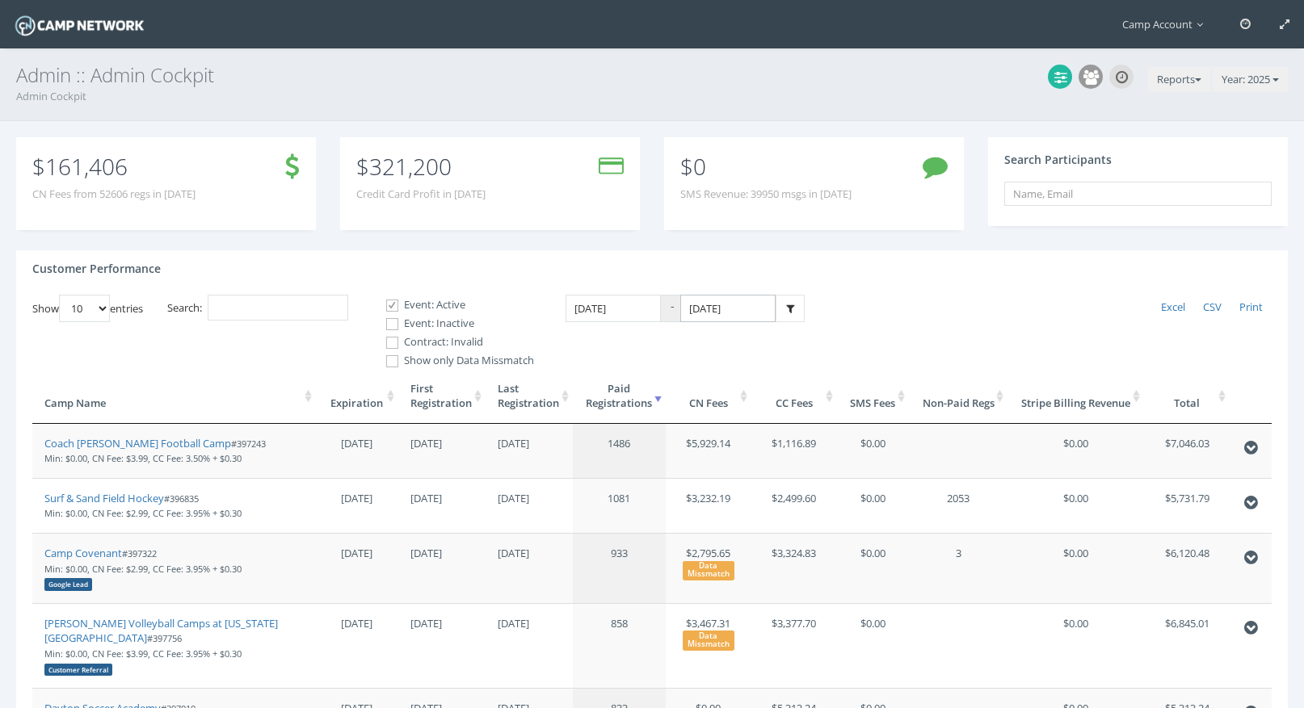
click at [737, 313] on input "[DATE]" at bounding box center [727, 309] width 95 height 28
click at [422, 321] on label "Event: Inactive" at bounding box center [453, 324] width 162 height 16
click at [391, 321] on input "Event: Inactive" at bounding box center [383, 324] width 15 height 15
checkbox input "true"
click at [408, 340] on label "Contract: Invalid" at bounding box center [453, 342] width 162 height 16
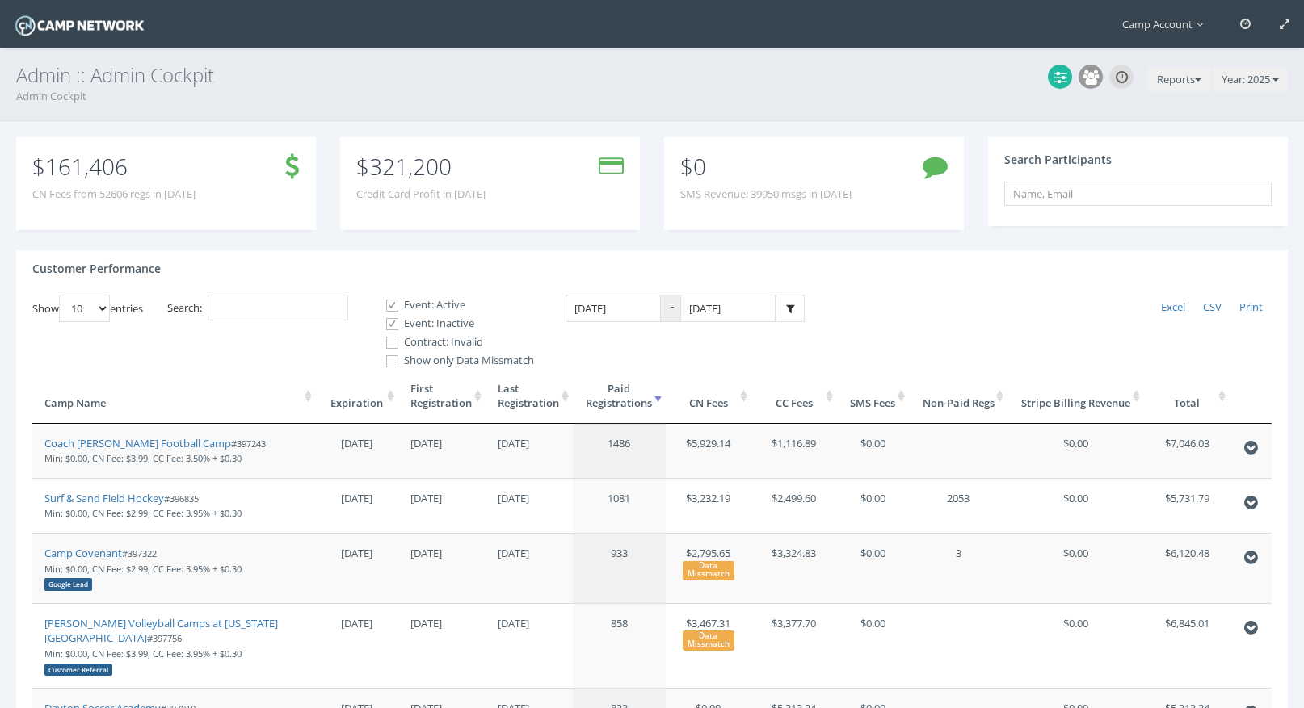
click at [391, 340] on input "Contract: Invalid" at bounding box center [383, 342] width 15 height 15
checkbox input "true"
click at [731, 320] on input "[DATE]" at bounding box center [727, 309] width 95 height 28
click at [703, 355] on th "«" at bounding box center [706, 352] width 24 height 24
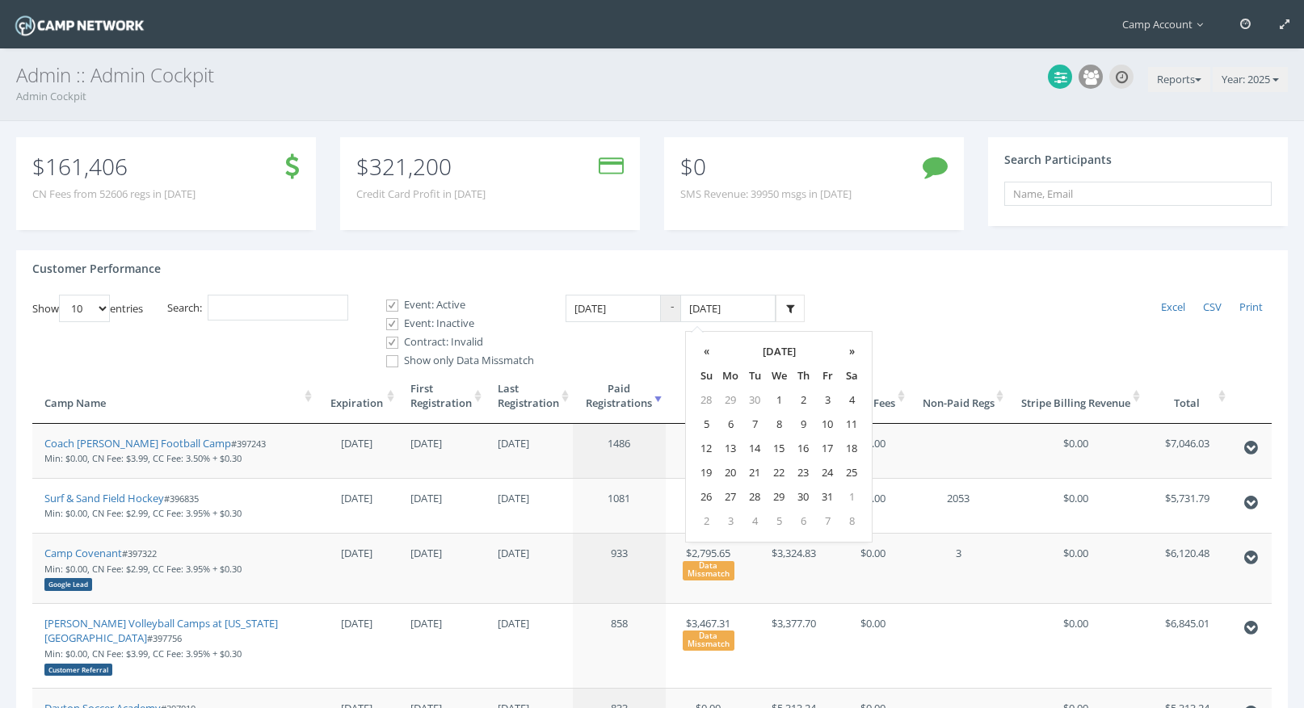
click at [703, 355] on th "«" at bounding box center [706, 352] width 24 height 24
click at [804, 494] on td "28" at bounding box center [803, 497] width 24 height 24
click at [796, 309] on link at bounding box center [789, 309] width 29 height 28
click at [743, 316] on input "08/28/2025" at bounding box center [727, 309] width 95 height 28
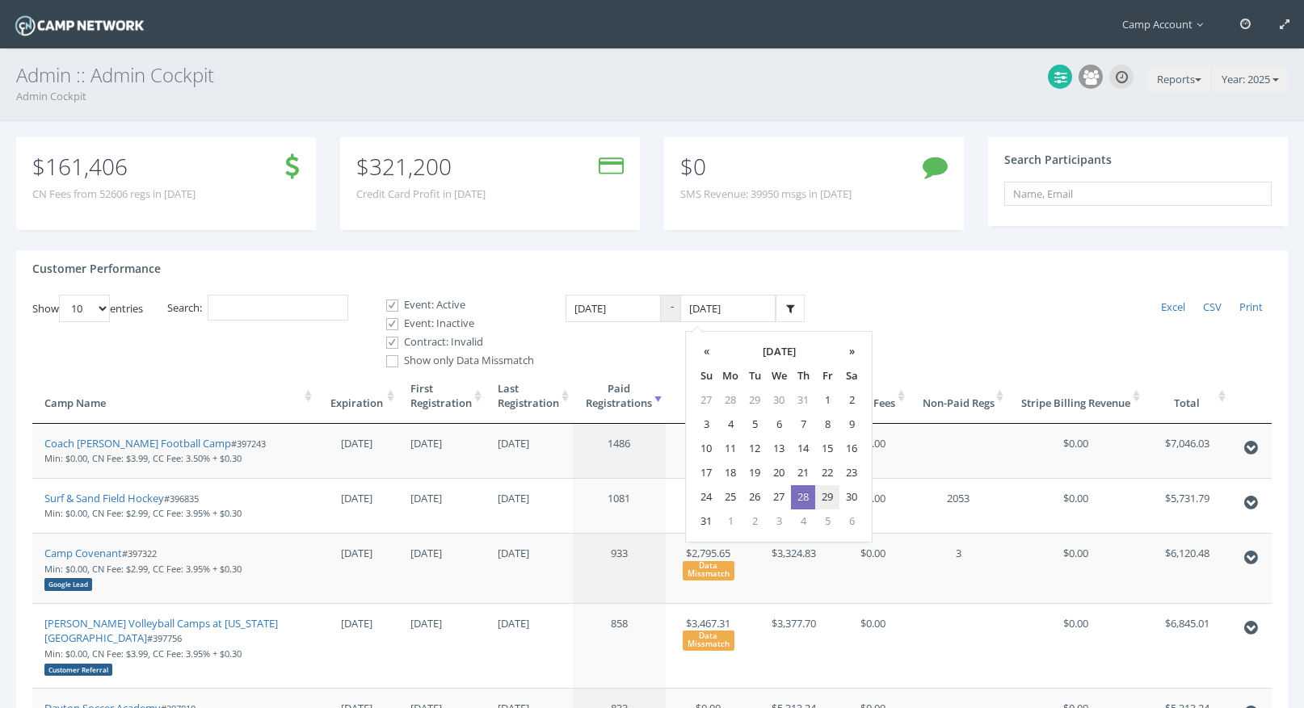
click at [834, 500] on td "29" at bounding box center [827, 497] width 24 height 24
click at [784, 309] on link at bounding box center [789, 309] width 29 height 28
click at [1171, 311] on span "Excel" at bounding box center [1173, 307] width 24 height 15
click at [765, 308] on input "08/29/2025" at bounding box center [727, 309] width 95 height 28
type input "08/29/2024"
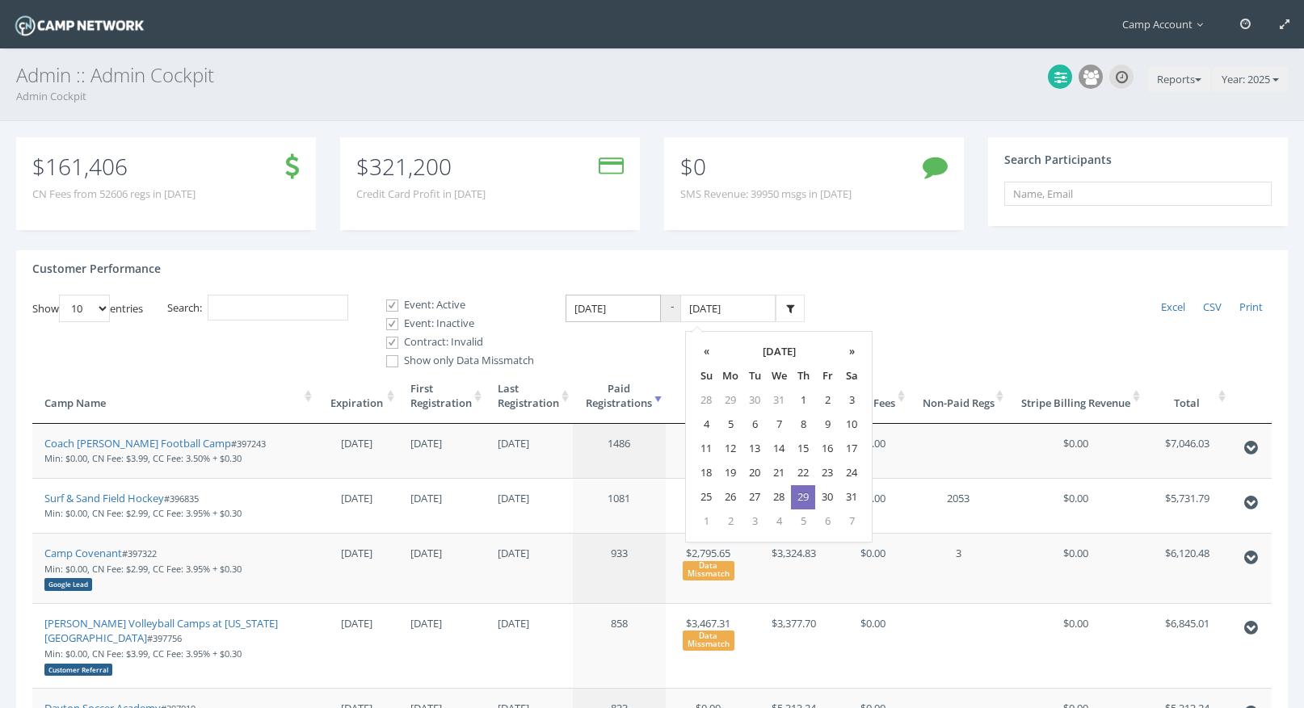
click at [629, 312] on input "1/1/2025" at bounding box center [612, 309] width 95 height 28
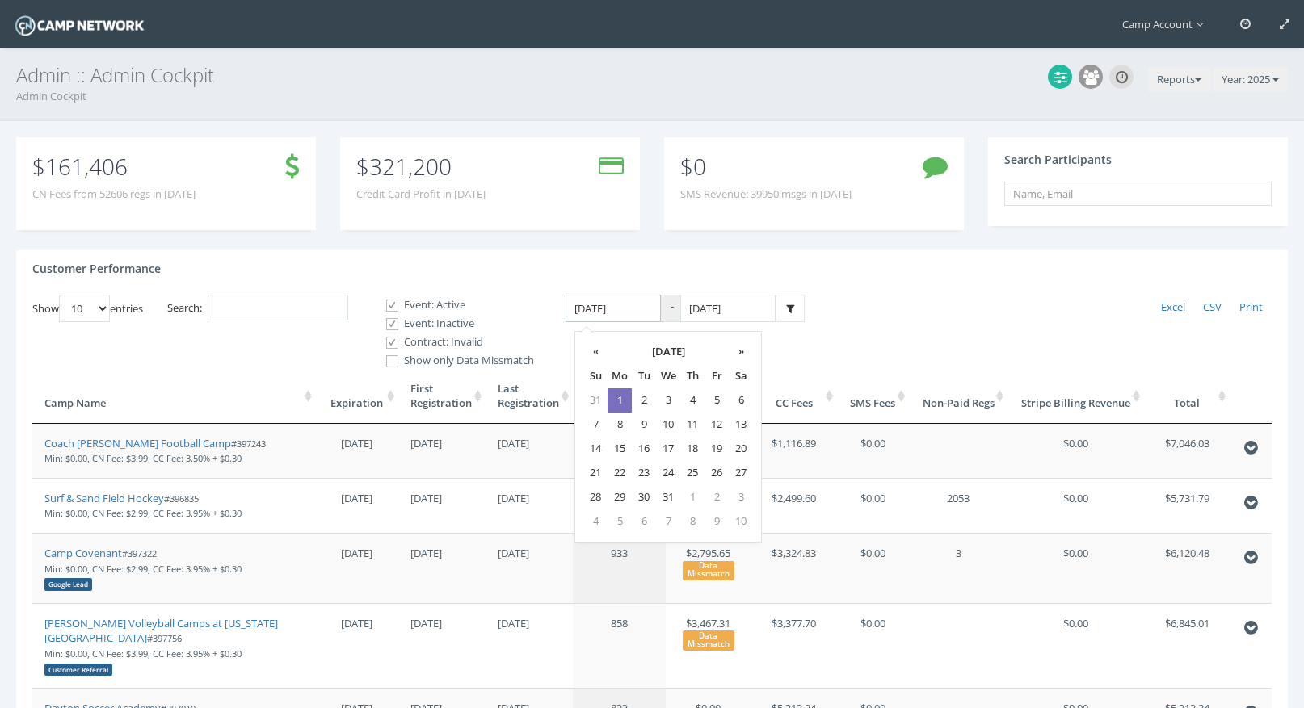
type input "01/01/2024"
click at [843, 290] on div "Customer Performance" at bounding box center [651, 272] width 1271 height 44
click at [799, 308] on link at bounding box center [789, 309] width 29 height 28
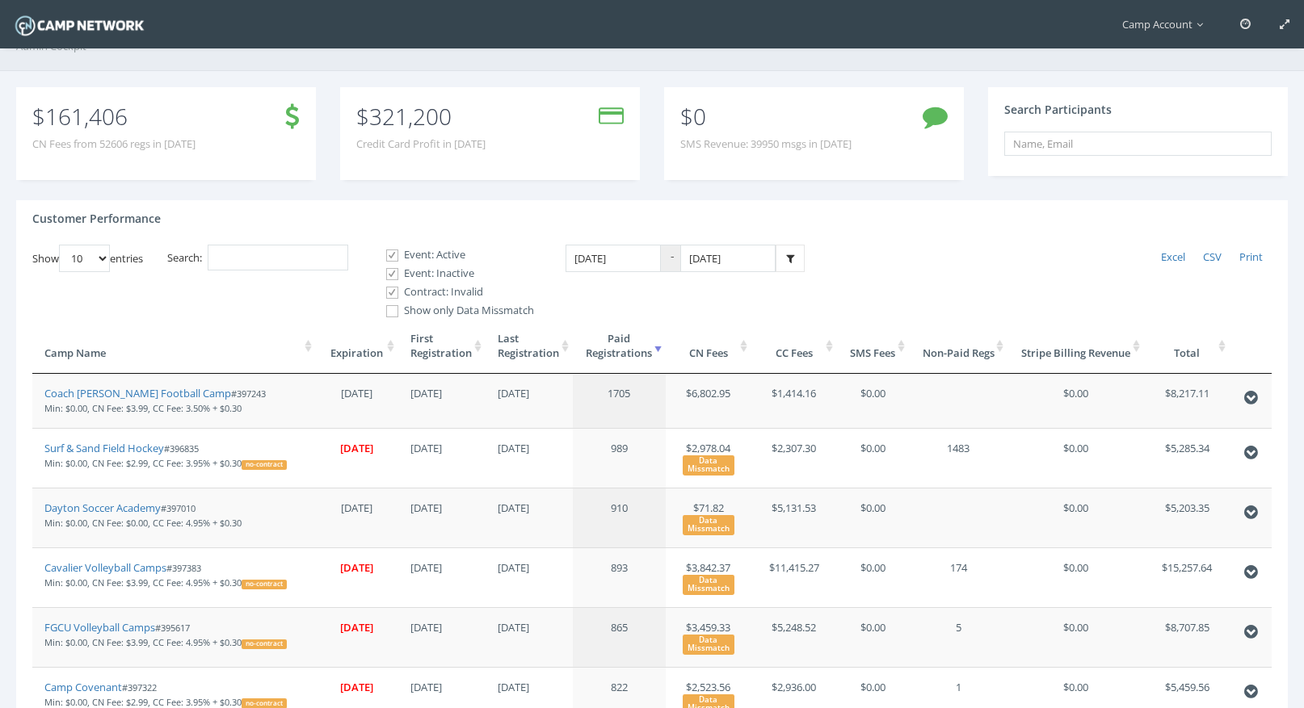
scroll to position [10, 0]
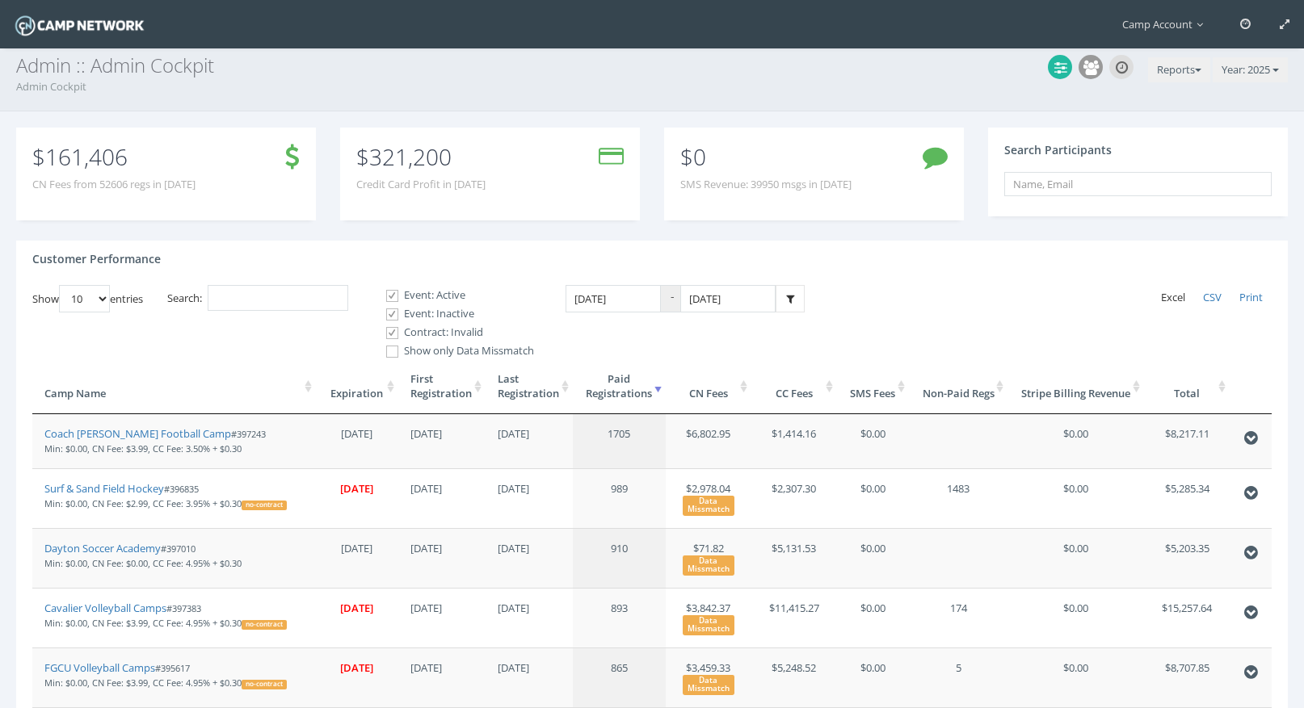
click at [1171, 288] on link "Excel" at bounding box center [1173, 298] width 42 height 26
click at [291, 295] on input "Search:" at bounding box center [278, 298] width 141 height 27
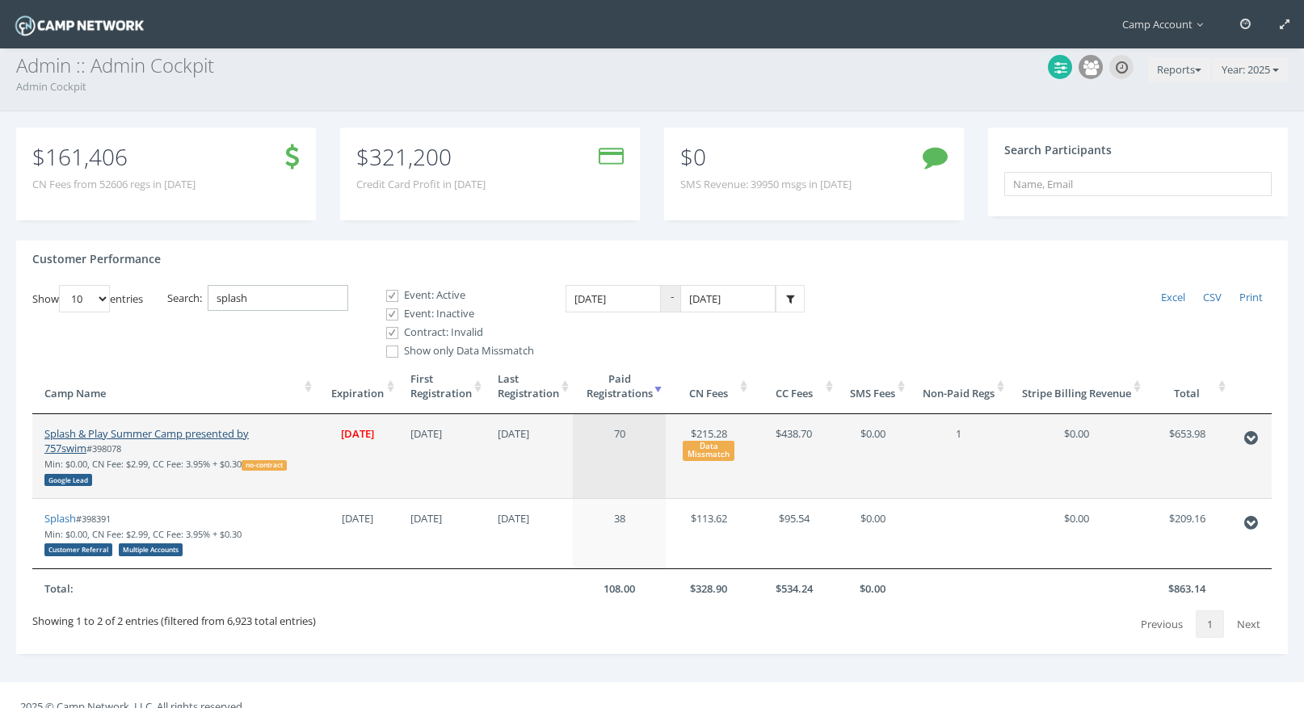
type input "splash"
drag, startPoint x: 229, startPoint y: 435, endPoint x: 211, endPoint y: 4, distance: 430.9
click at [0, 0] on main "Camp Account My Profile My Events My Team" at bounding box center [652, 360] width 1304 height 741
drag, startPoint x: 313, startPoint y: 296, endPoint x: 178, endPoint y: 259, distance: 140.5
click at [178, 259] on div "Customer Performance Show 10 25 50 100 entries Excel CSV Print Search: splash E…" at bounding box center [651, 448] width 1271 height 414
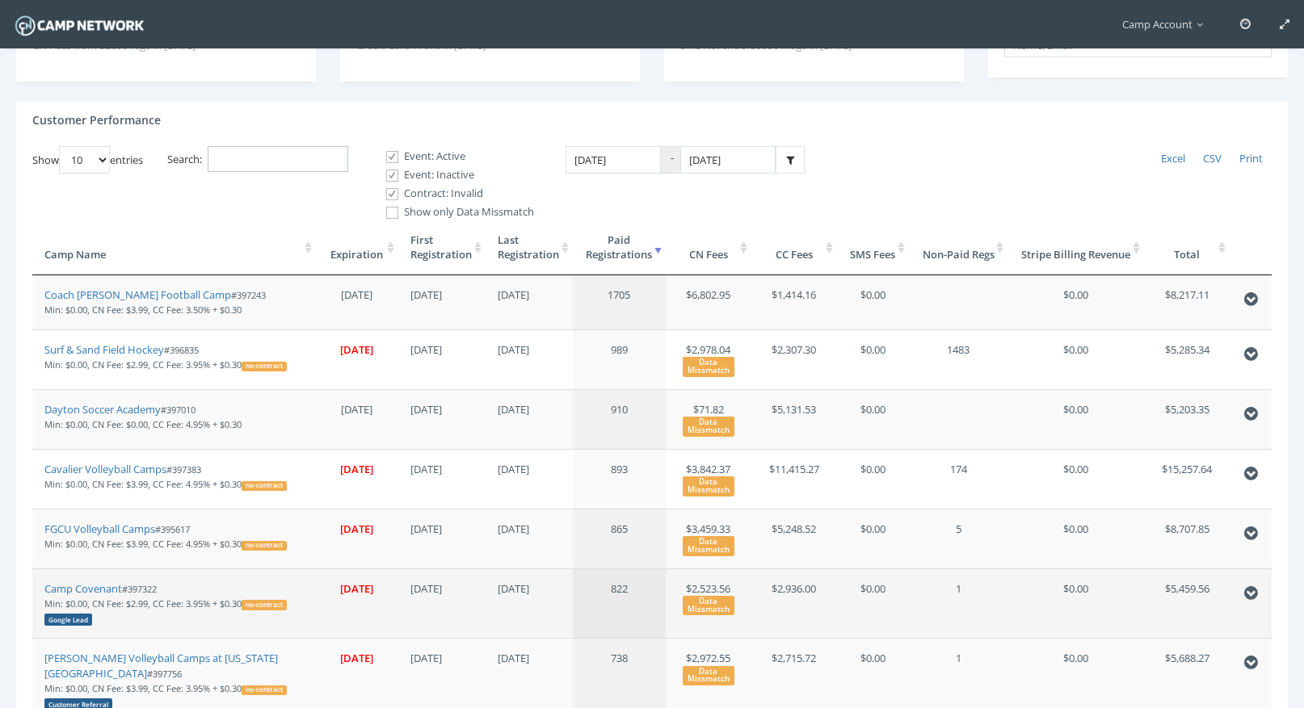
scroll to position [0, 0]
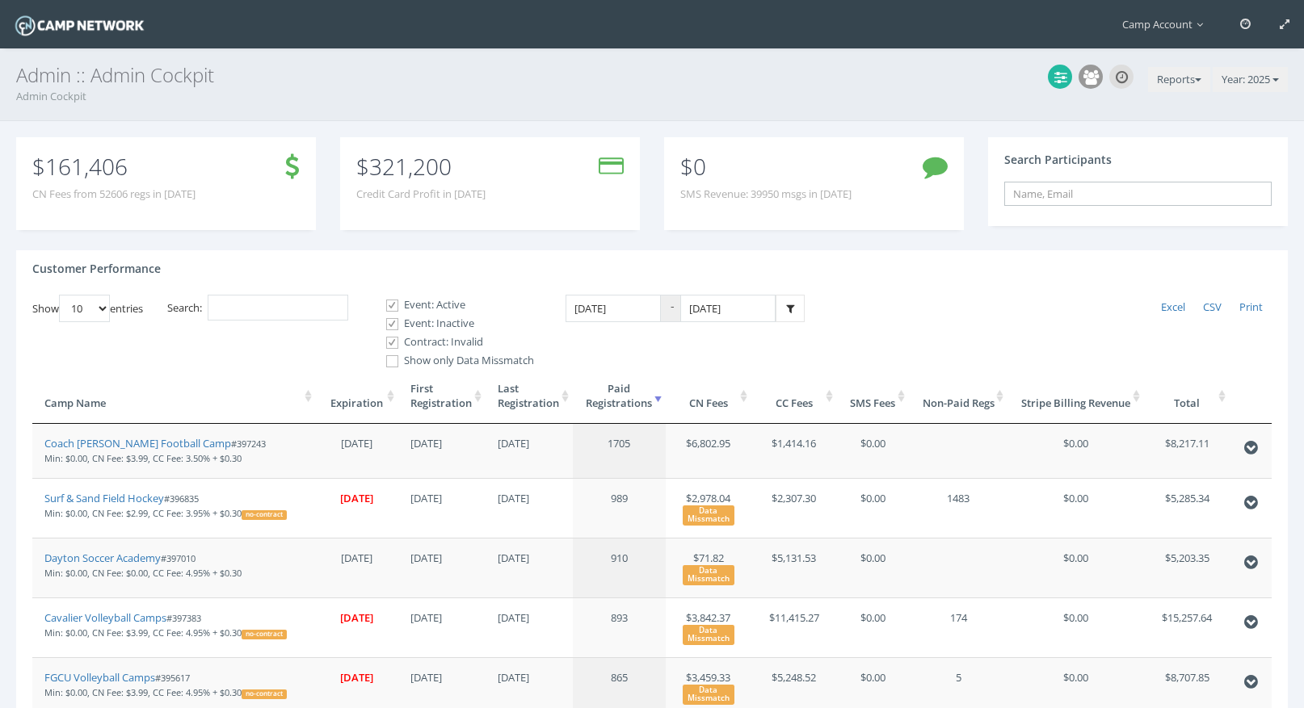
click at [1135, 194] on input "text" at bounding box center [1137, 194] width 267 height 24
paste input "84ef20f2ab58bb60"
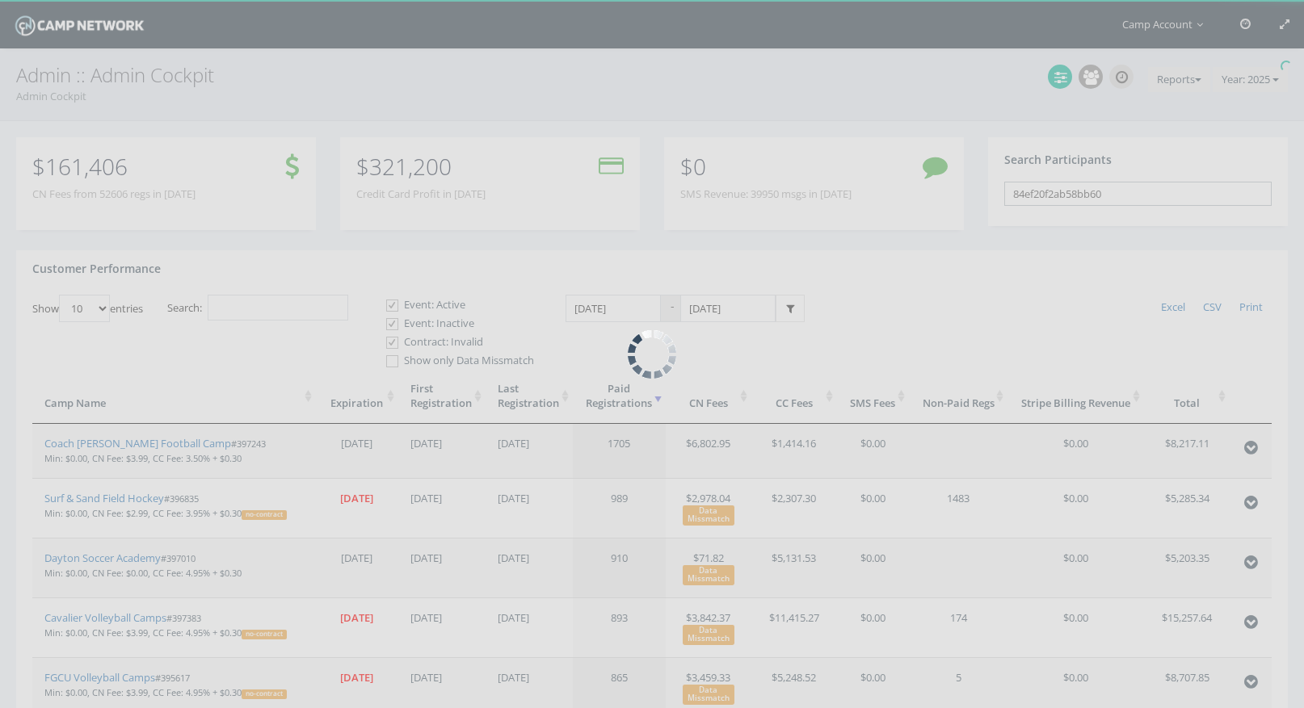
type input "84ef20f2ab58bb60"
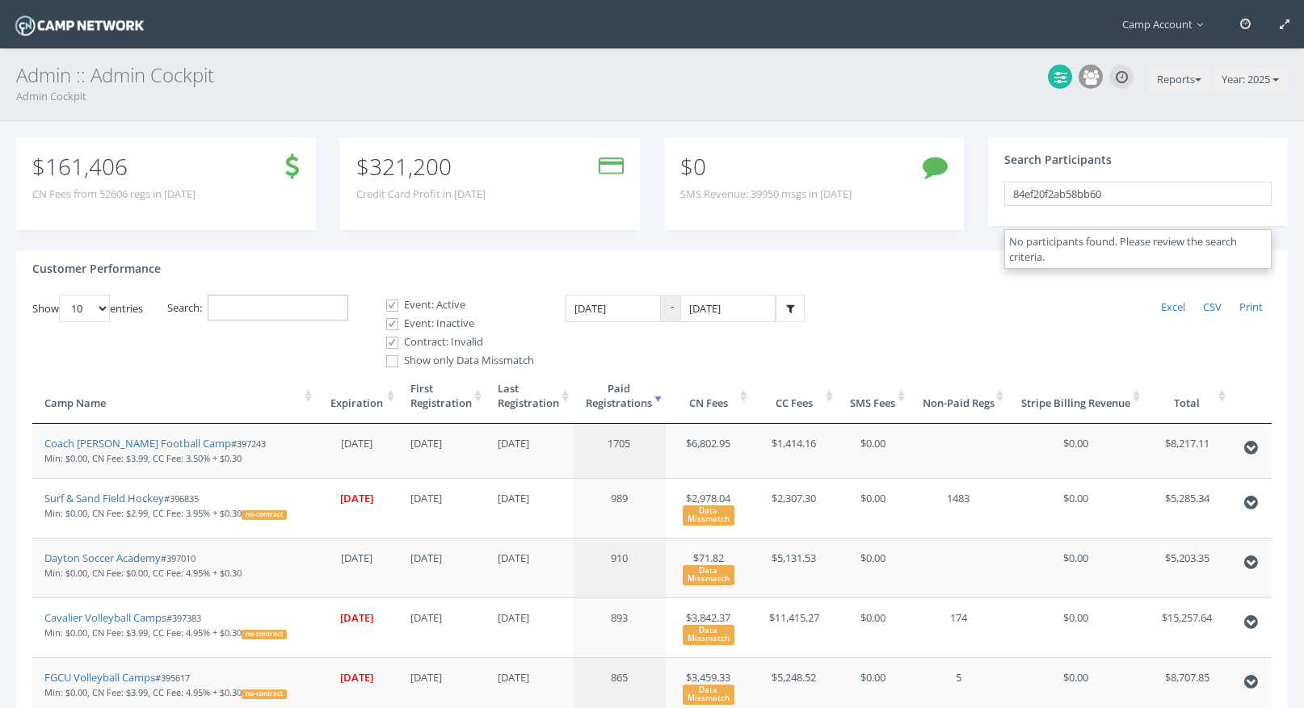
click at [277, 311] on input "Search:" at bounding box center [278, 308] width 141 height 27
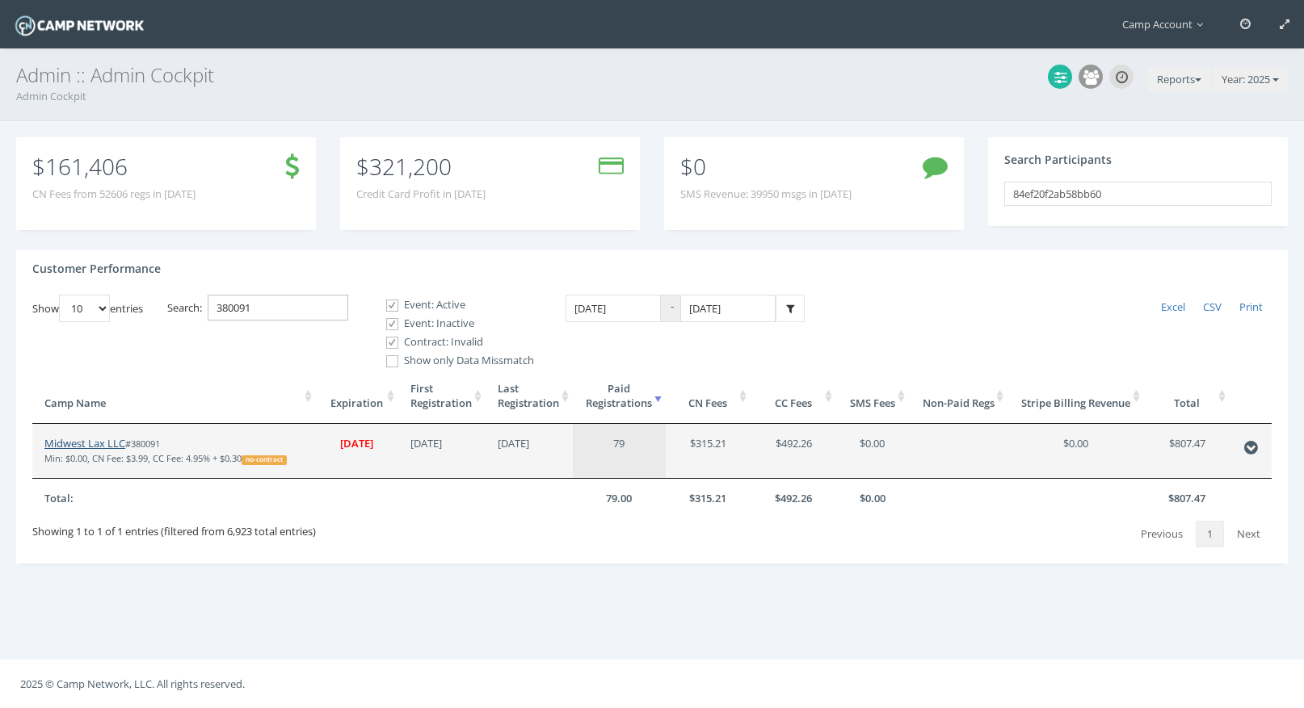
type input "380091"
click at [90, 445] on link "Midwest Lax LLC" at bounding box center [84, 443] width 81 height 15
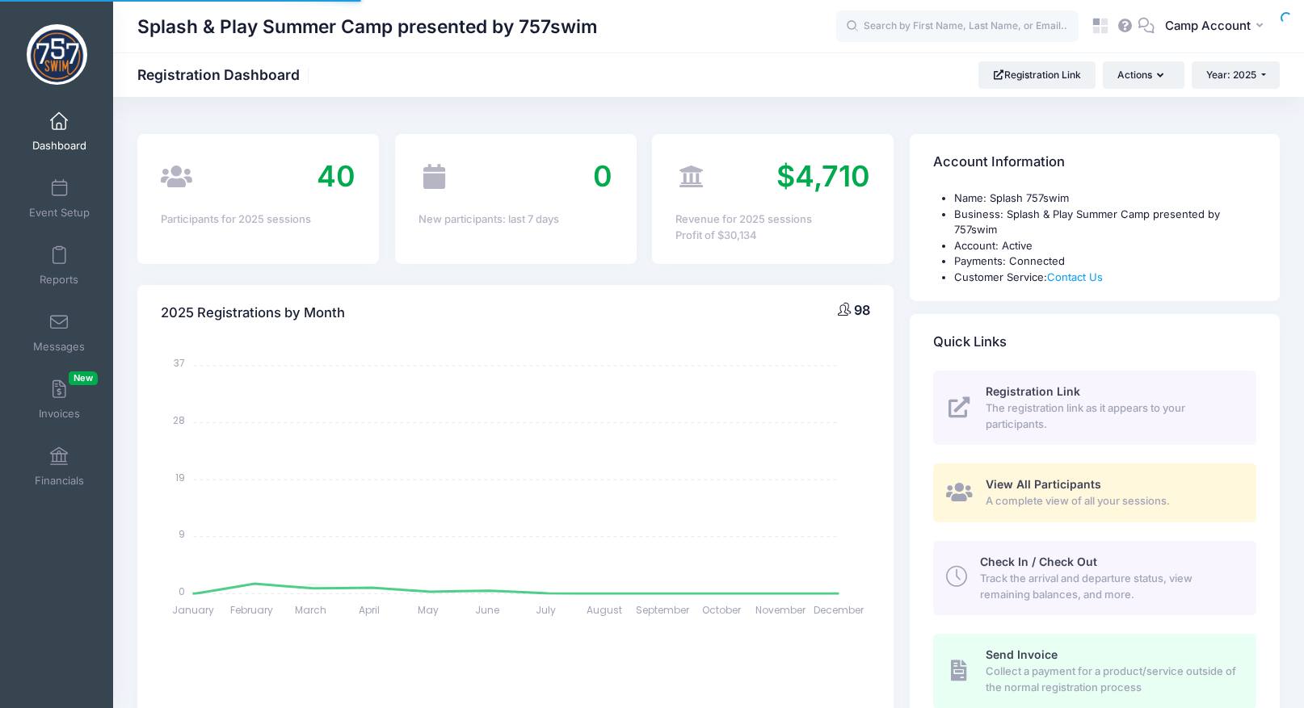
select select
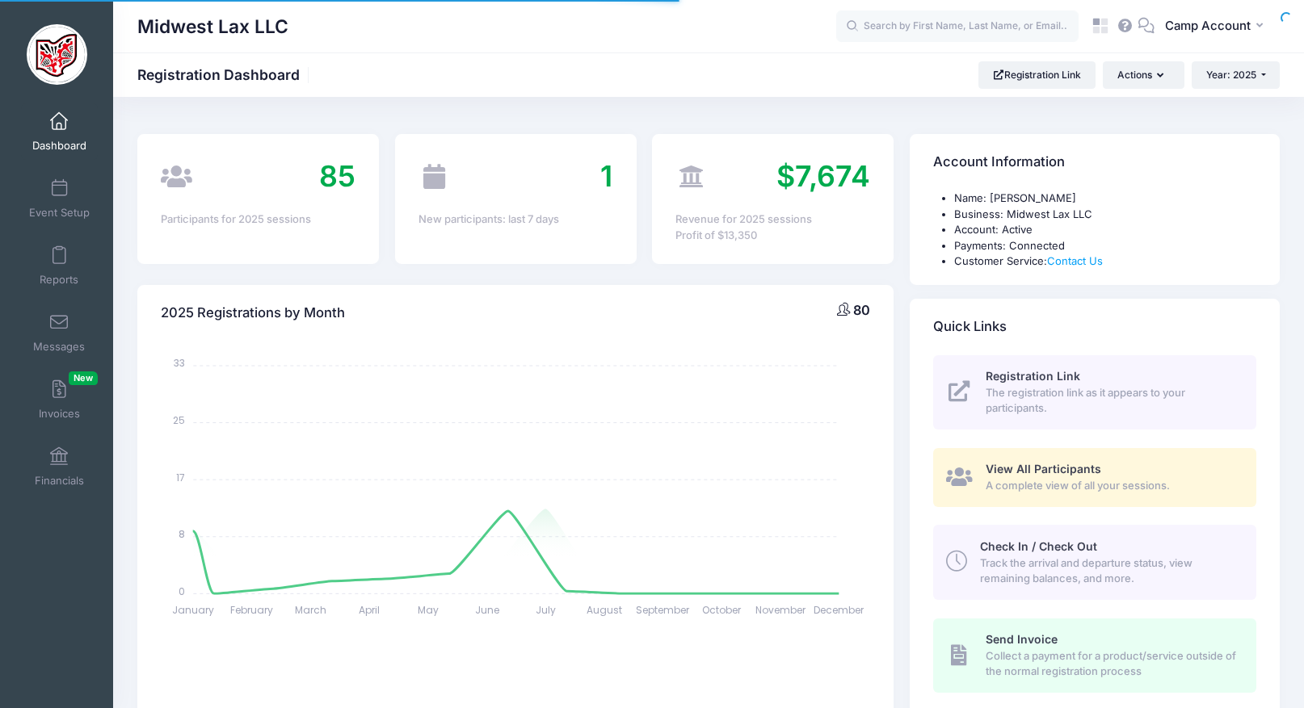
select select
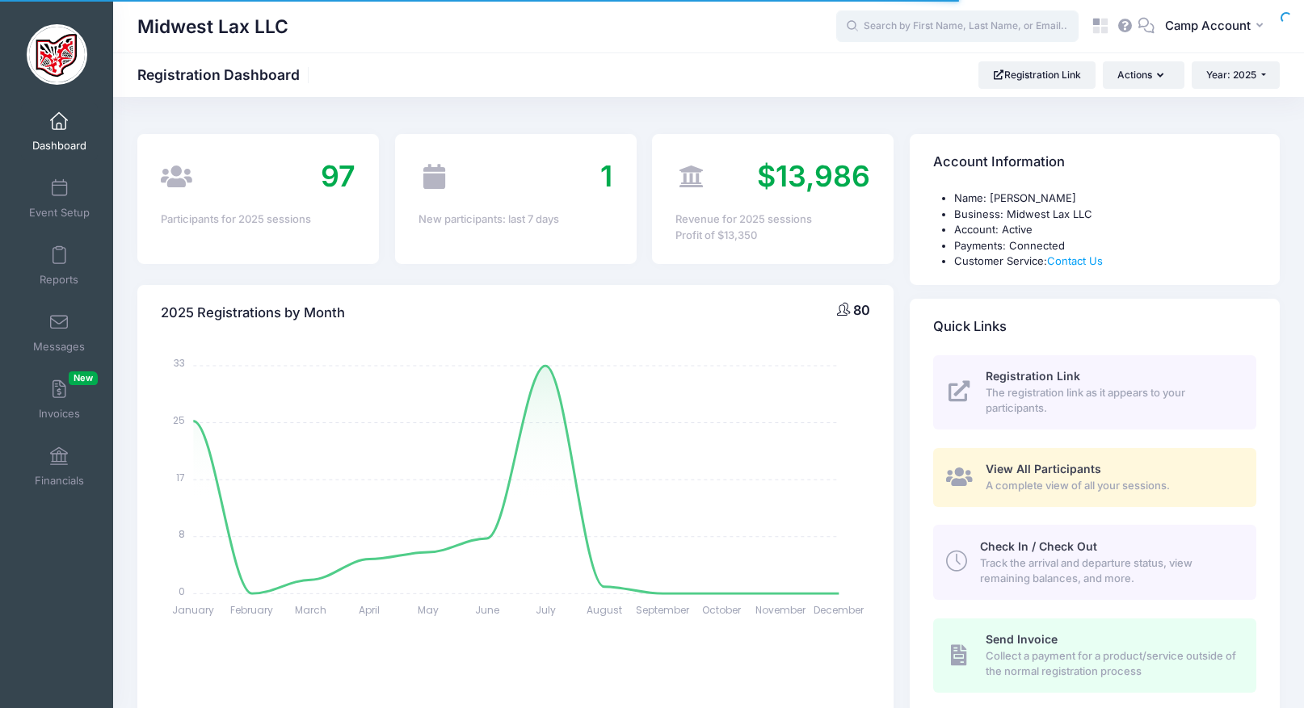
click at [958, 25] on input "text" at bounding box center [957, 27] width 242 height 32
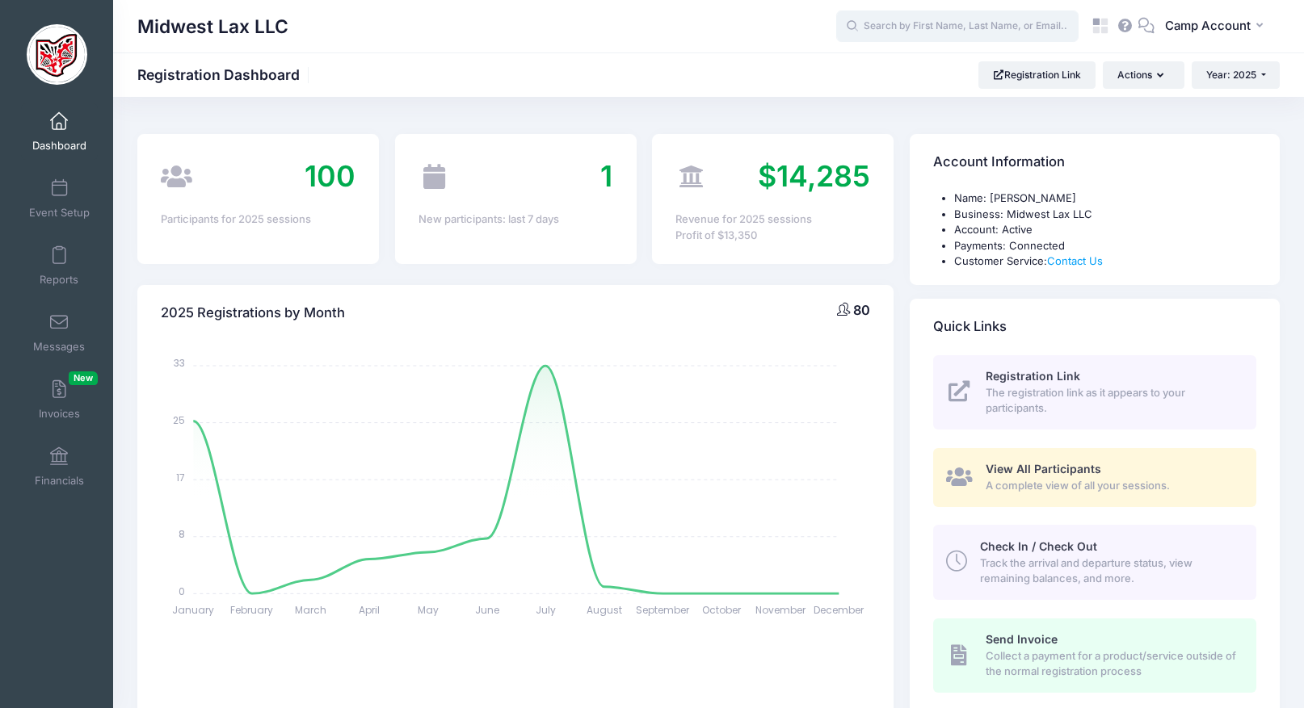
paste input "84ef20f2ab58bb60"
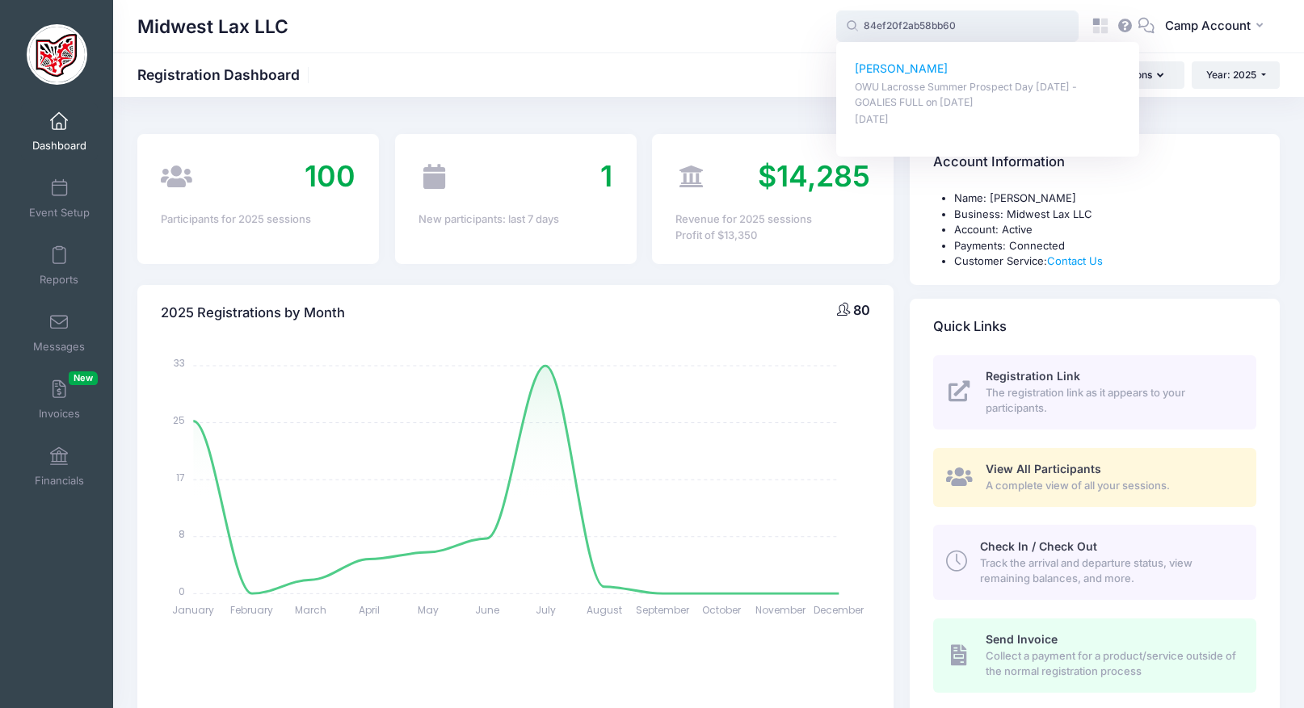
click at [956, 76] on p "Jackson Rizk" at bounding box center [988, 69] width 267 height 17
type input "Jackson Rizk (OWU Lacrosse Summer Prospect Day 7/27/25 - GOALIES FULL, Jul-27, …"
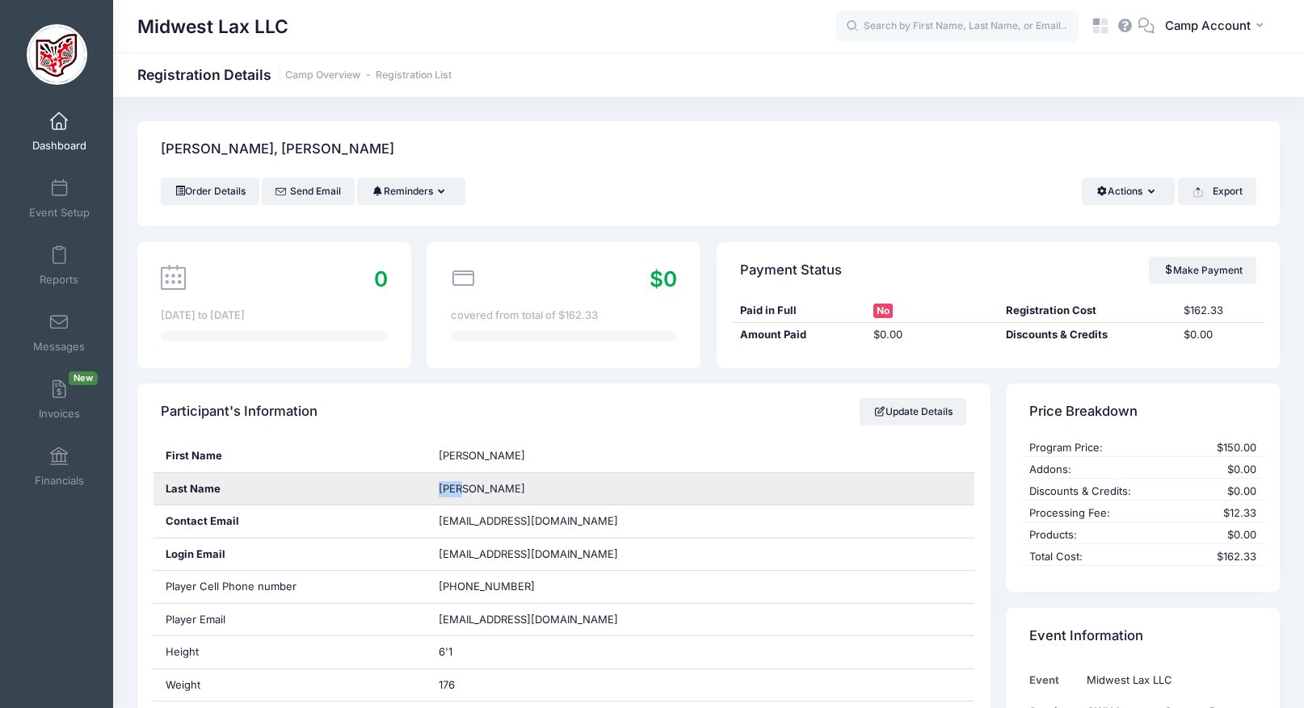
drag, startPoint x: 466, startPoint y: 494, endPoint x: 433, endPoint y: 494, distance: 33.1
click at [433, 494] on div "[PERSON_NAME]" at bounding box center [700, 489] width 548 height 32
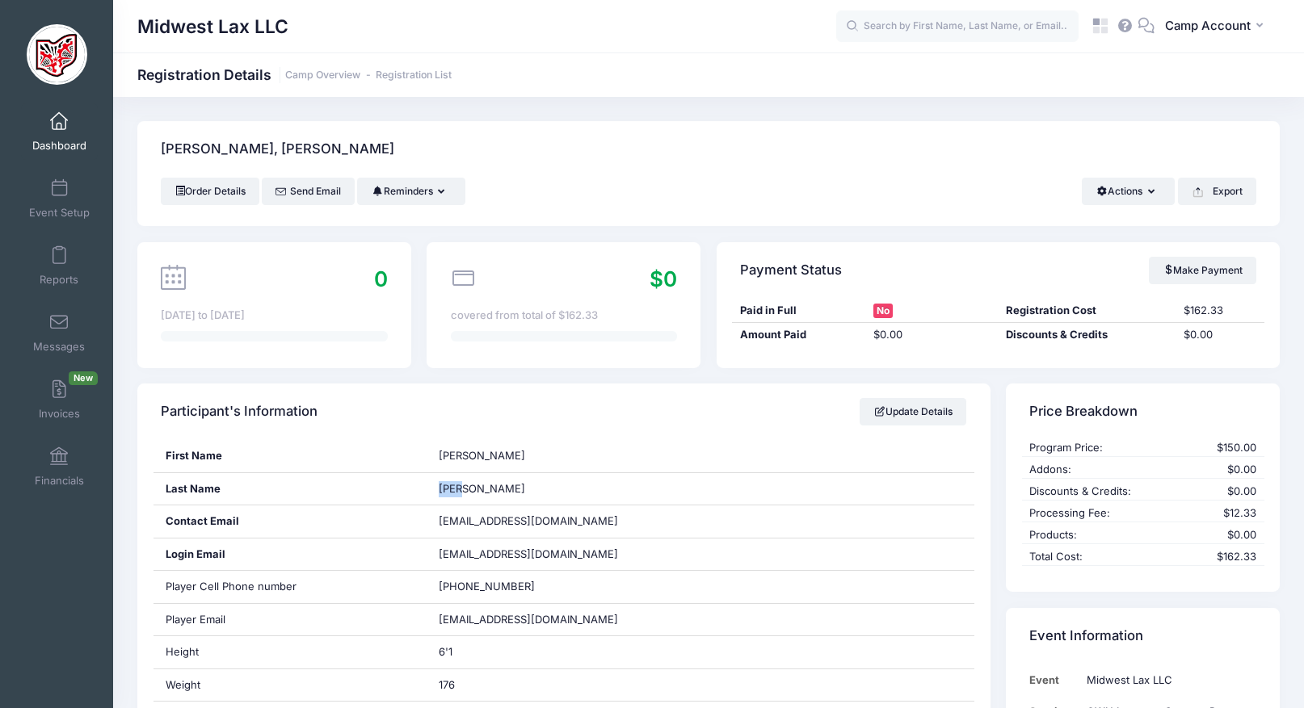
copy span "[PERSON_NAME]"
click at [65, 145] on span "Dashboard" at bounding box center [59, 146] width 54 height 14
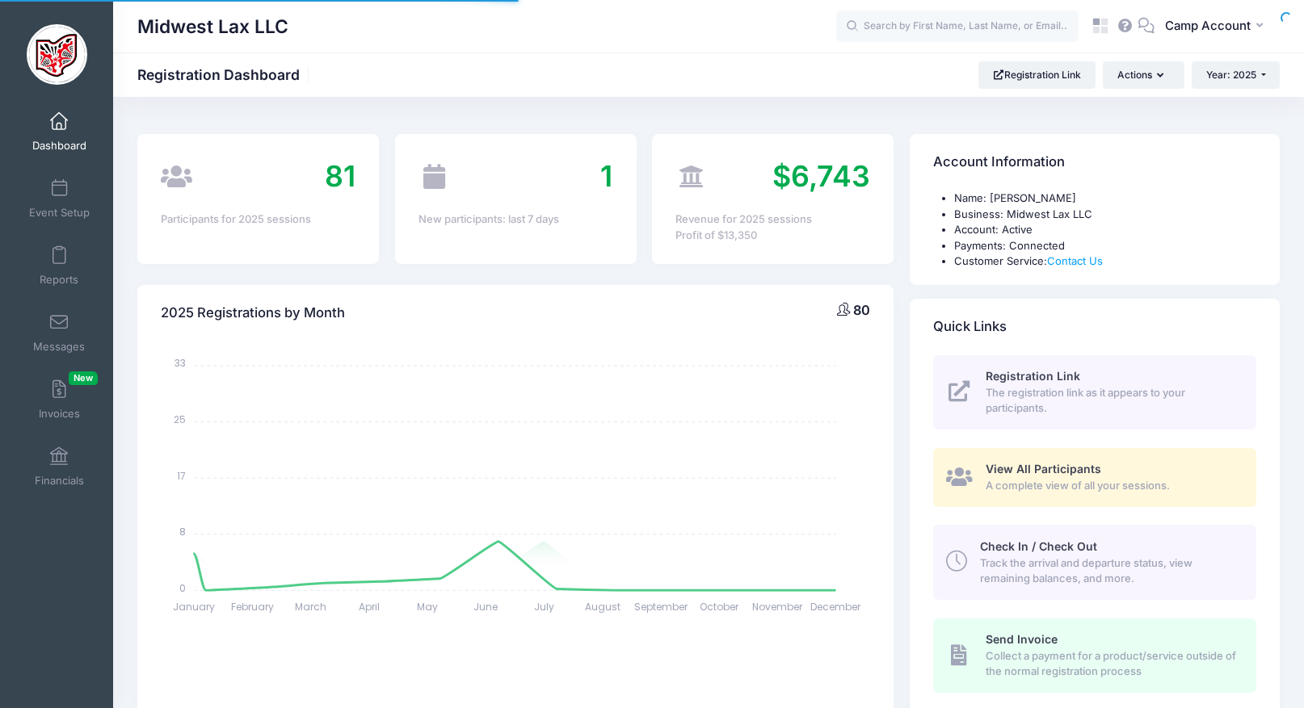
select select
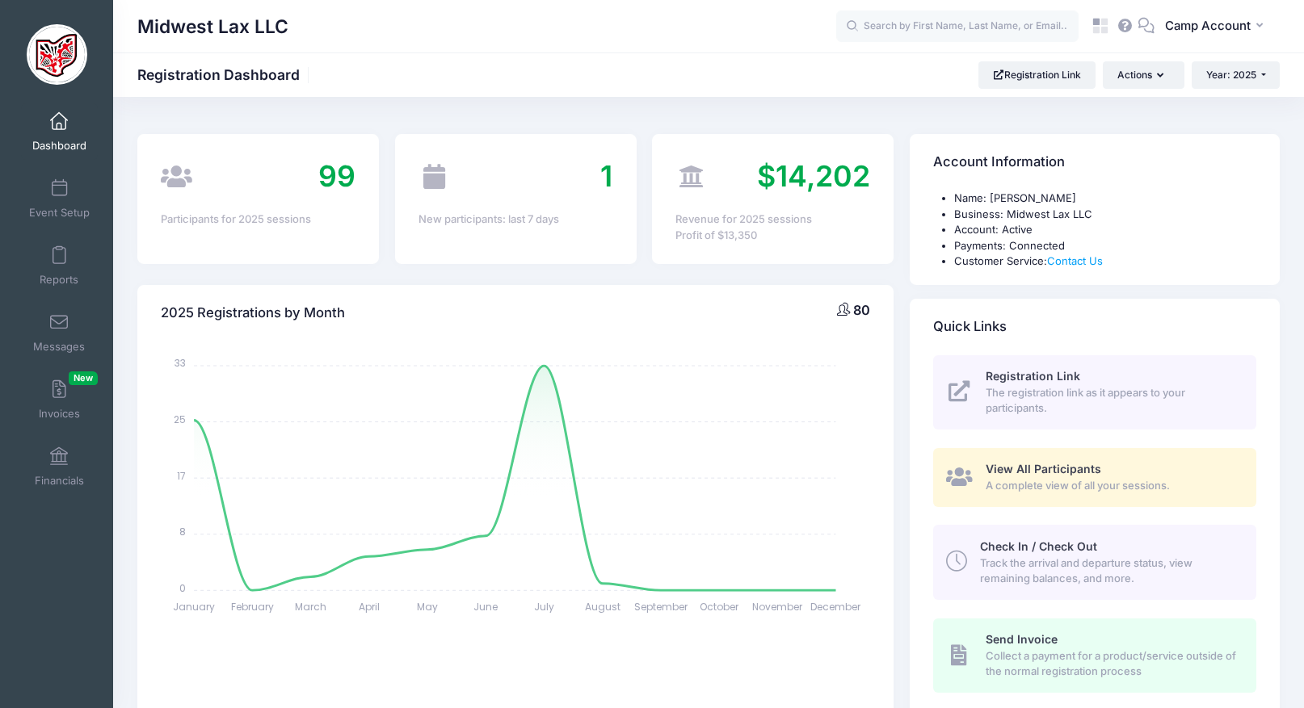
click at [1048, 473] on span "View All Participants" at bounding box center [1043, 469] width 116 height 14
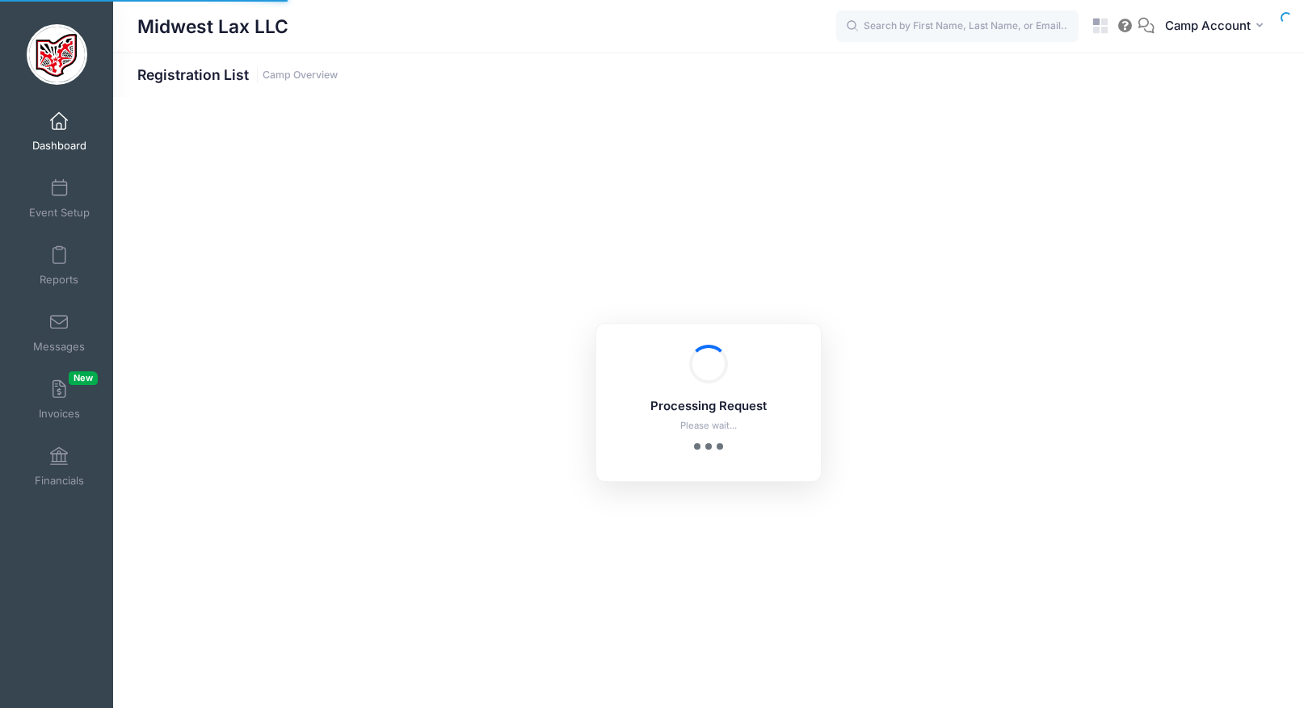
select select "10"
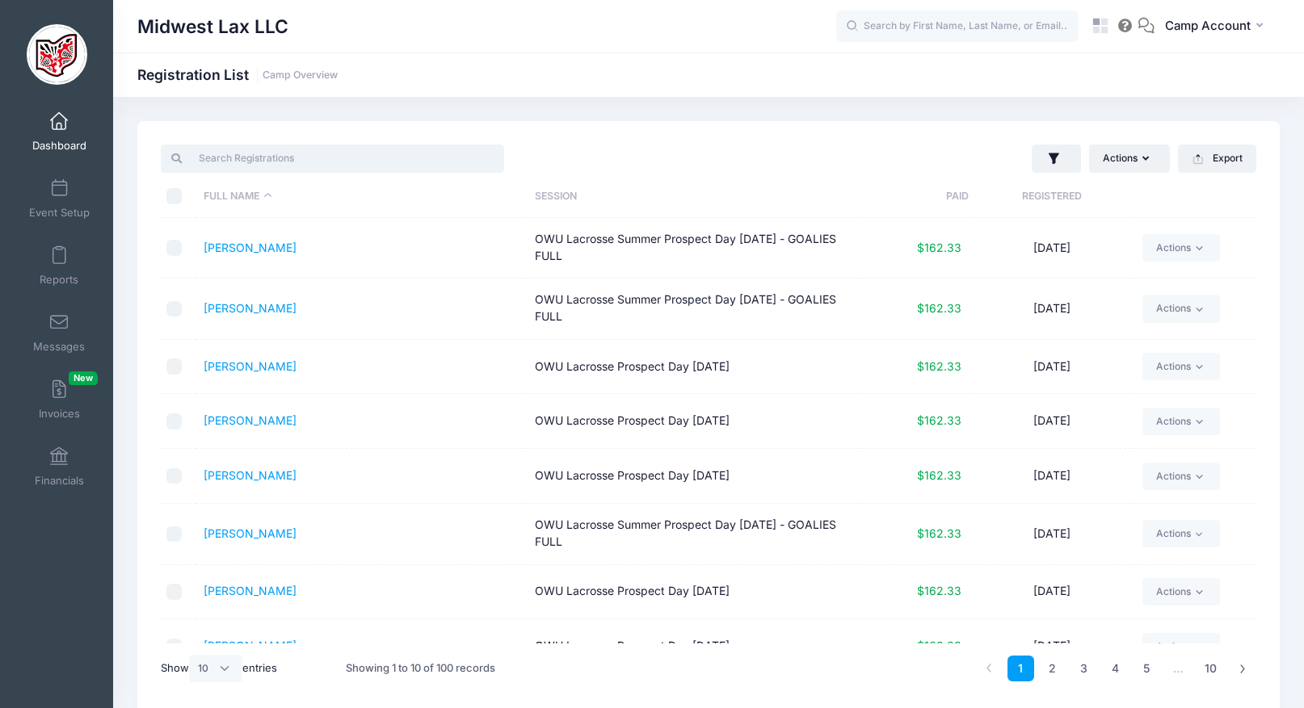
click at [307, 162] on input "search" at bounding box center [332, 158] width 343 height 27
paste input "[PERSON_NAME]"
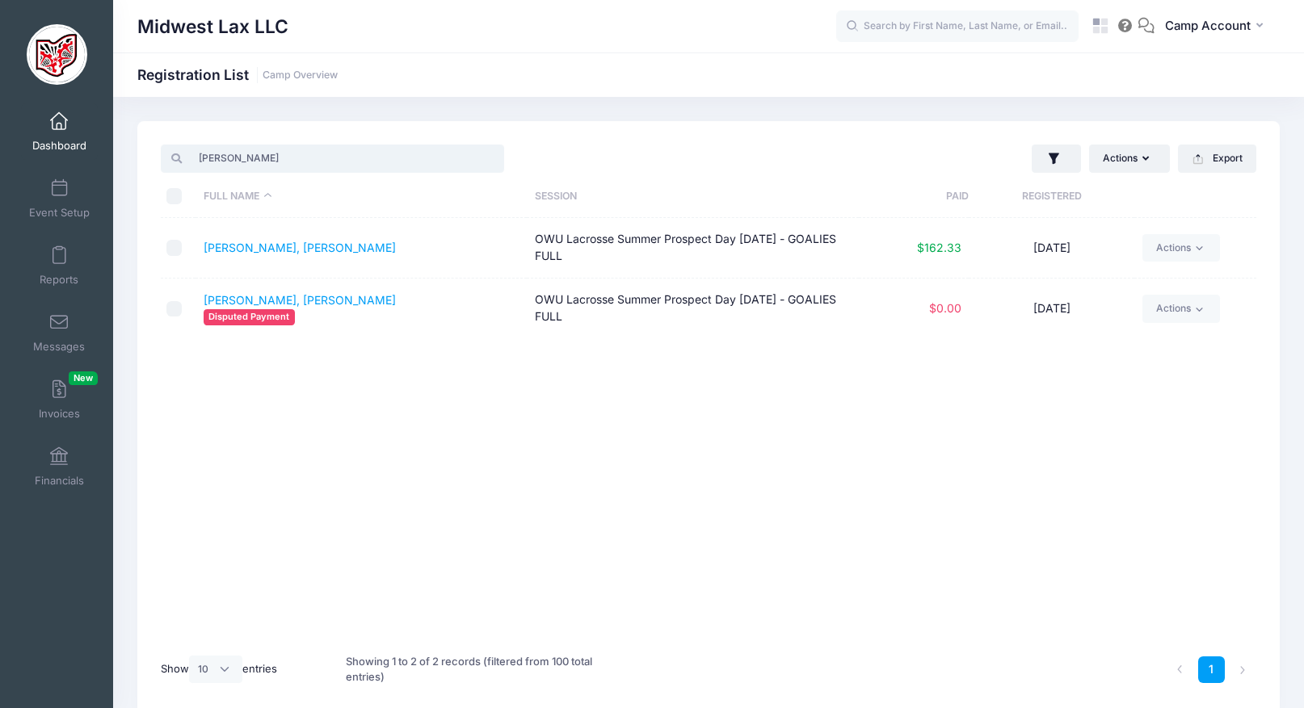
type input "[PERSON_NAME]"
click at [500, 409] on div "Full Name Session Paid Registered [PERSON_NAME], [PERSON_NAME] OWU Lacrosse Sum…" at bounding box center [708, 431] width 1095 height 426
drag, startPoint x: 267, startPoint y: 247, endPoint x: 221, endPoint y: 130, distance: 125.8
click at [0, 0] on div "My Events Dashboard Reports" at bounding box center [652, 389] width 1304 height 778
drag, startPoint x: 253, startPoint y: 305, endPoint x: 208, endPoint y: 2, distance: 305.5
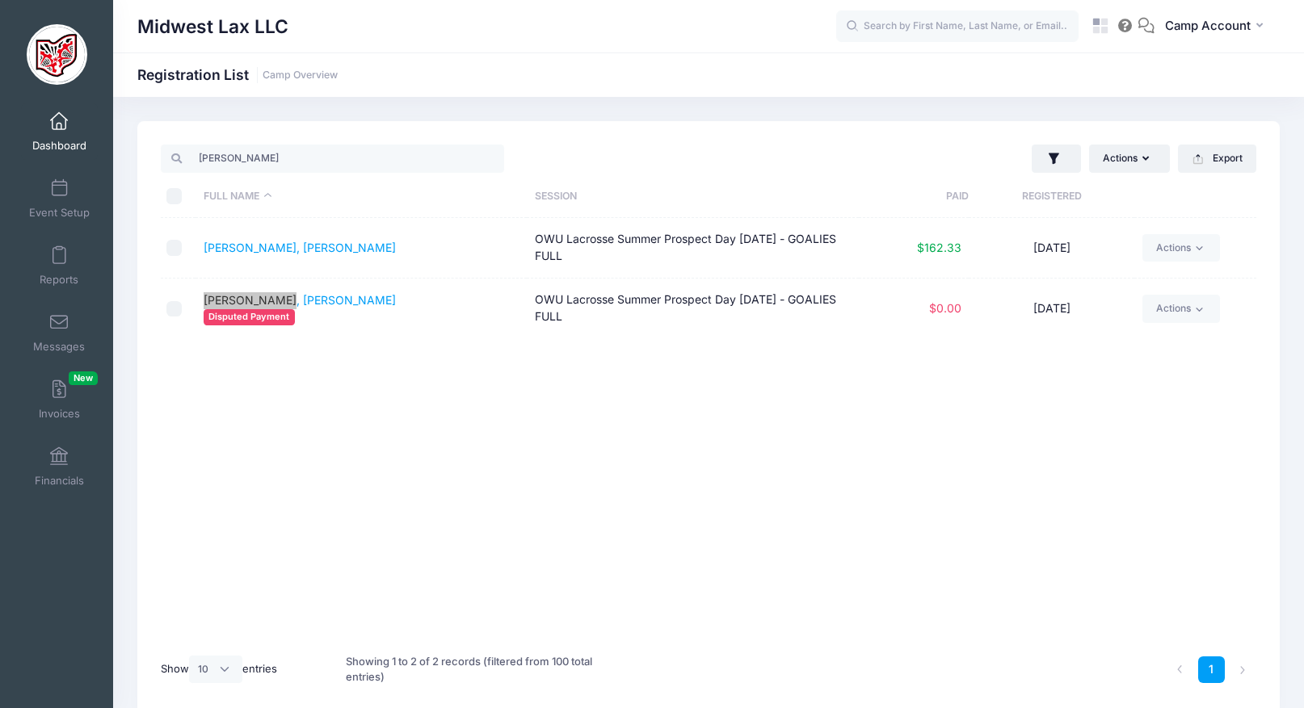
click at [0, 0] on div "My Events Dashboard Reports" at bounding box center [652, 389] width 1304 height 778
click at [543, 384] on div "Full Name Session Paid Registered [PERSON_NAME], [PERSON_NAME] OWU Lacrosse Sum…" at bounding box center [708, 431] width 1095 height 426
drag, startPoint x: 532, startPoint y: 237, endPoint x: 712, endPoint y: 238, distance: 179.3
click at [712, 238] on td "OWU Lacrosse Summer Prospect Day [DATE] - GOALIES FULL" at bounding box center [692, 248] width 331 height 61
copy td "OWU Lacrosse Summer Prospect"
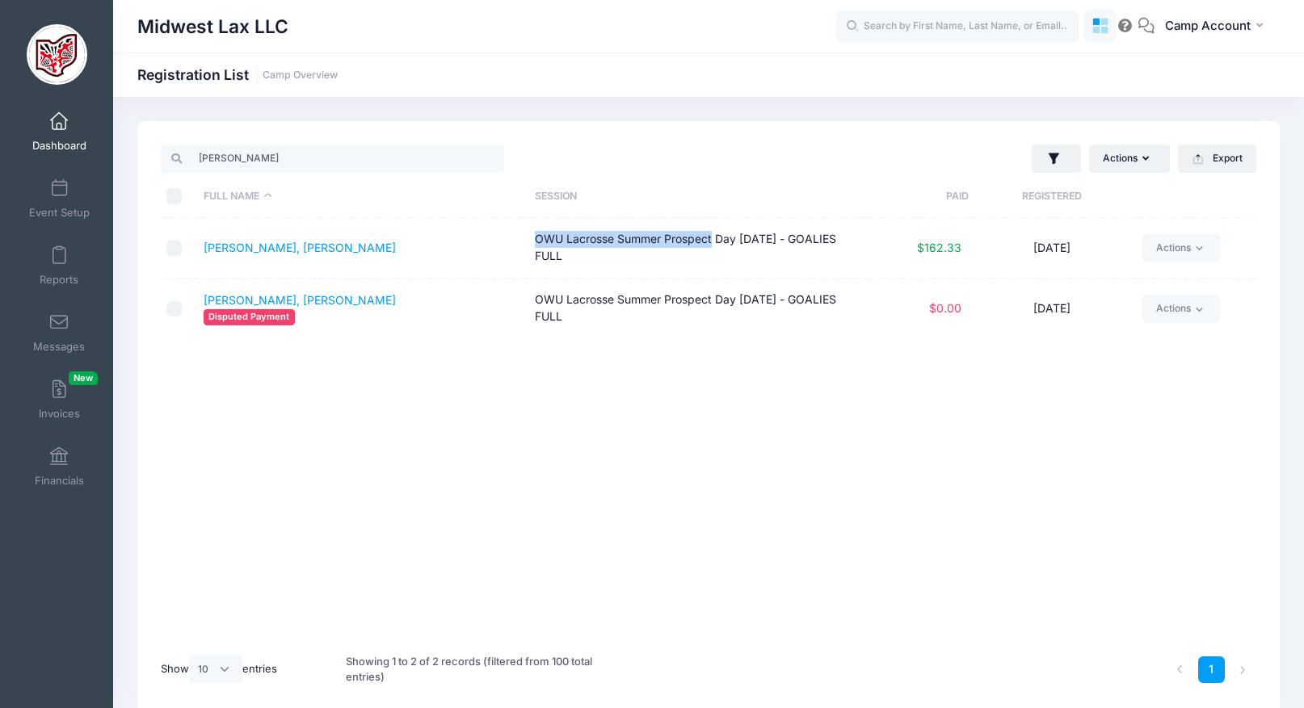
click at [1091, 27] on icon at bounding box center [1100, 26] width 19 height 19
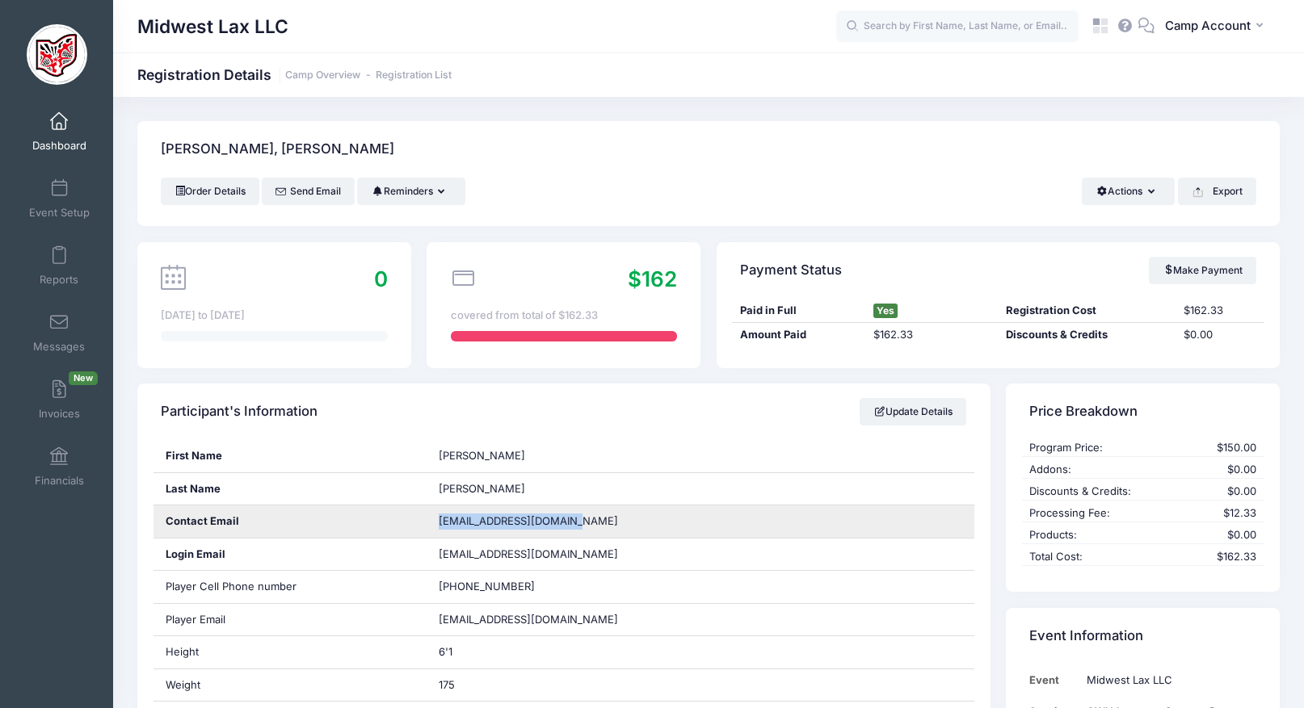
drag, startPoint x: 567, startPoint y: 527, endPoint x: 431, endPoint y: 523, distance: 135.8
click at [431, 523] on div "jrizk26@rutgersprep.org" at bounding box center [700, 522] width 548 height 32
copy span "jrizk26@rutgersprep.org"
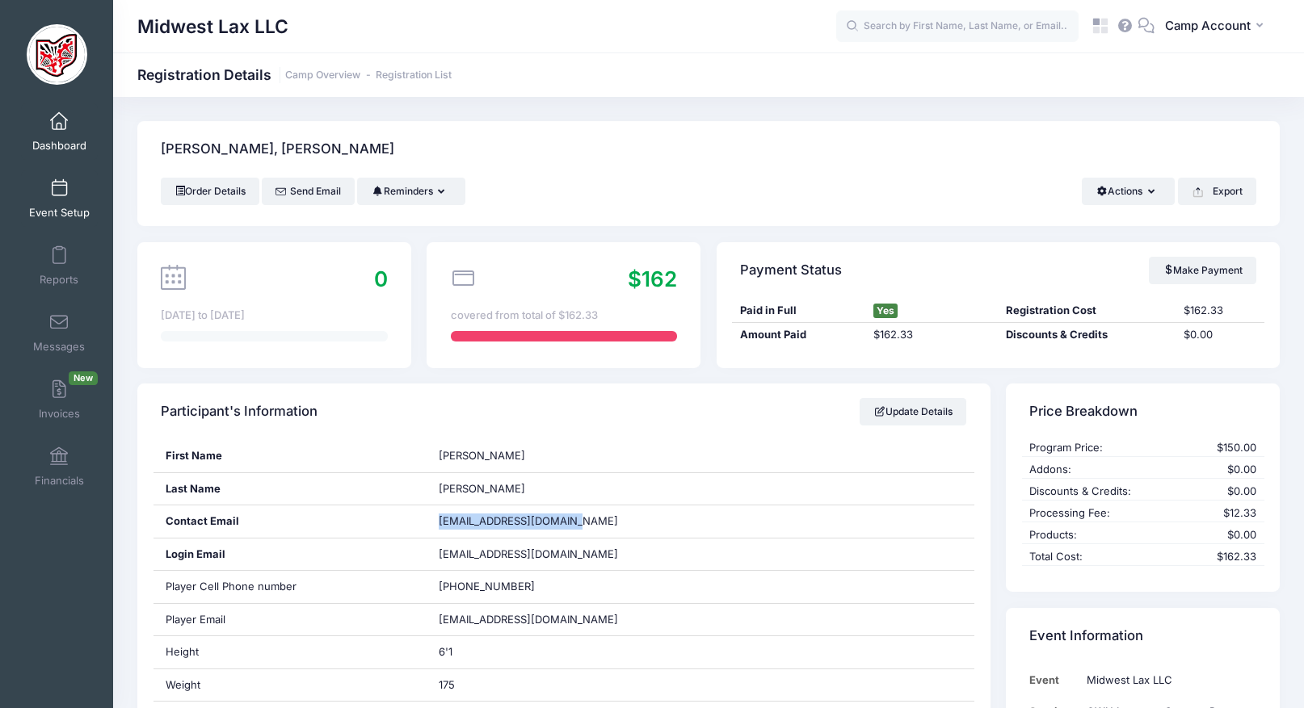
click at [78, 191] on link "Event Setup" at bounding box center [59, 198] width 77 height 57
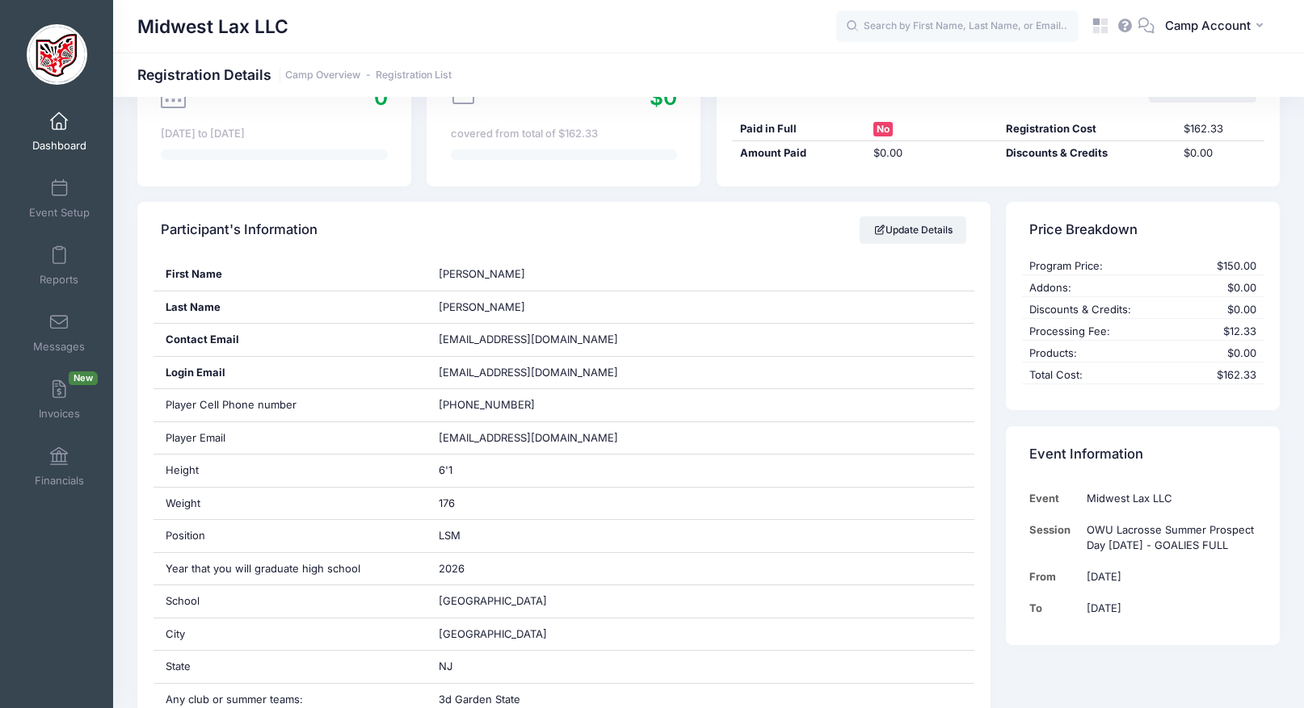
scroll to position [183, 0]
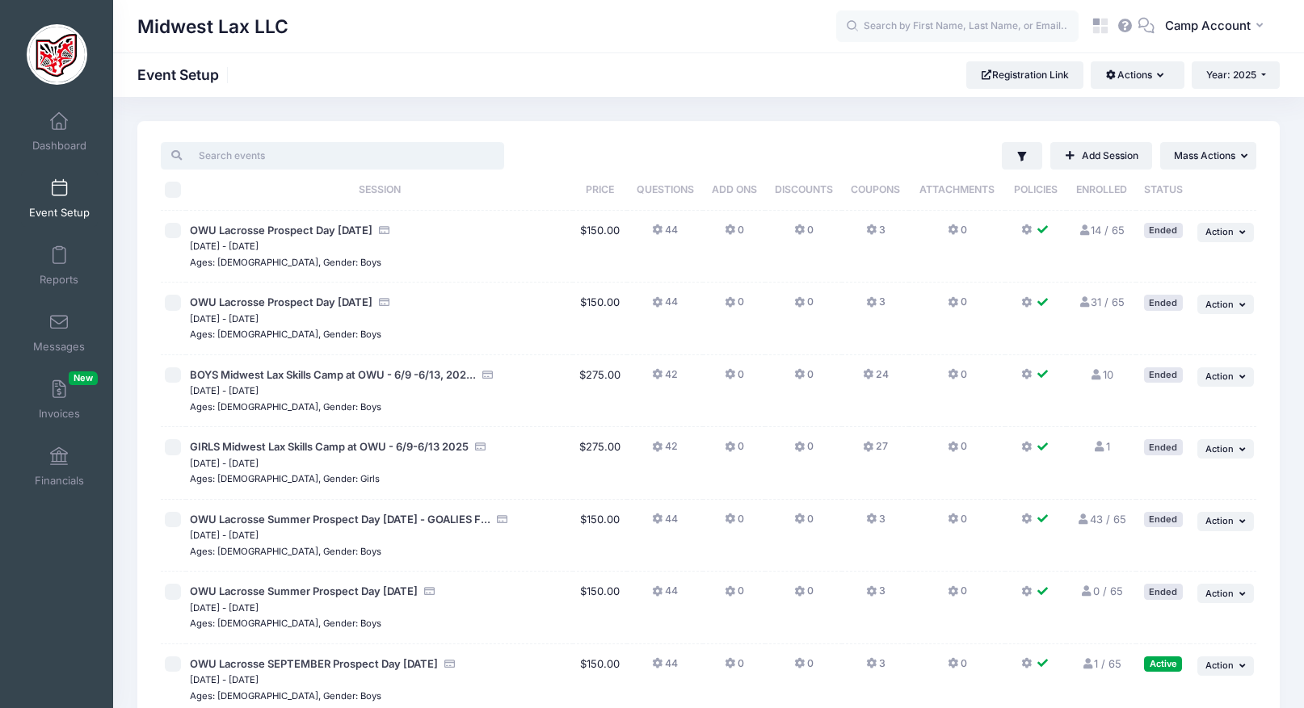
click at [288, 163] on input "search" at bounding box center [332, 155] width 343 height 27
paste input "OWU Lacrosse Summer Prospect"
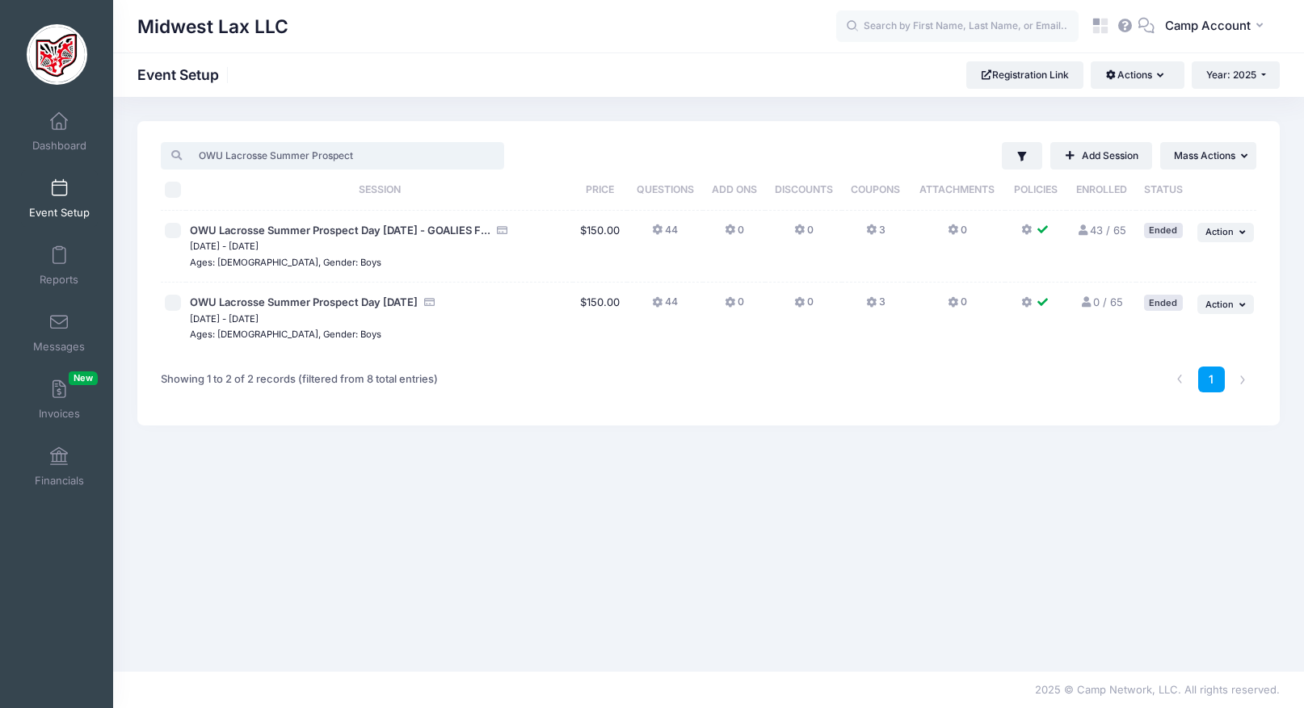
type input "OWU Lacrosse Summer Prospect"
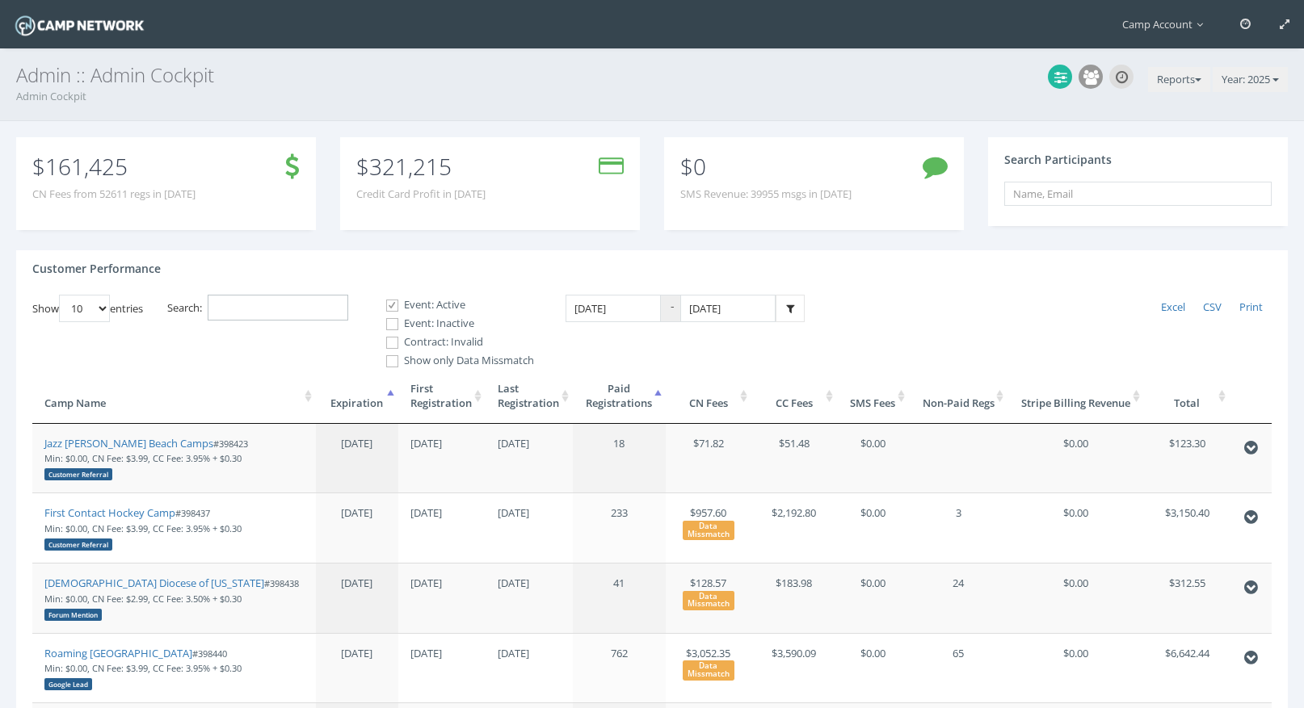
click at [335, 307] on input "Search:" at bounding box center [278, 308] width 141 height 27
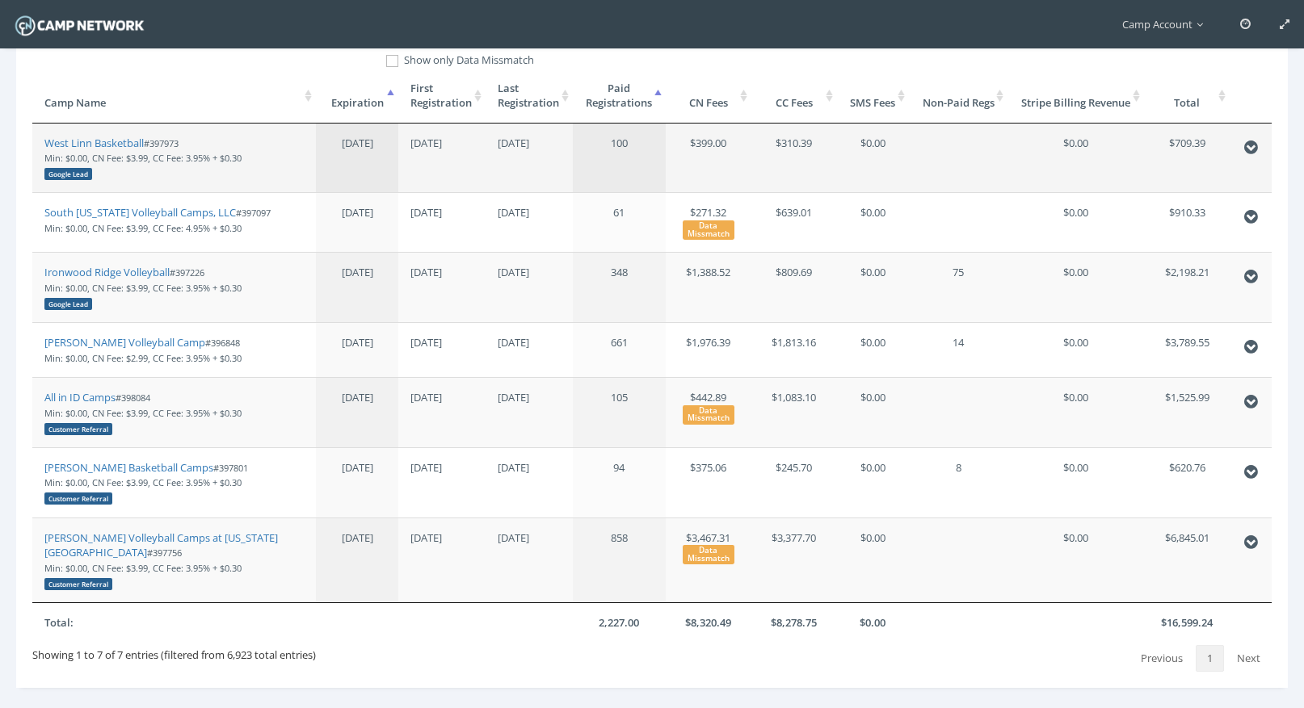
scroll to position [353, 0]
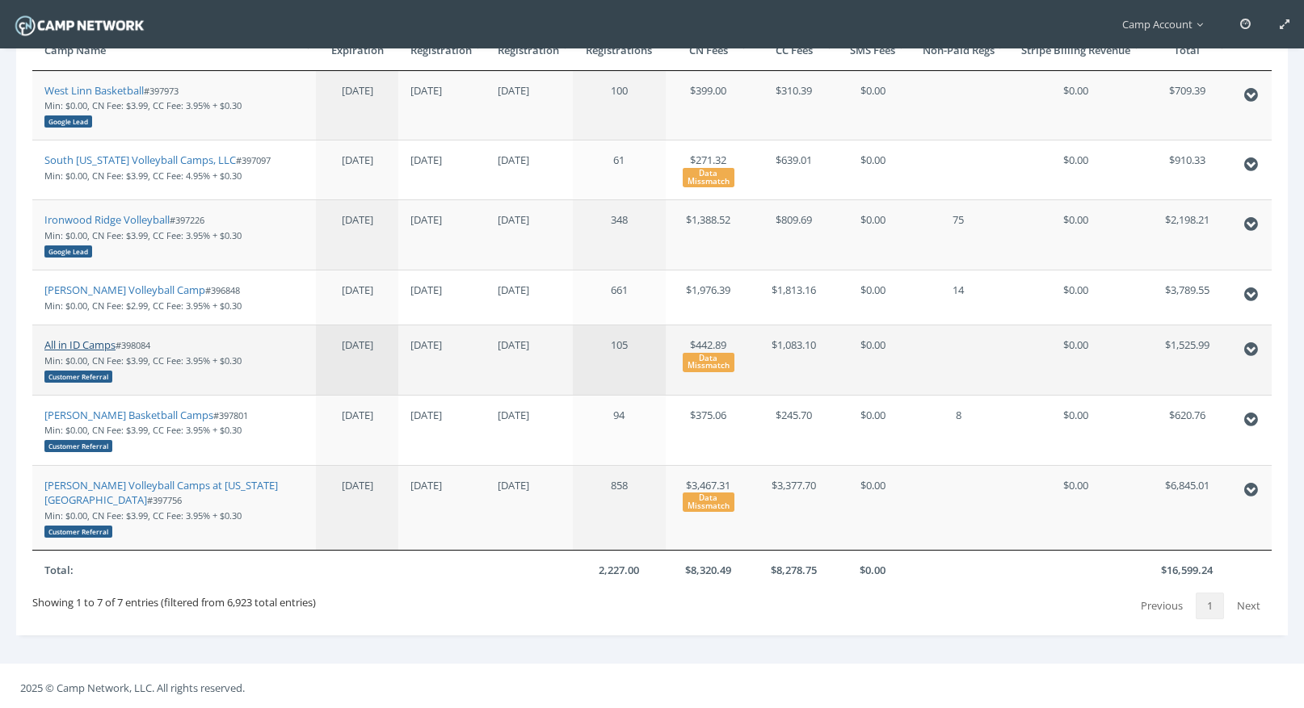
type input "all in id"
click at [99, 347] on link "All in ID Camps" at bounding box center [79, 345] width 71 height 15
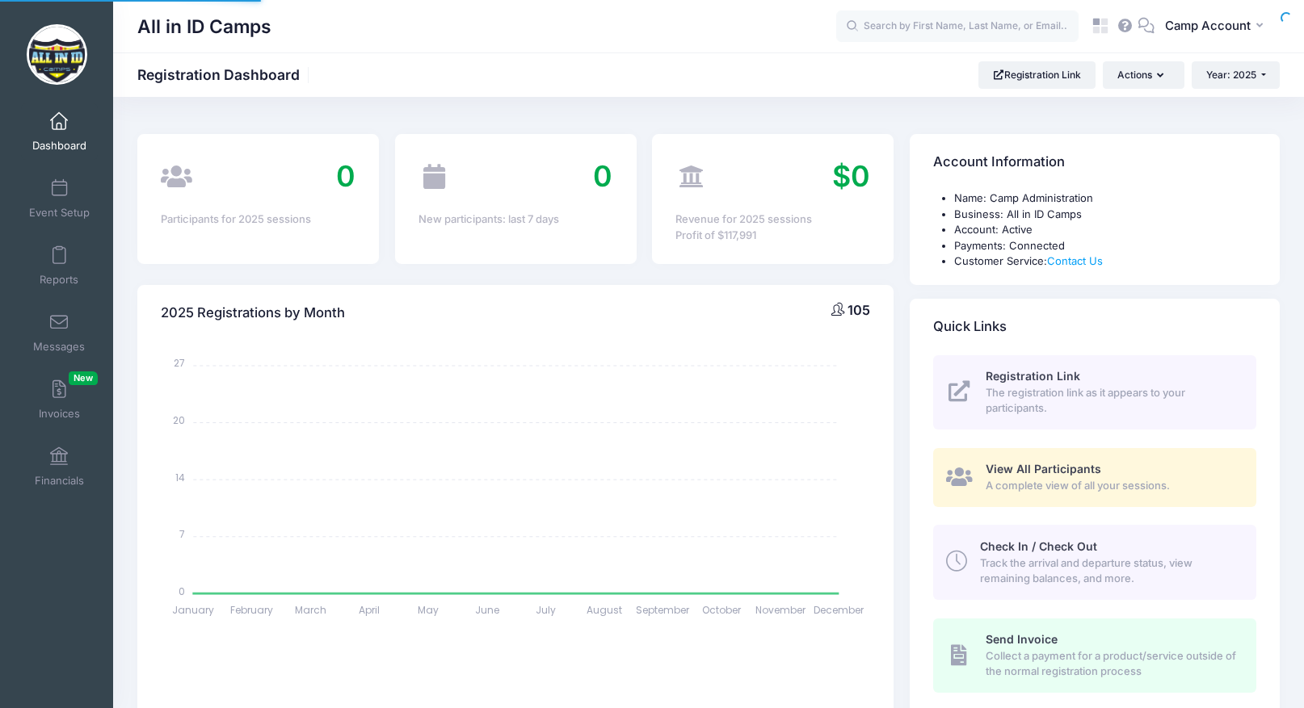
select select
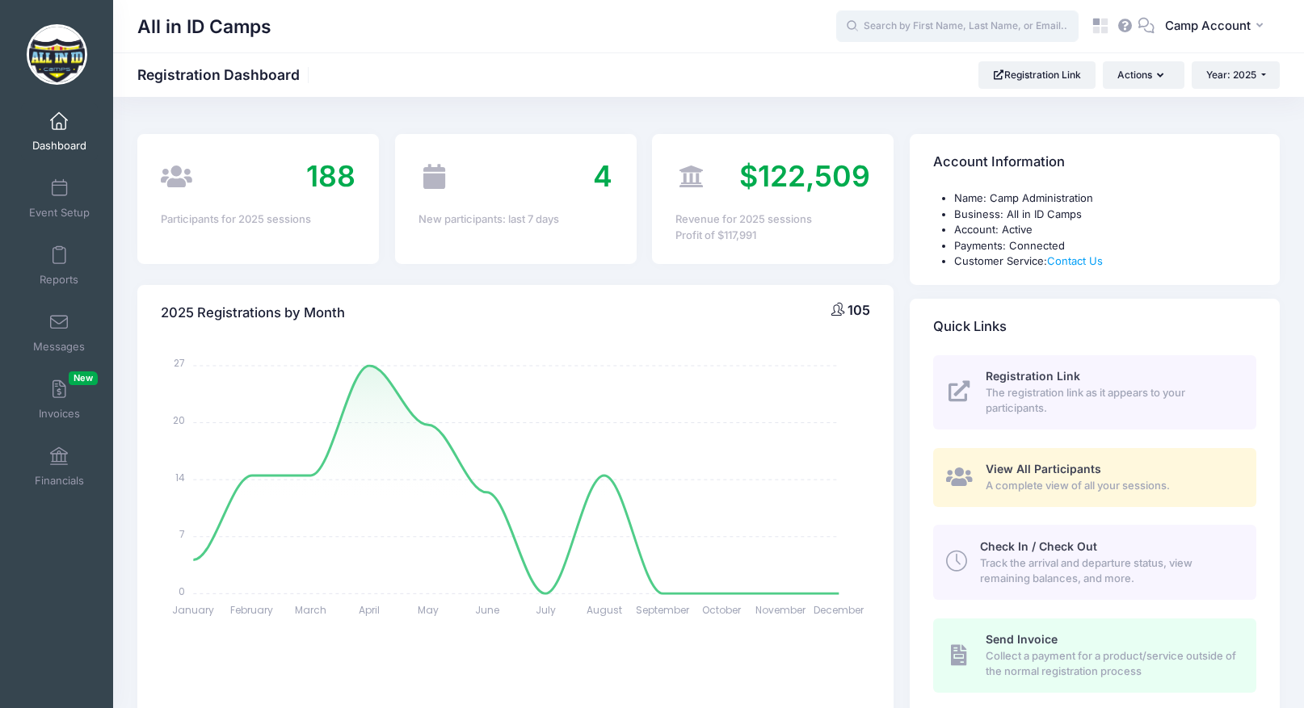
click at [960, 28] on input "text" at bounding box center [957, 27] width 242 height 32
paste input "08c0f3137c10ae83"
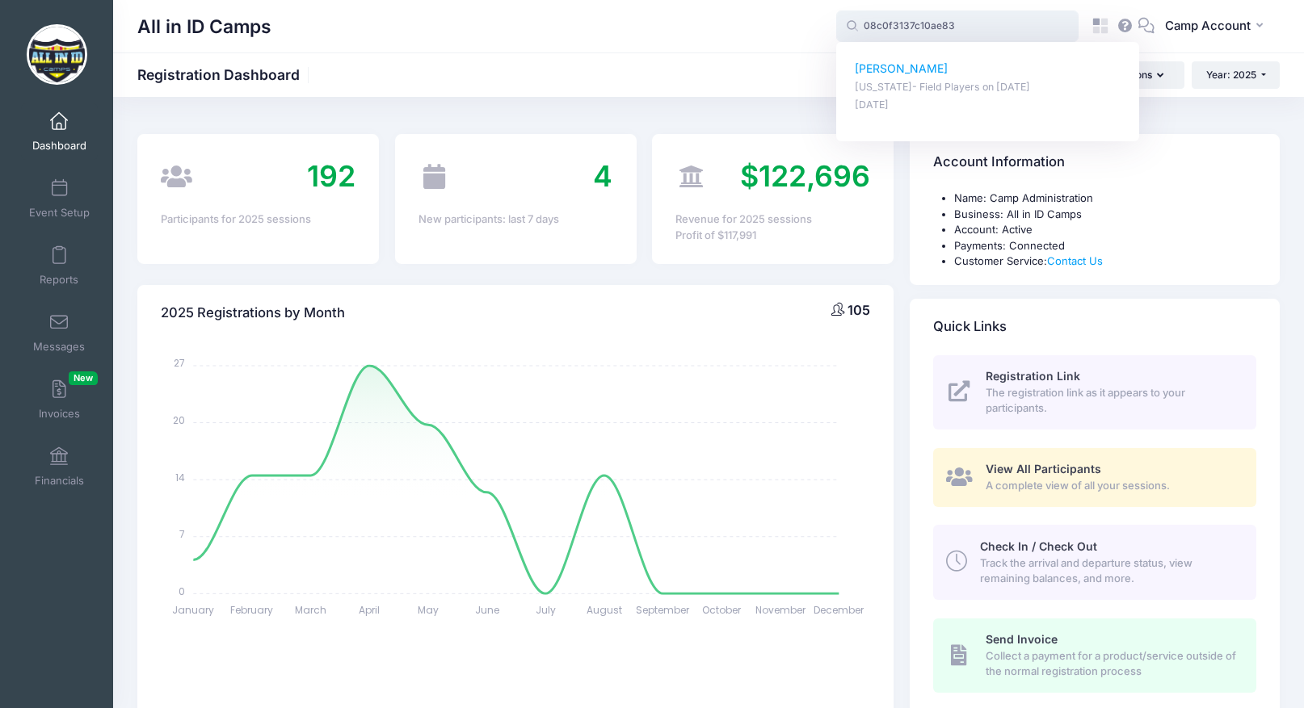
click at [916, 90] on p "[US_STATE]- Field Players on [DATE]" at bounding box center [988, 87] width 267 height 15
type input "[PERSON_NAME] ([US_STATE]- Field Players, [DATE])"
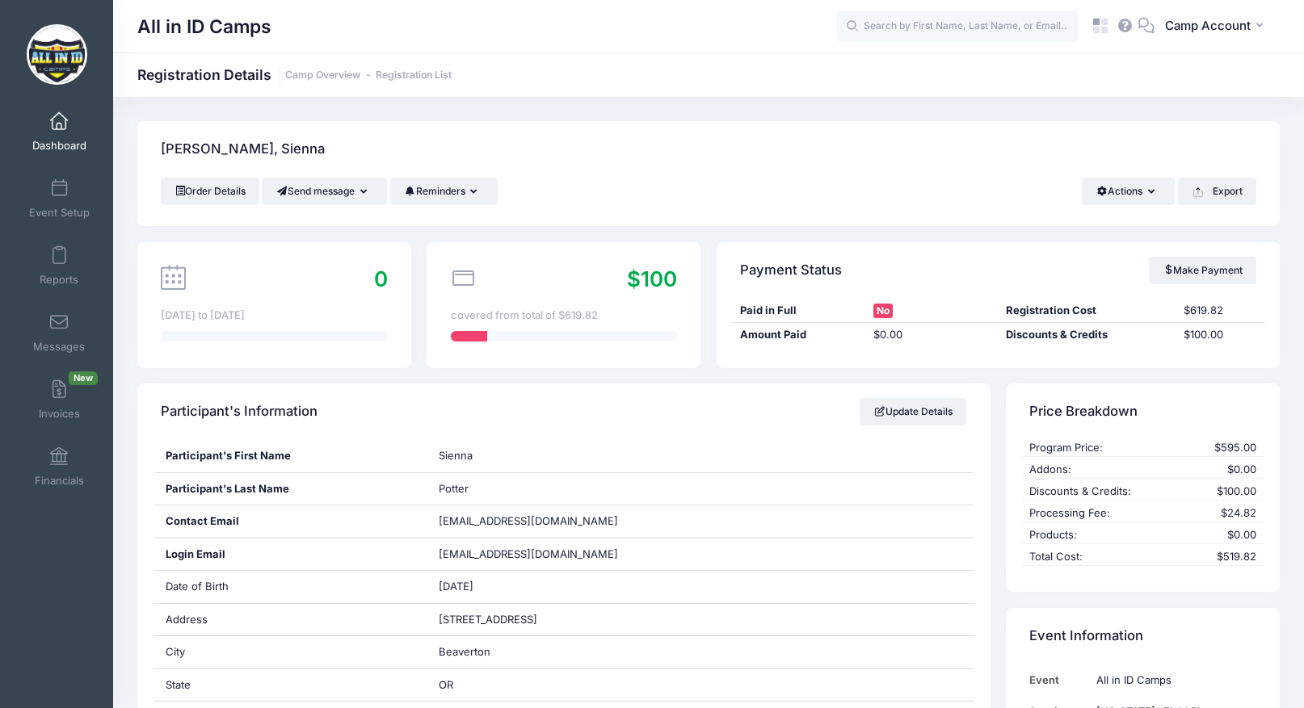
click at [1235, 216] on div "Order Details Send message Send Email Send SMS Reminders Send Payment Reminder …" at bounding box center [708, 202] width 1142 height 48
click at [1228, 189] on button "Export" at bounding box center [1217, 191] width 78 height 27
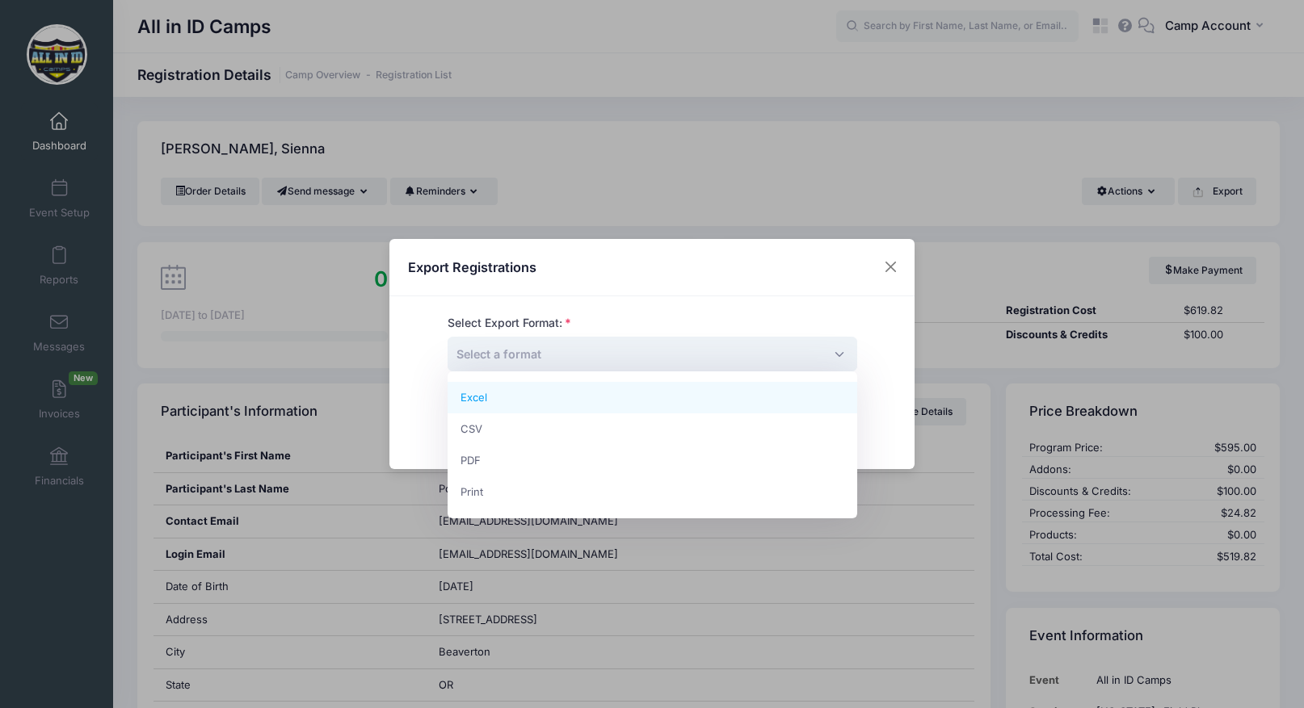
click at [830, 354] on span "Select a format" at bounding box center [652, 354] width 410 height 35
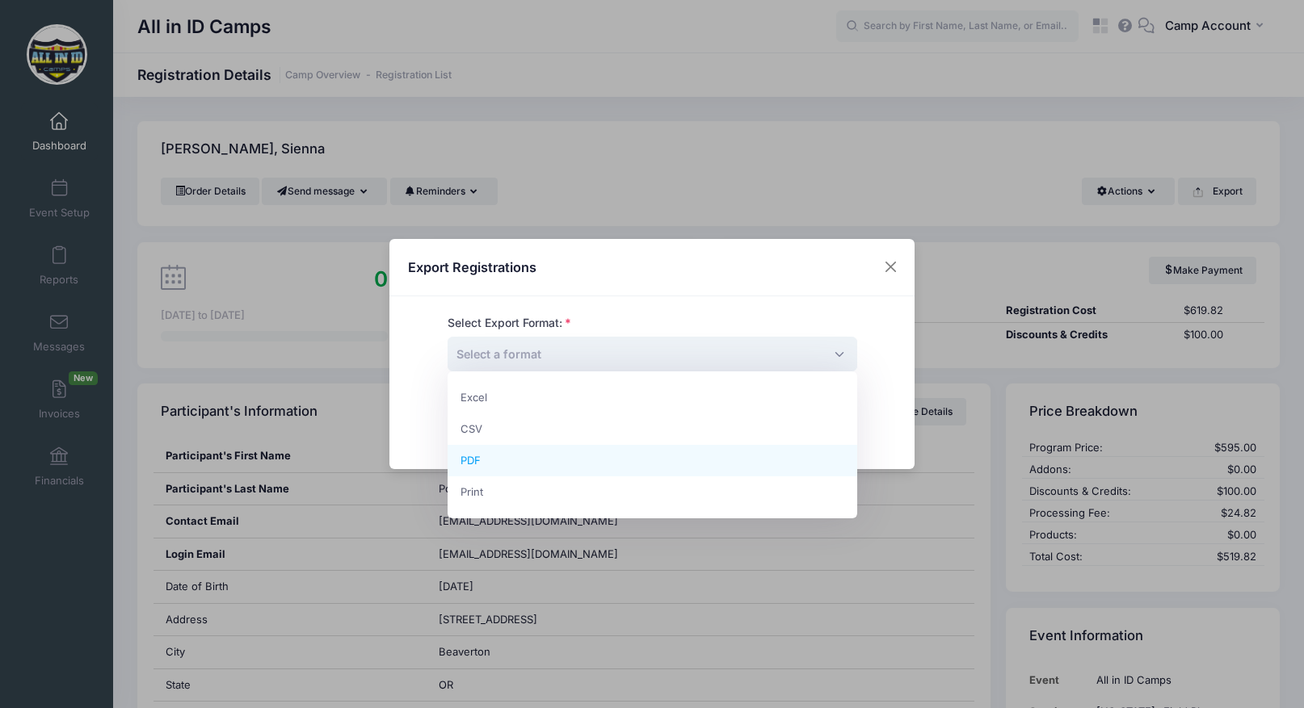
select select "pdf"
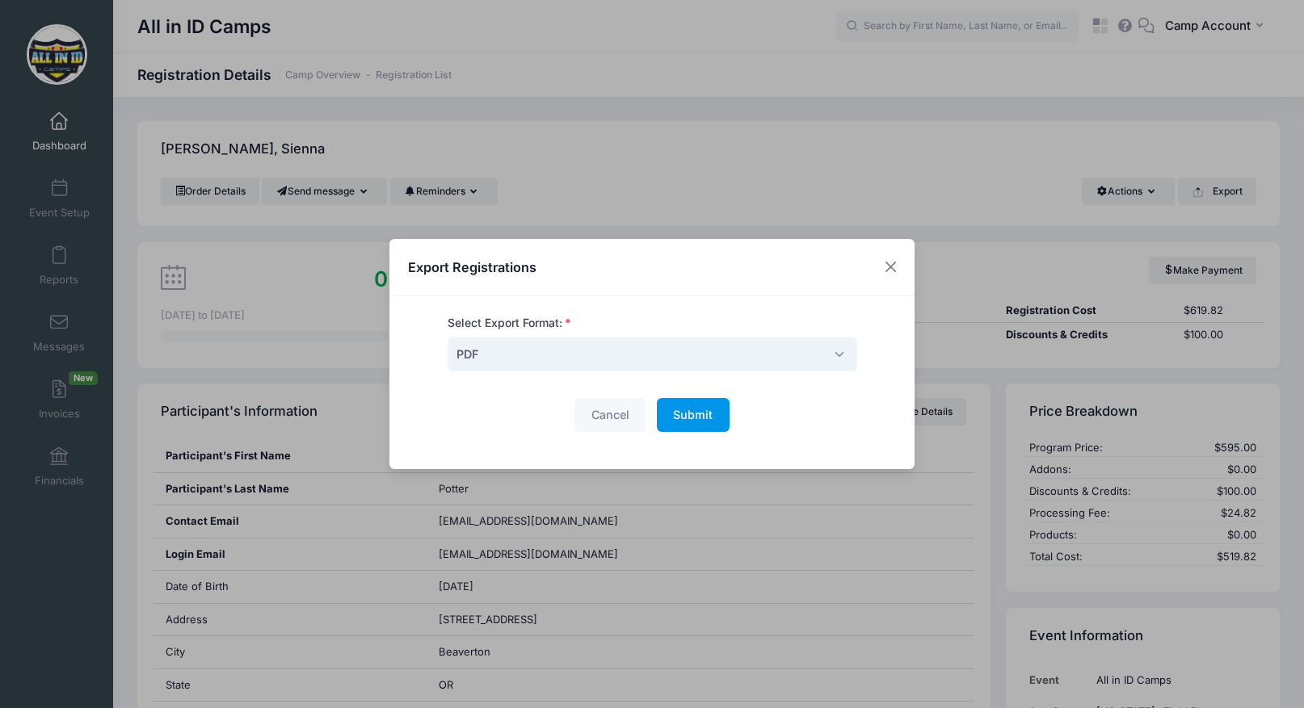
click at [690, 413] on span "Submit" at bounding box center [693, 415] width 40 height 14
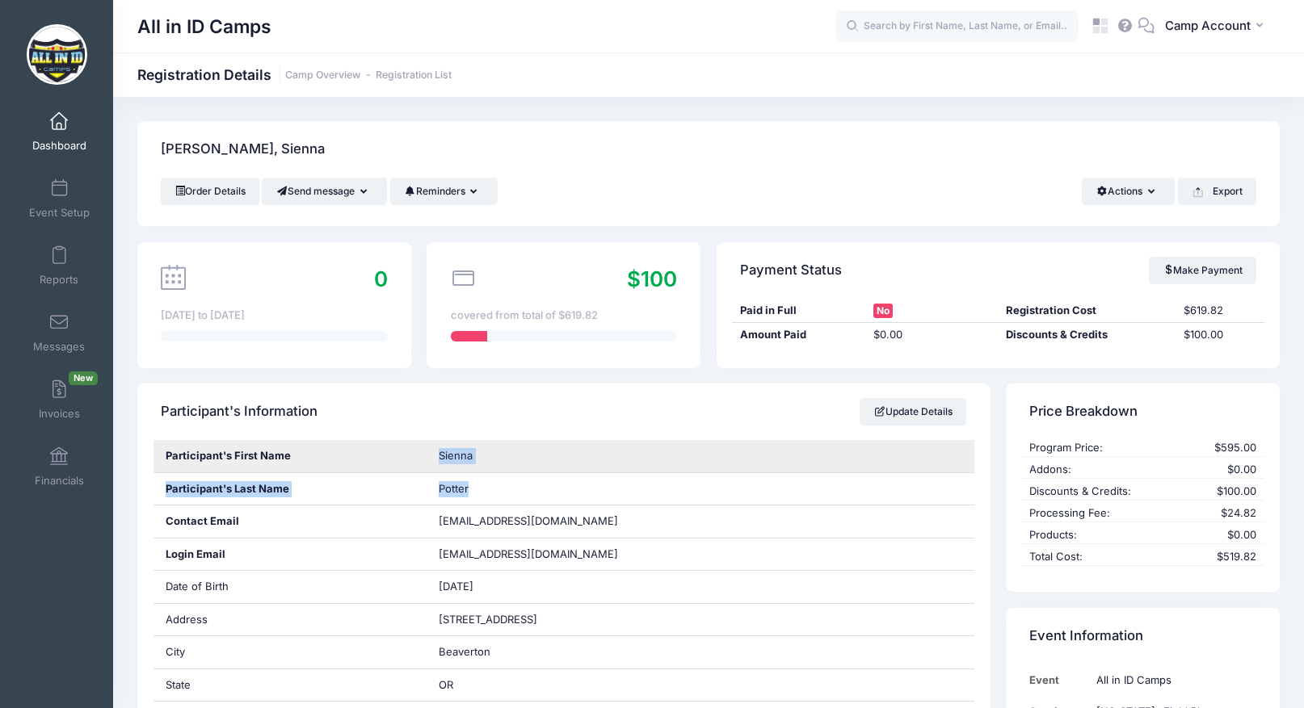
drag, startPoint x: 486, startPoint y: 493, endPoint x: 442, endPoint y: 458, distance: 56.4
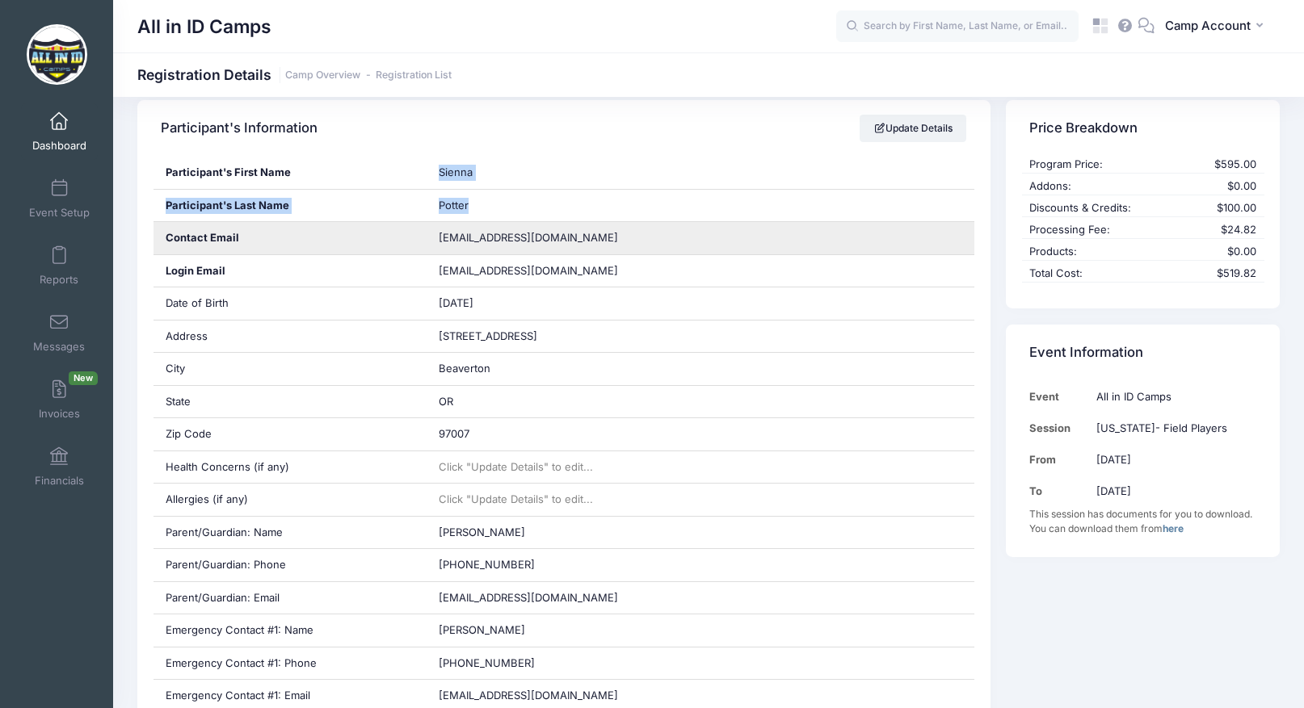
scroll to position [412, 0]
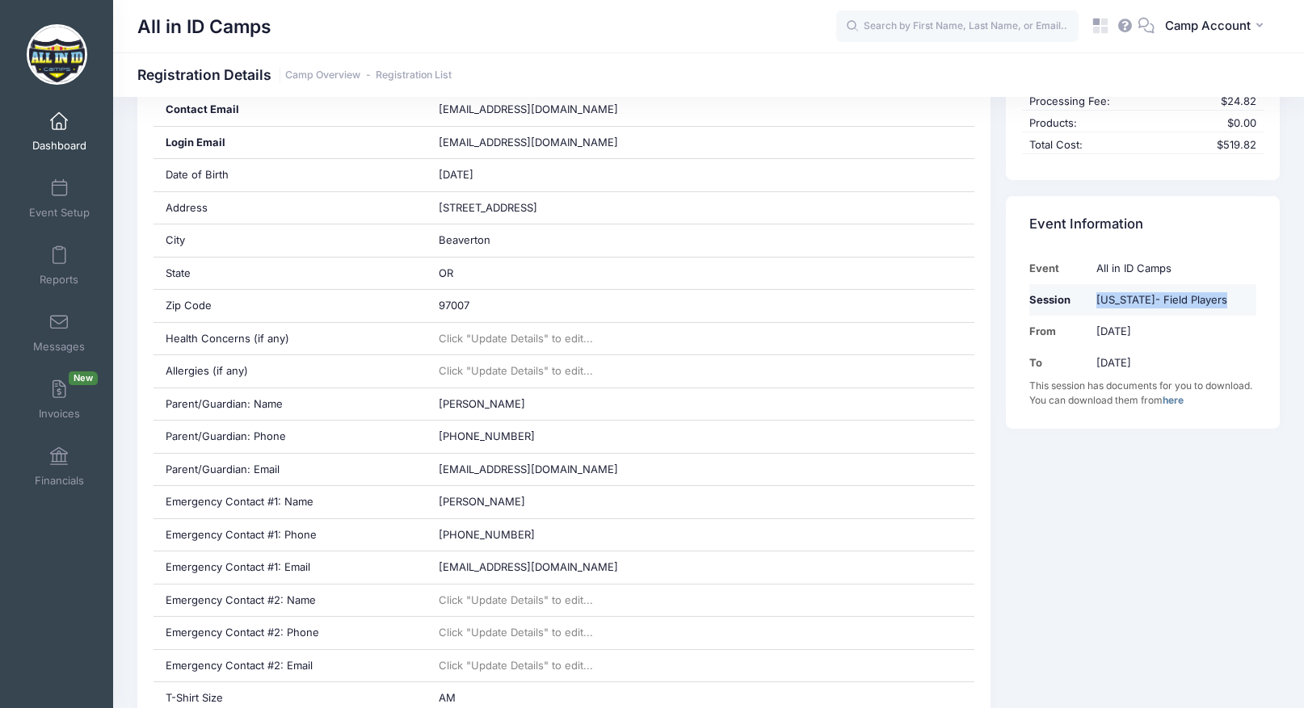
drag, startPoint x: 1220, startPoint y: 297, endPoint x: 1099, endPoint y: 298, distance: 121.2
click at [1099, 298] on td "[US_STATE]- Field Players" at bounding box center [1172, 300] width 167 height 32
copy td "[US_STATE]- Field Players"
drag, startPoint x: 275, startPoint y: 31, endPoint x: 143, endPoint y: 27, distance: 131.7
click at [143, 27] on div "All in ID Camps" at bounding box center [486, 26] width 699 height 37
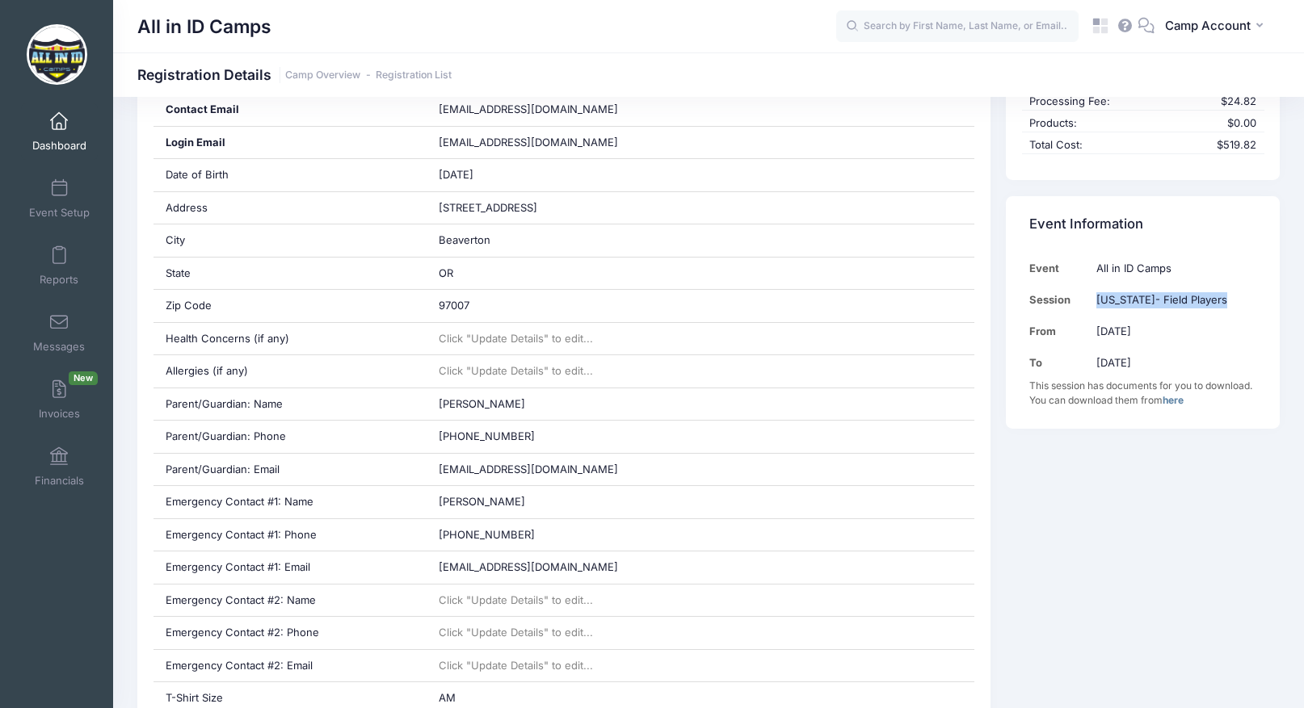
copy h1 "All in ID Camps"
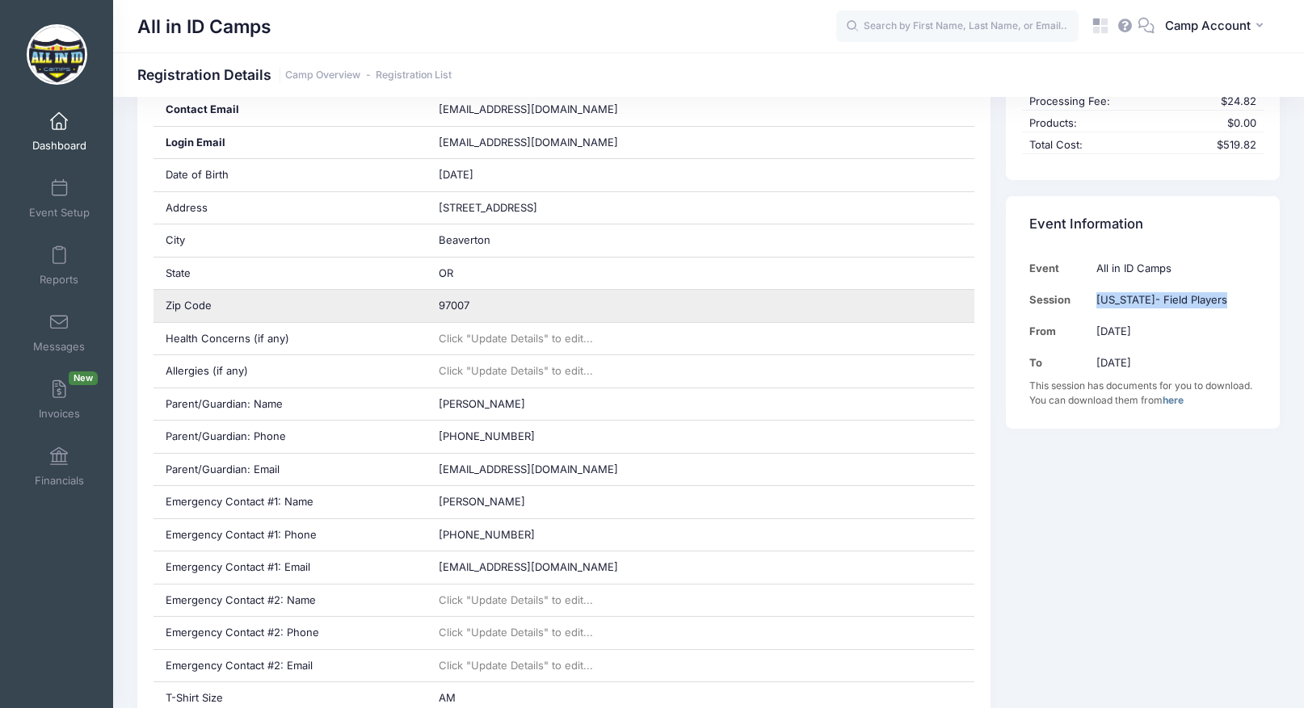
scroll to position [401, 0]
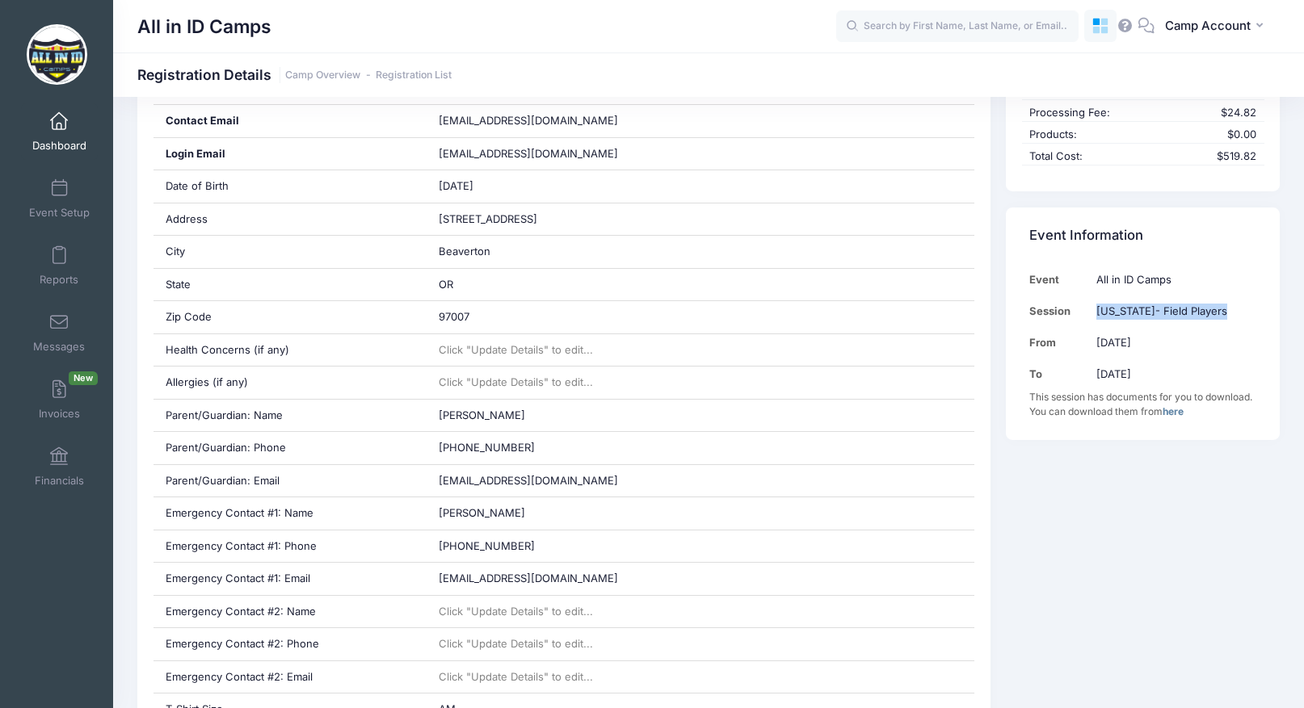
click at [1102, 34] on icon at bounding box center [1100, 26] width 19 height 19
